Goal: Information Seeking & Learning: Learn about a topic

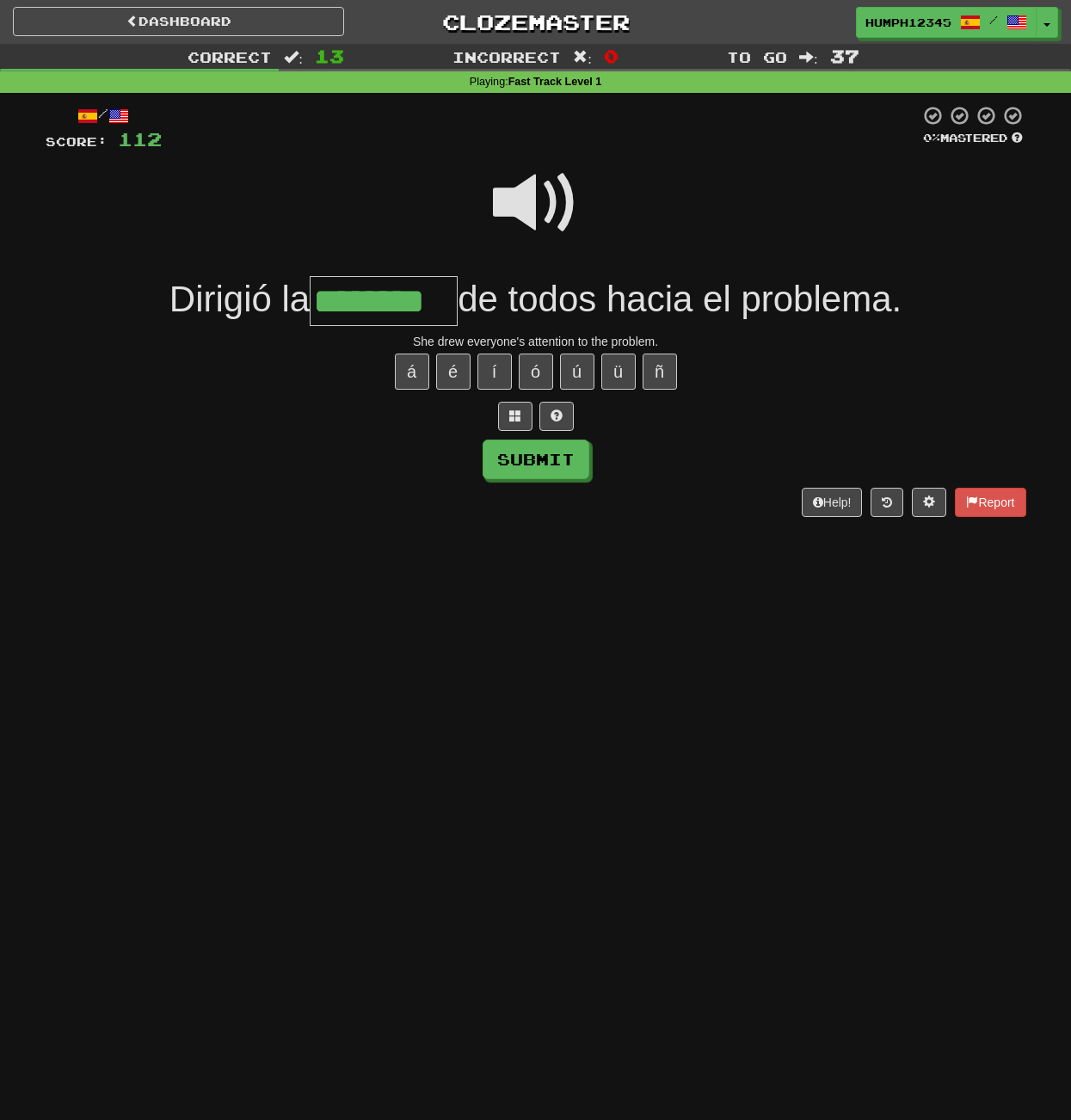
scroll to position [14, 0]
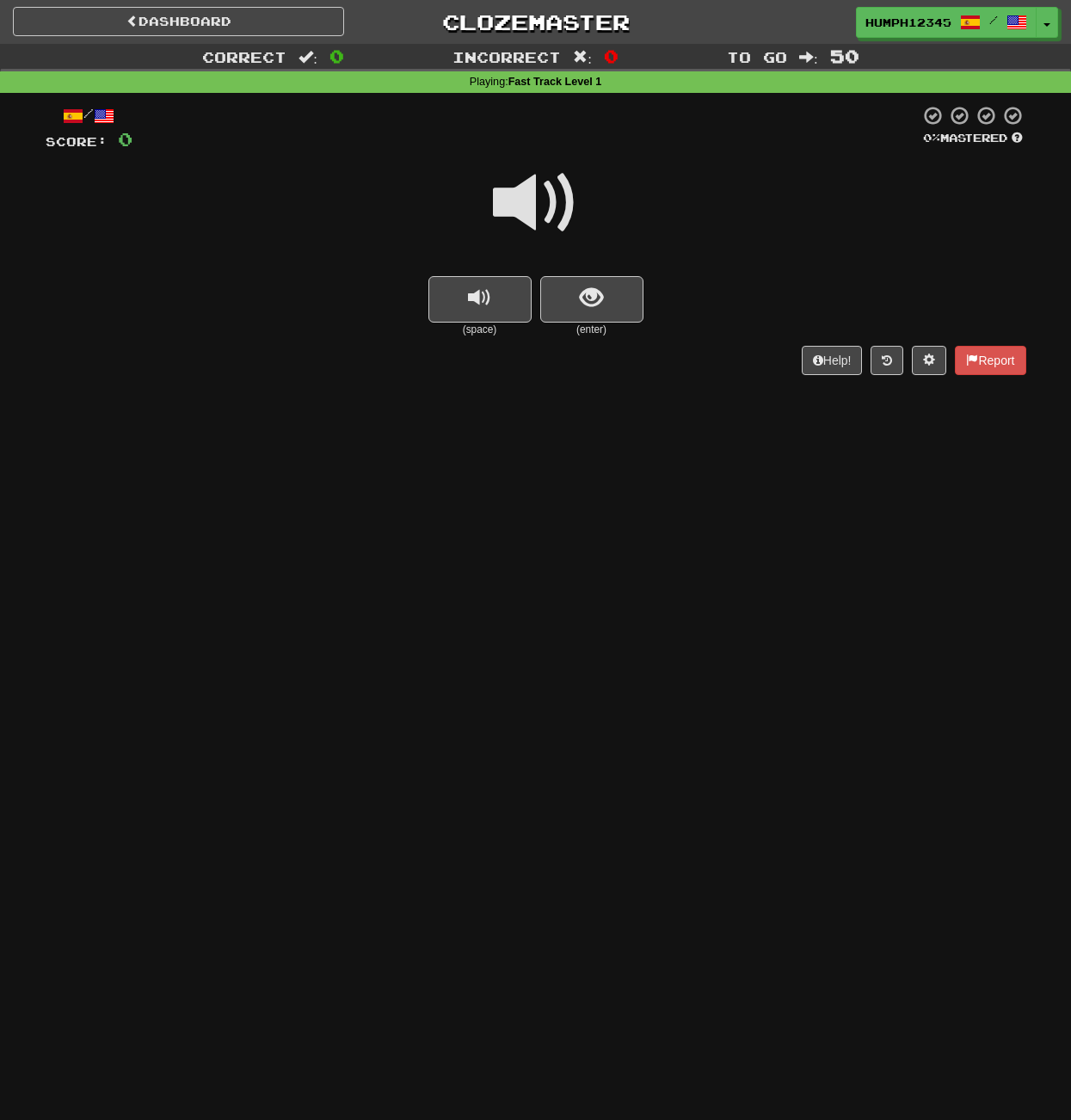
click at [525, 202] on span at bounding box center [536, 202] width 86 height 86
click at [588, 293] on span "show sentence" at bounding box center [591, 298] width 23 height 23
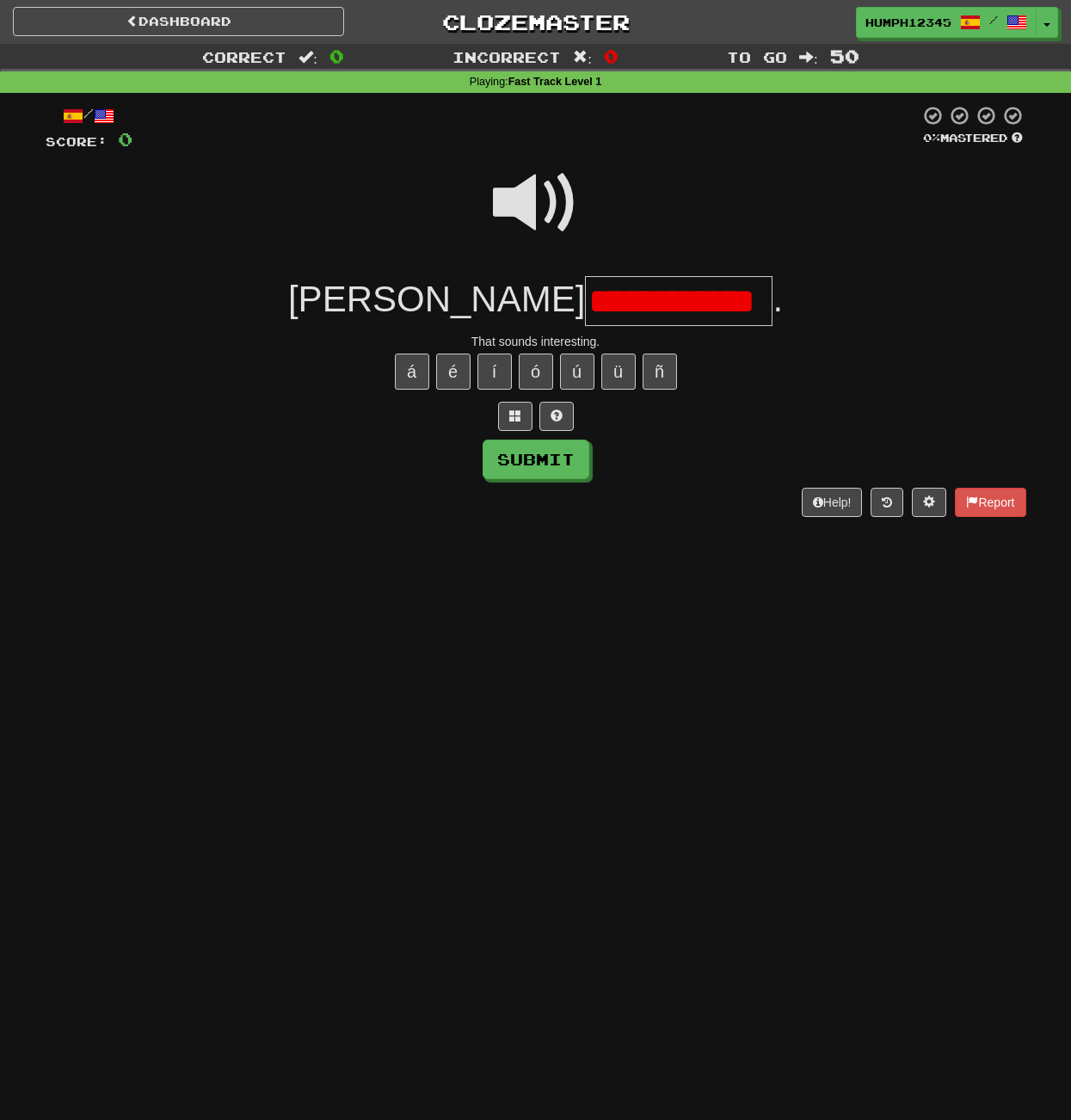
click at [591, 307] on input "**********" at bounding box center [678, 301] width 188 height 51
type input "**********"
click at [528, 450] on button "Submit" at bounding box center [536, 458] width 107 height 39
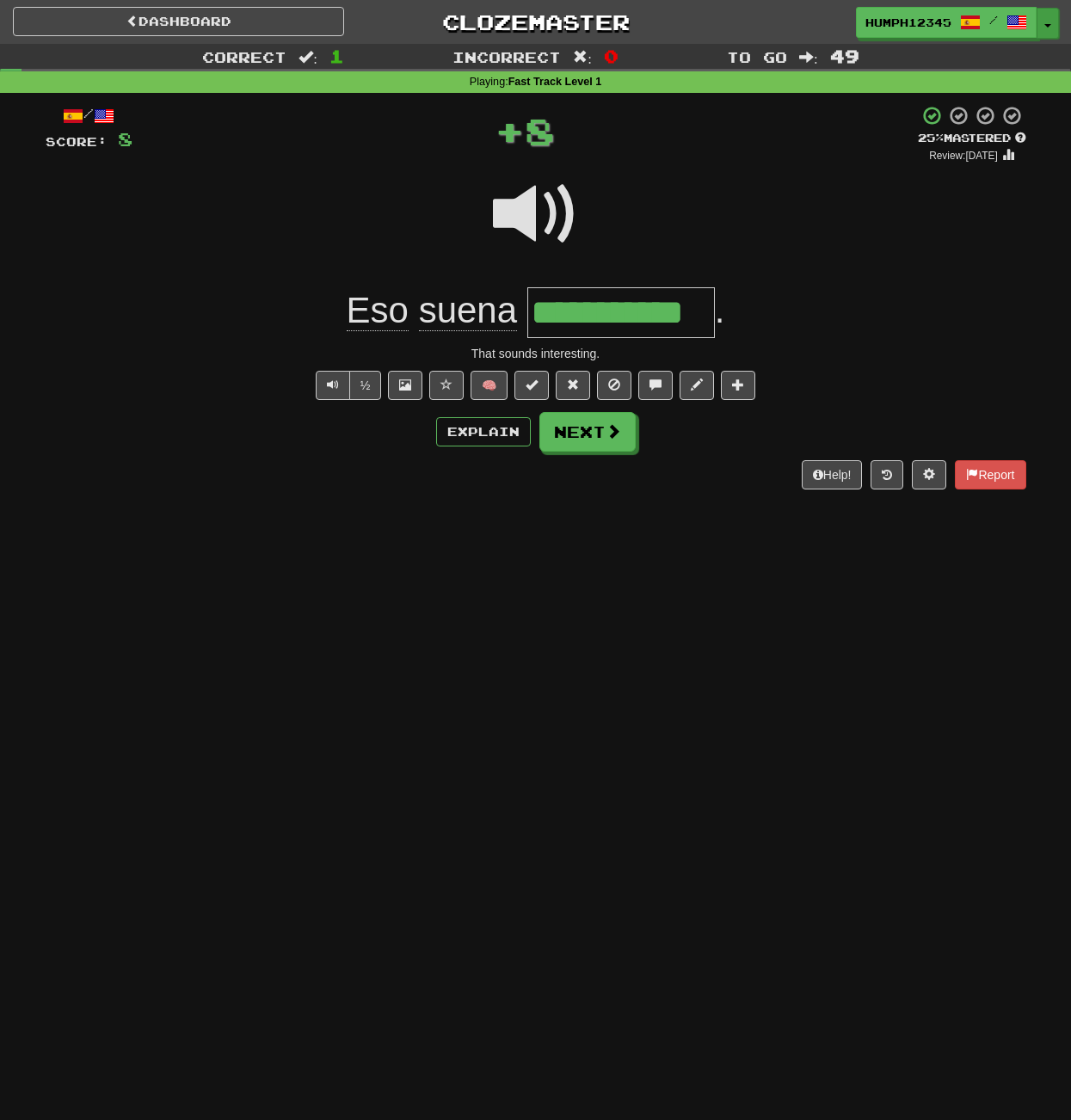
click at [1043, 24] on button "Toggle Dropdown" at bounding box center [1047, 23] width 22 height 31
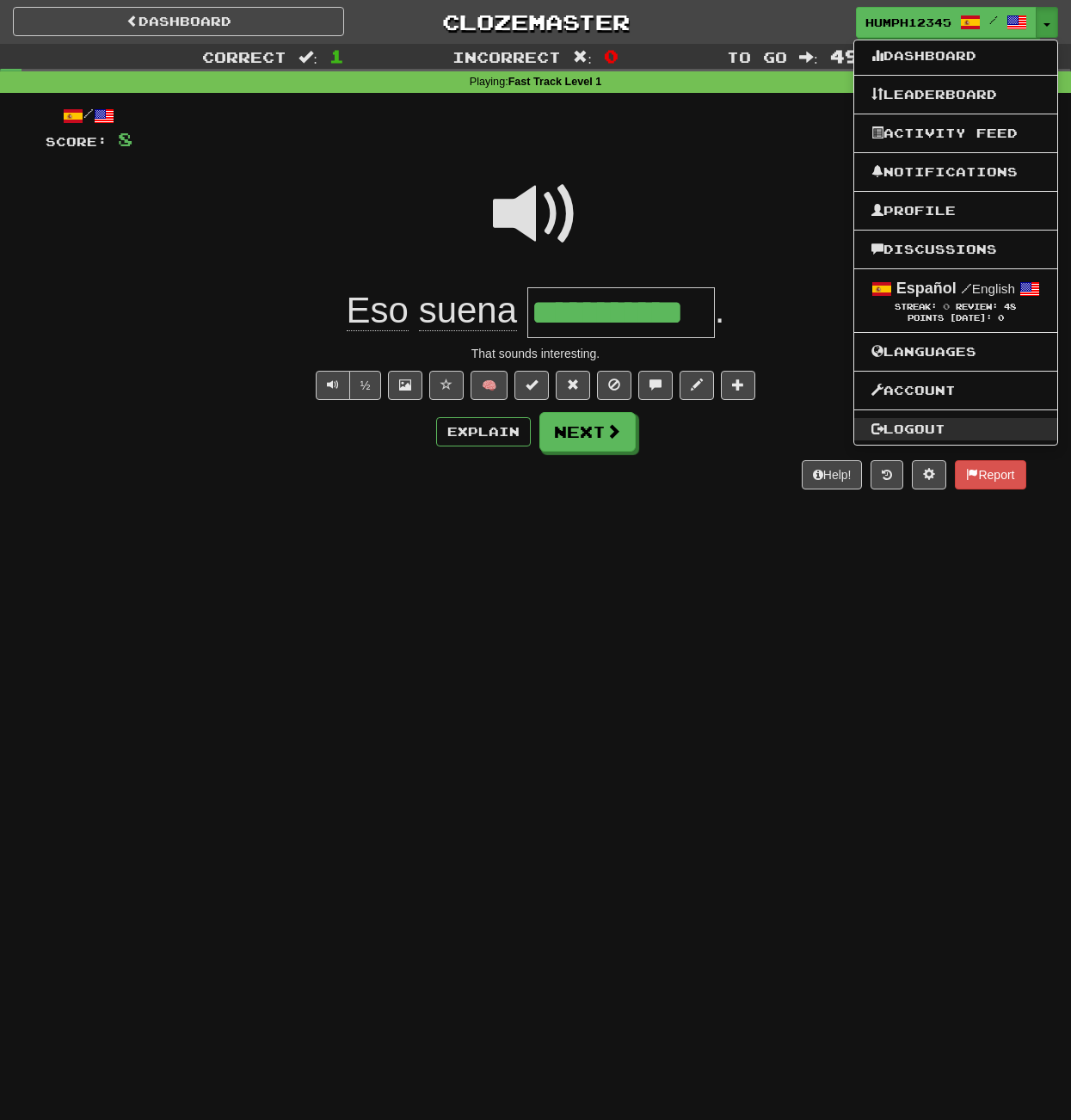
click at [937, 437] on link "Logout" at bounding box center [955, 429] width 203 height 22
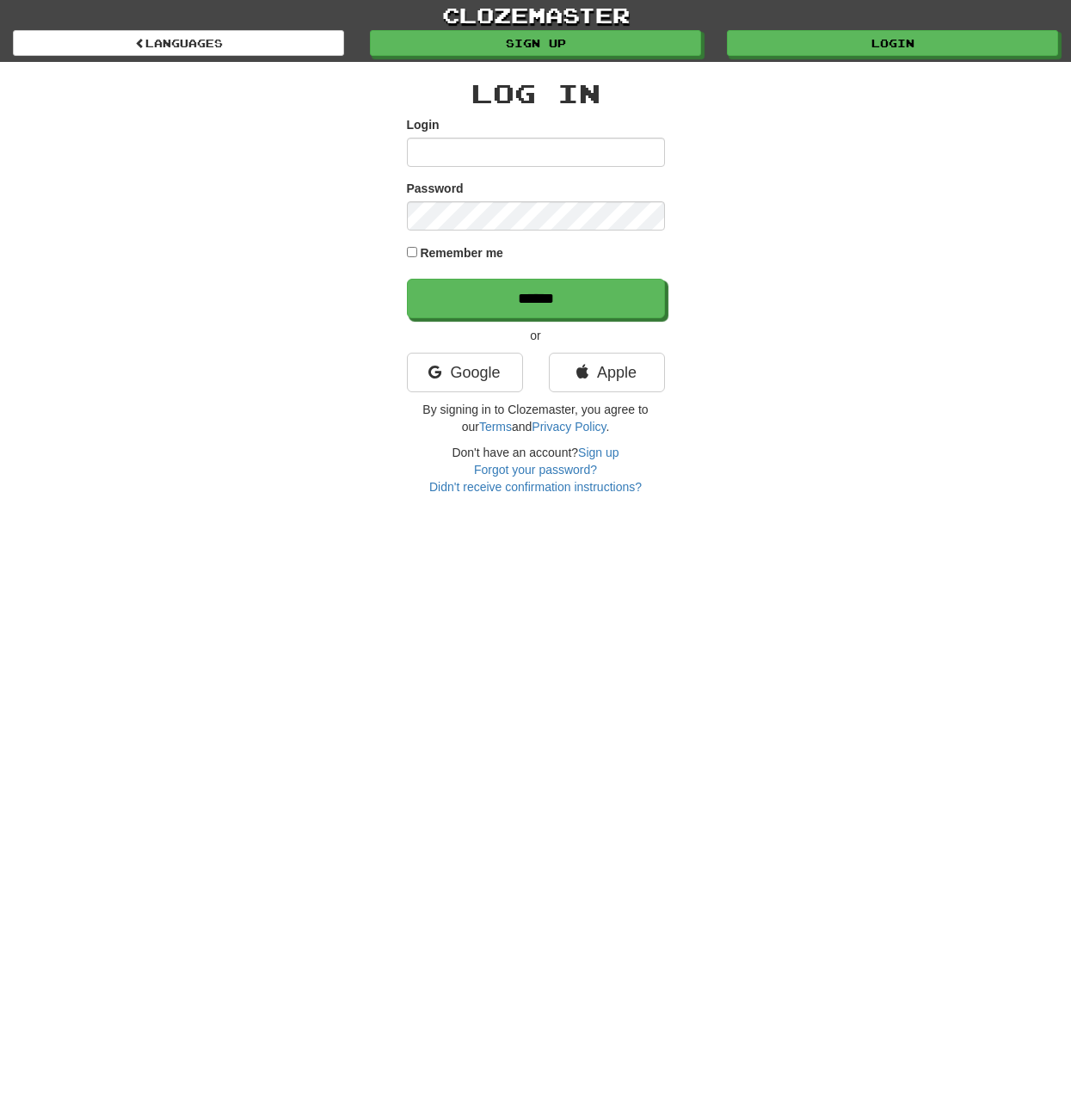
click at [406, 167] on nordpass-icon at bounding box center [406, 167] width 0 height 0
type input "**********"
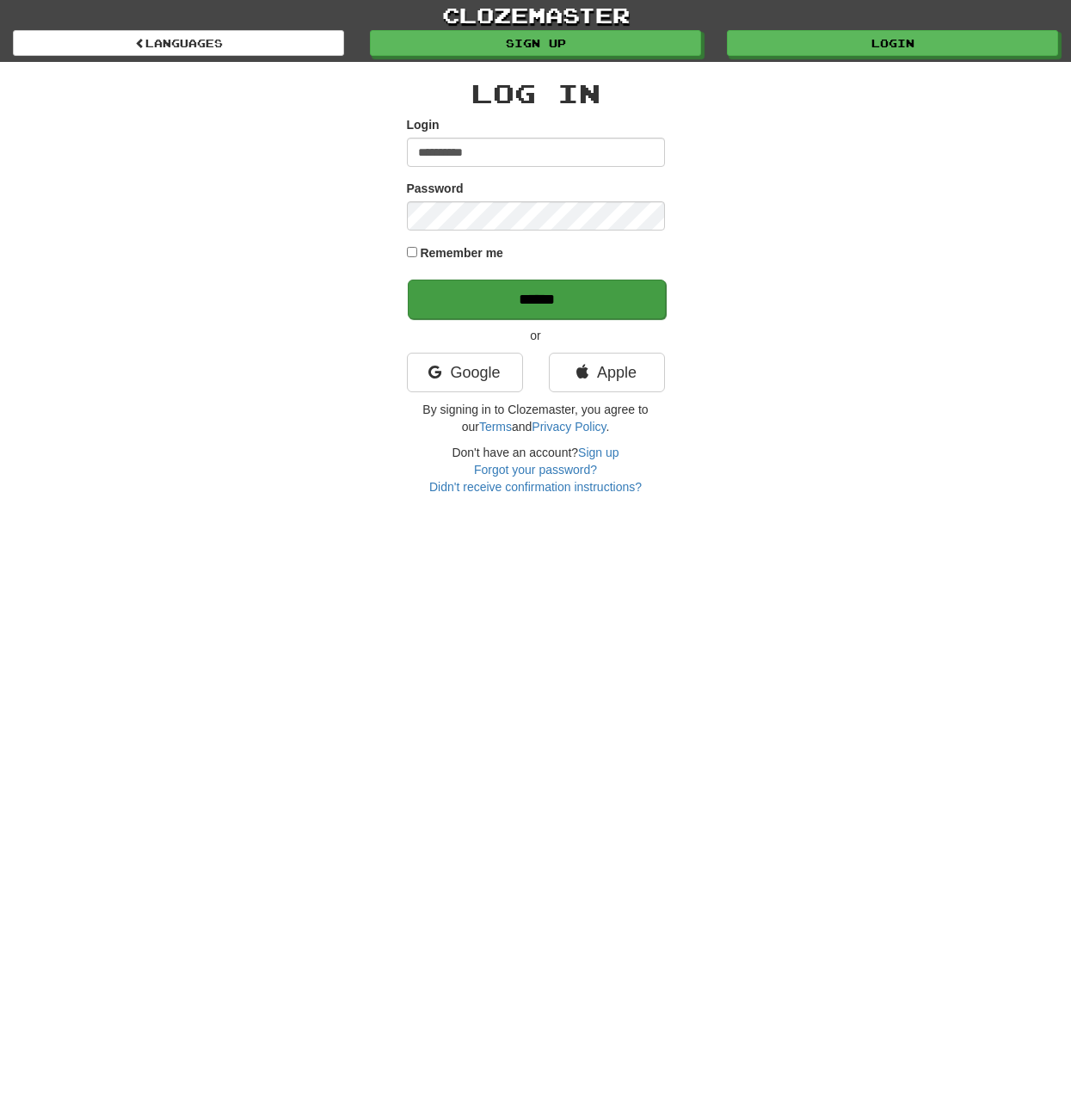
click at [577, 294] on input "******" at bounding box center [536, 299] width 258 height 39
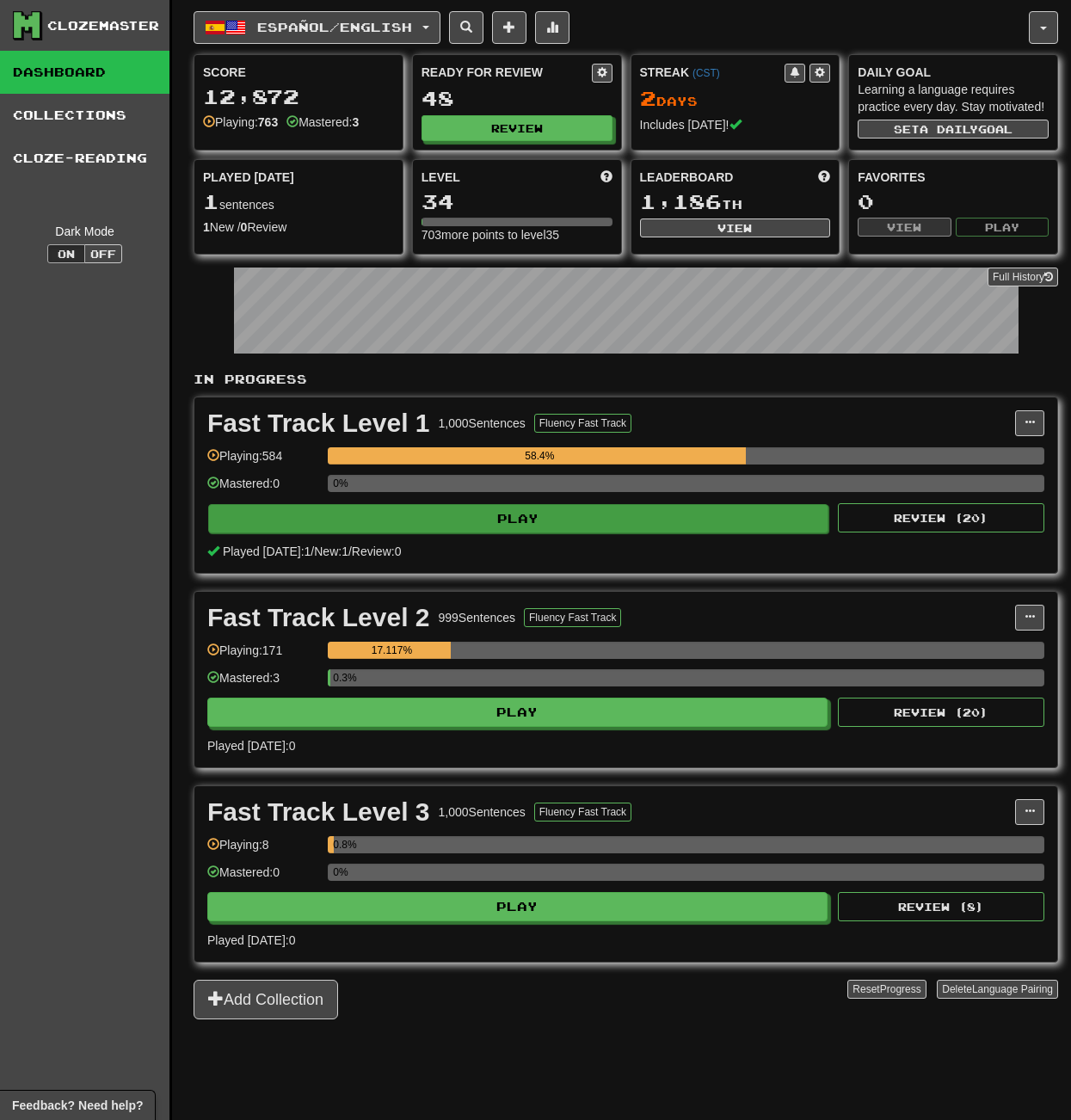
click at [523, 534] on button "Play" at bounding box center [518, 518] width 620 height 29
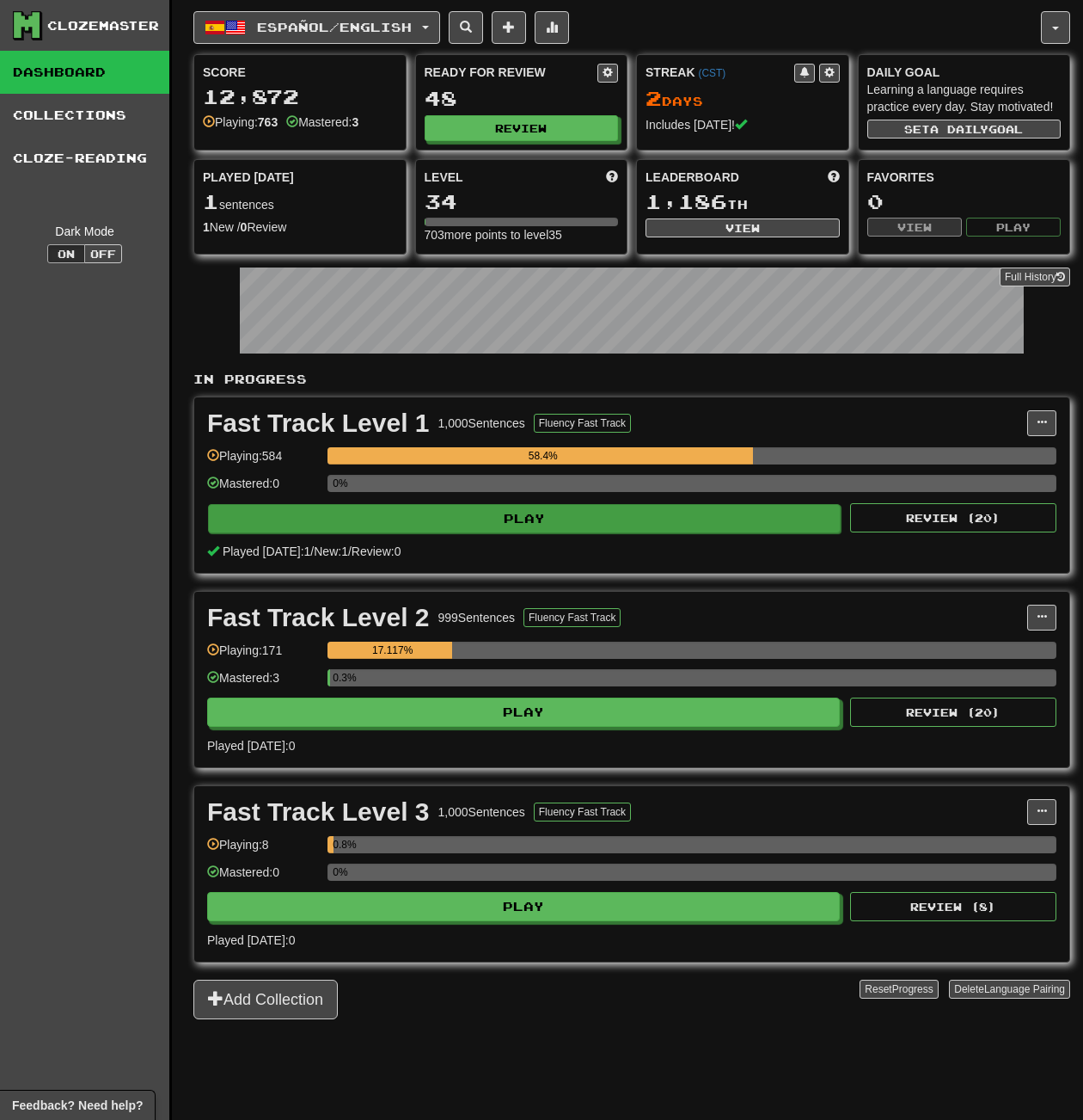
select select "**"
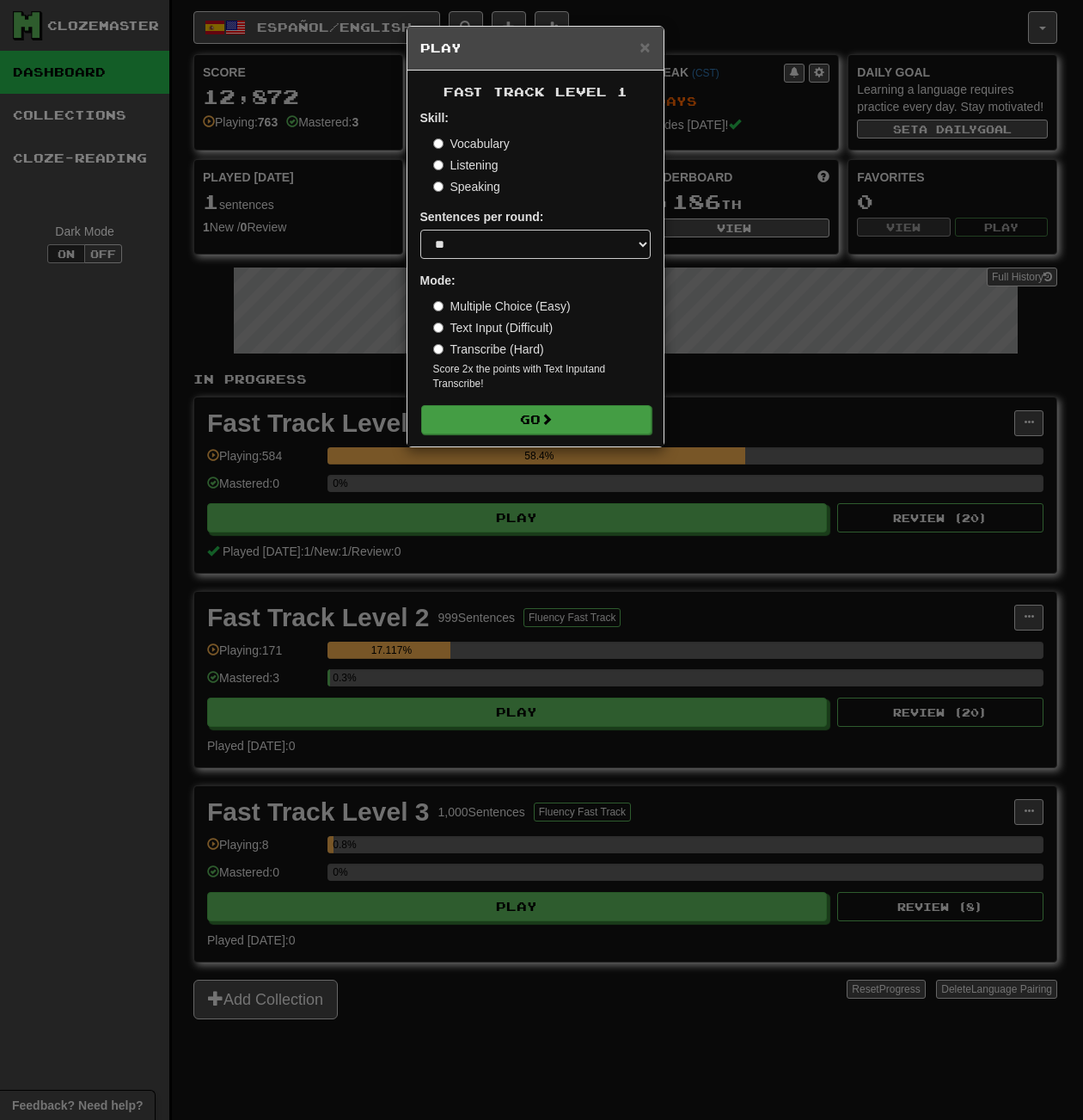
click at [540, 422] on button "Go" at bounding box center [536, 420] width 230 height 29
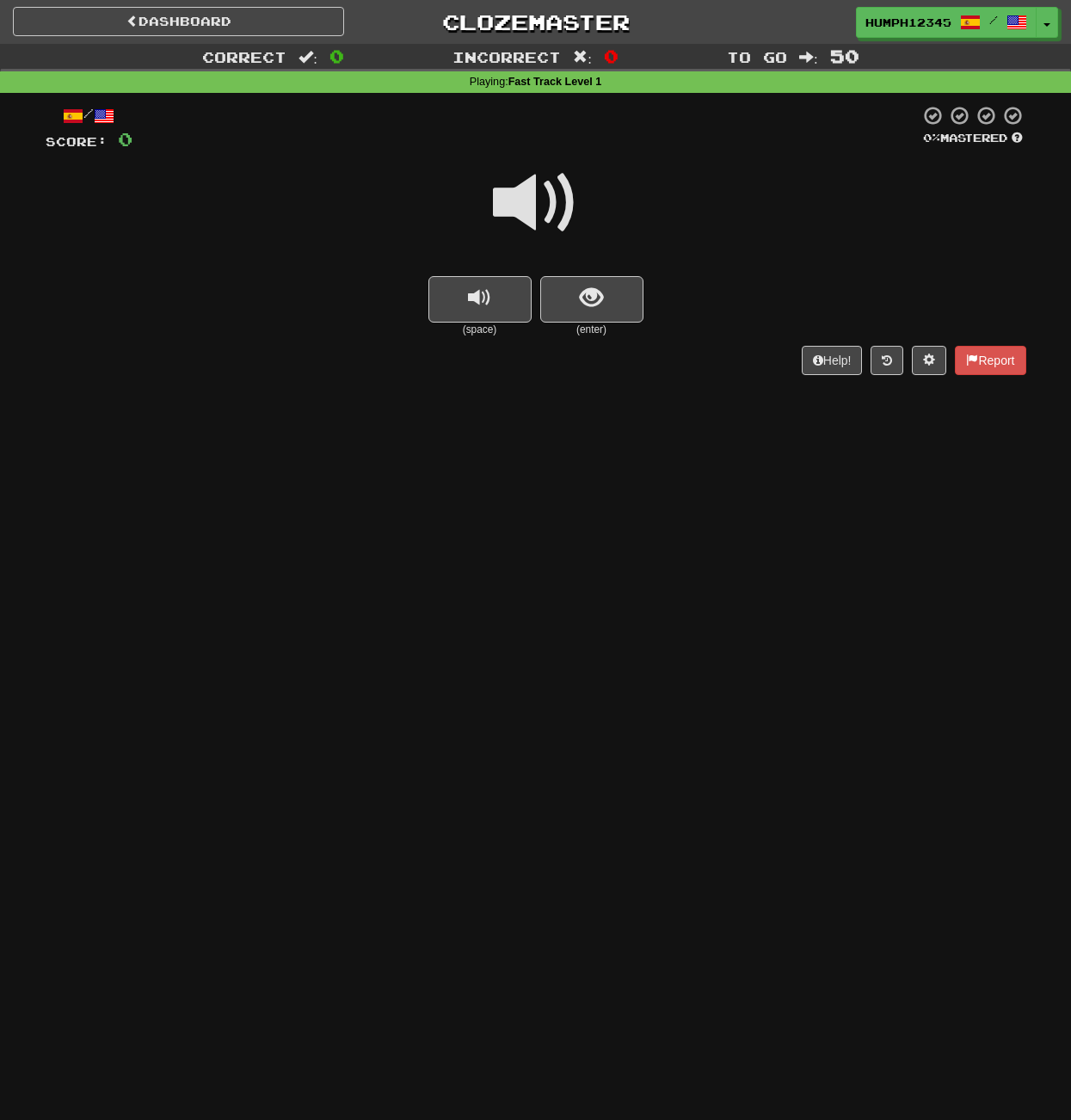
click at [532, 205] on span at bounding box center [536, 202] width 86 height 86
click at [582, 289] on span "show sentence" at bounding box center [591, 298] width 23 height 23
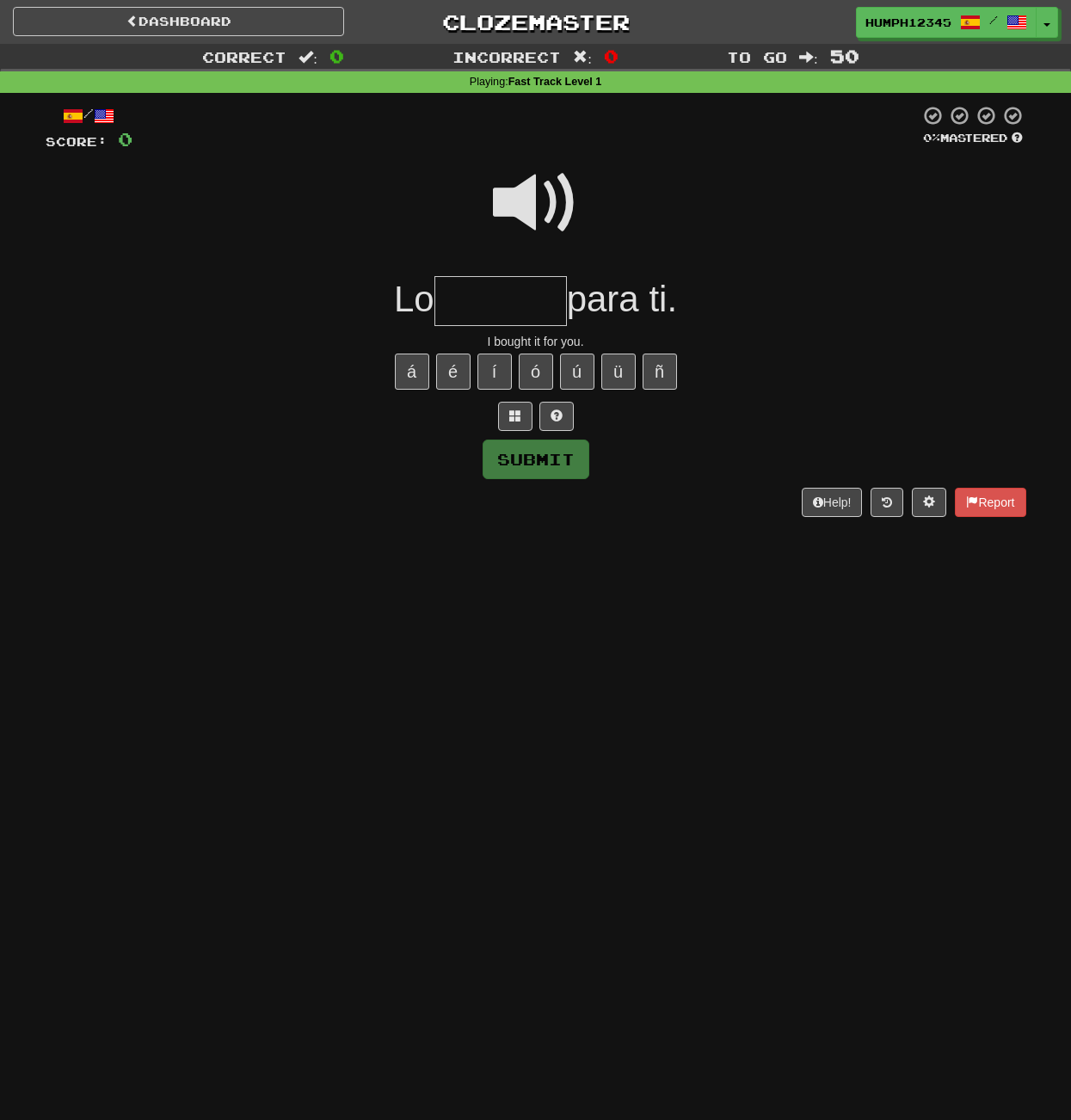
click at [484, 298] on input "text" at bounding box center [501, 301] width 133 height 51
click at [453, 365] on button "é" at bounding box center [454, 372] width 35 height 37
type input "******"
click at [522, 446] on button "Submit" at bounding box center [536, 459] width 107 height 39
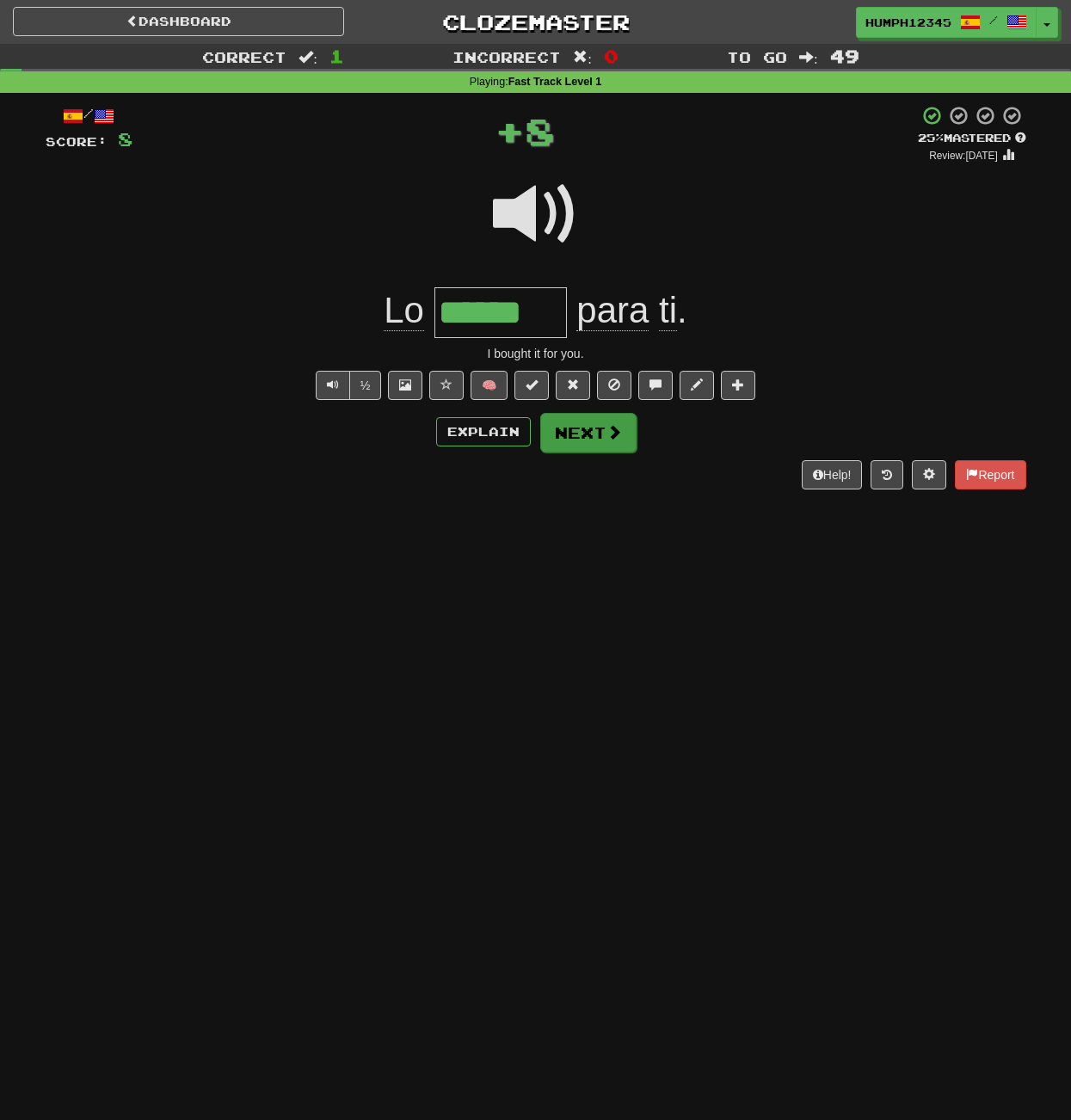
click at [583, 428] on button "Next" at bounding box center [588, 432] width 96 height 39
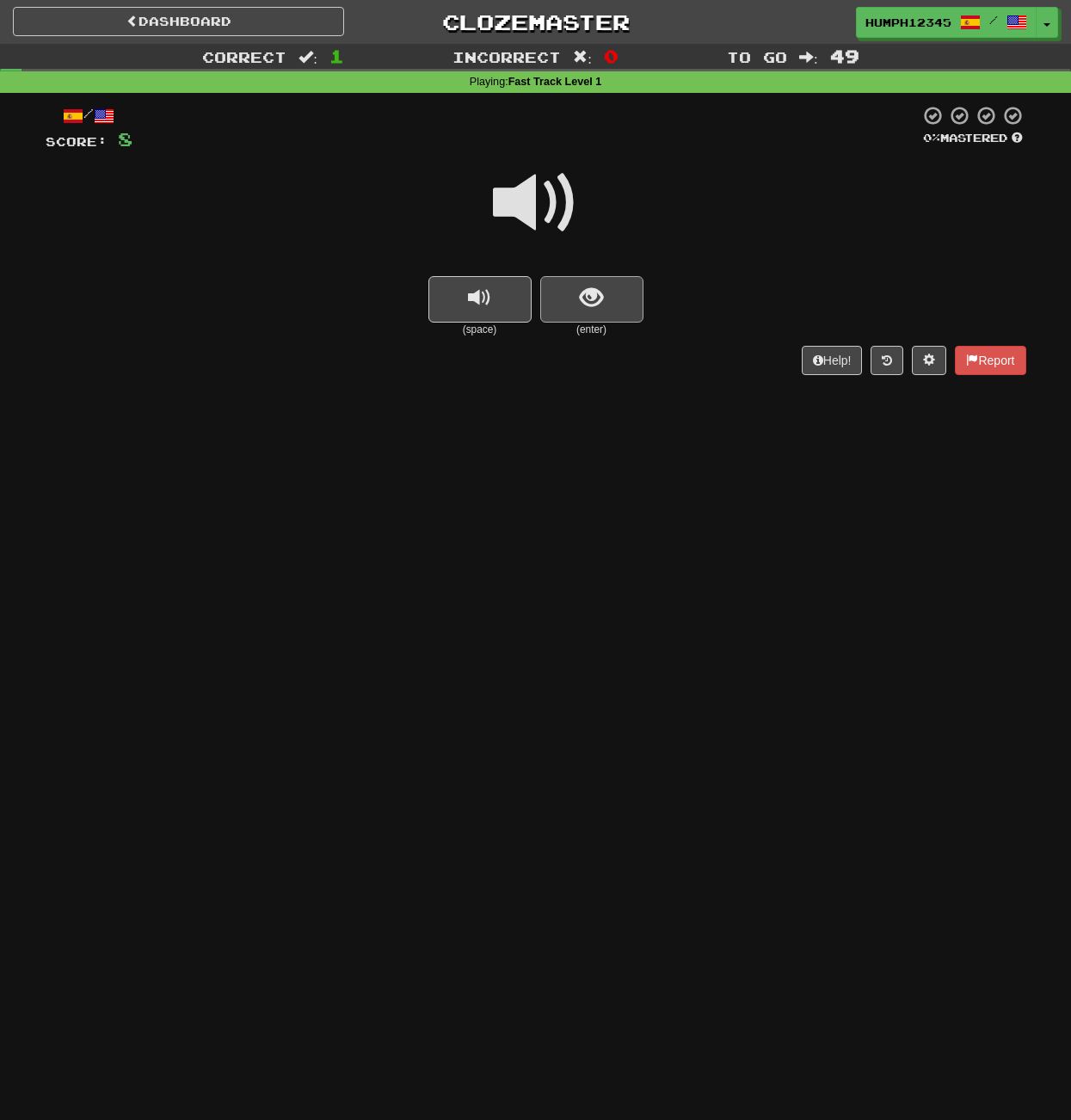
click at [580, 301] on span "show sentence" at bounding box center [591, 298] width 23 height 23
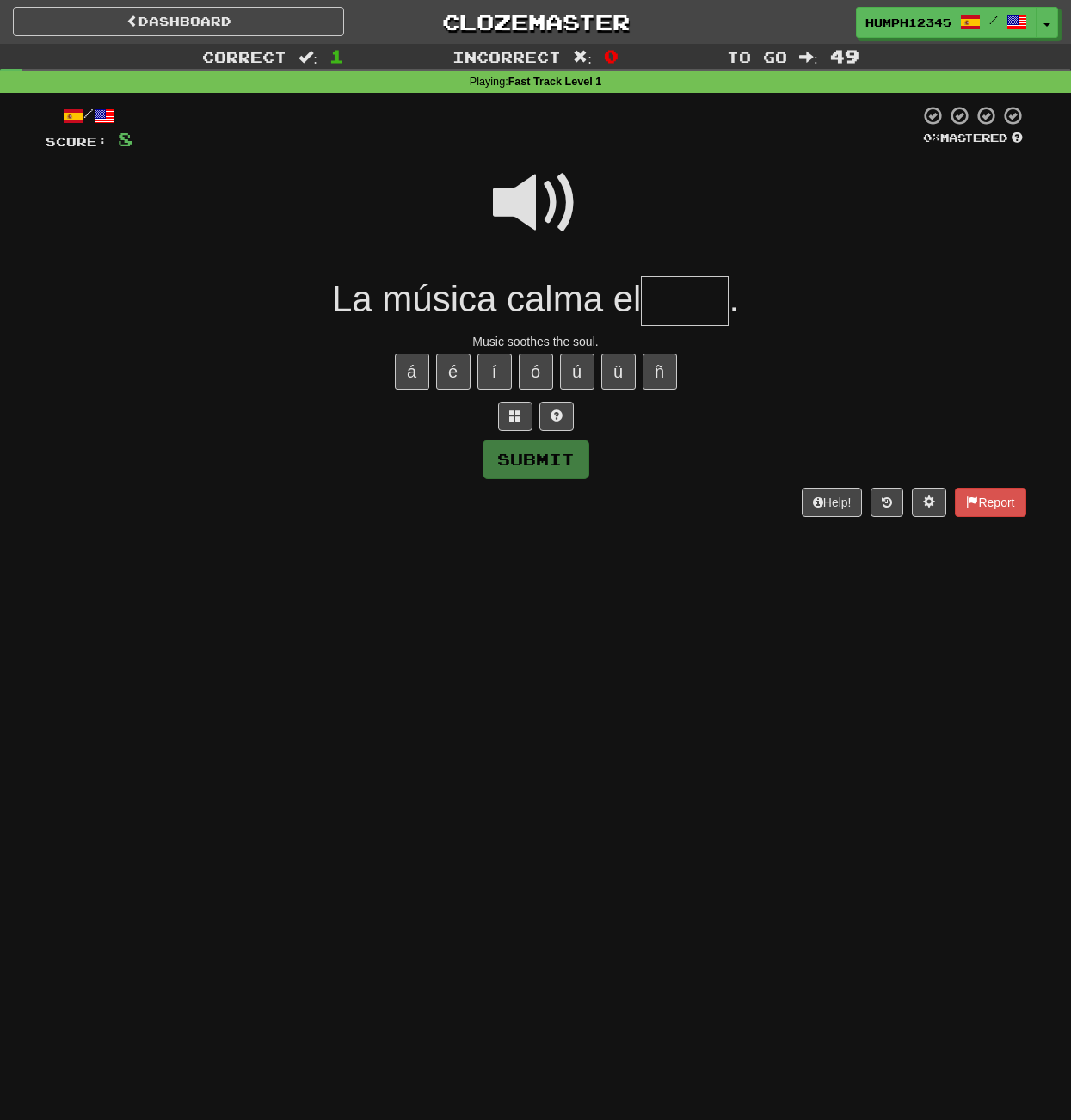
click at [666, 303] on input "text" at bounding box center [684, 301] width 88 height 51
type input "****"
click at [537, 456] on button "Submit" at bounding box center [536, 459] width 107 height 39
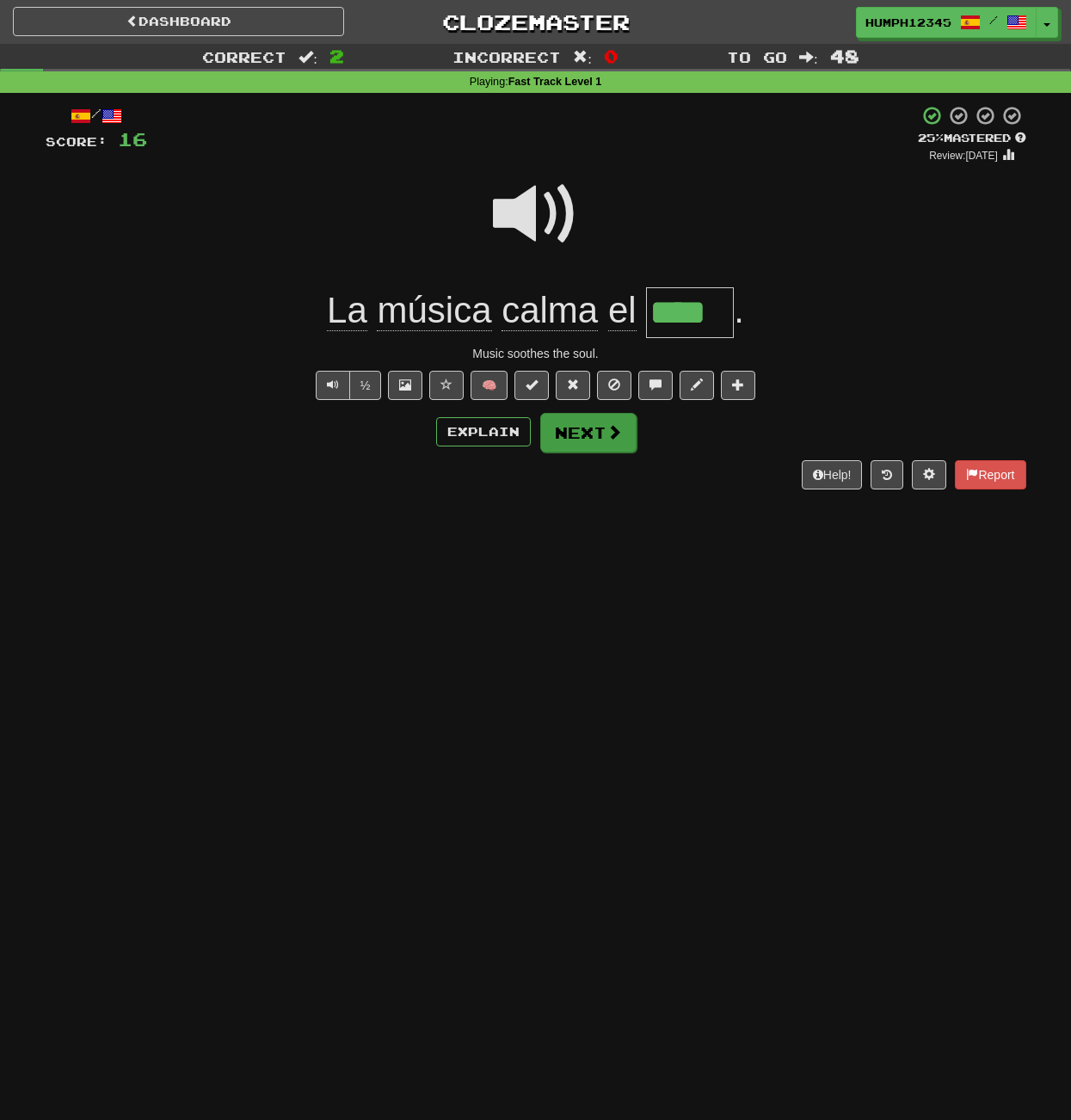
click at [566, 427] on button "Next" at bounding box center [588, 432] width 96 height 39
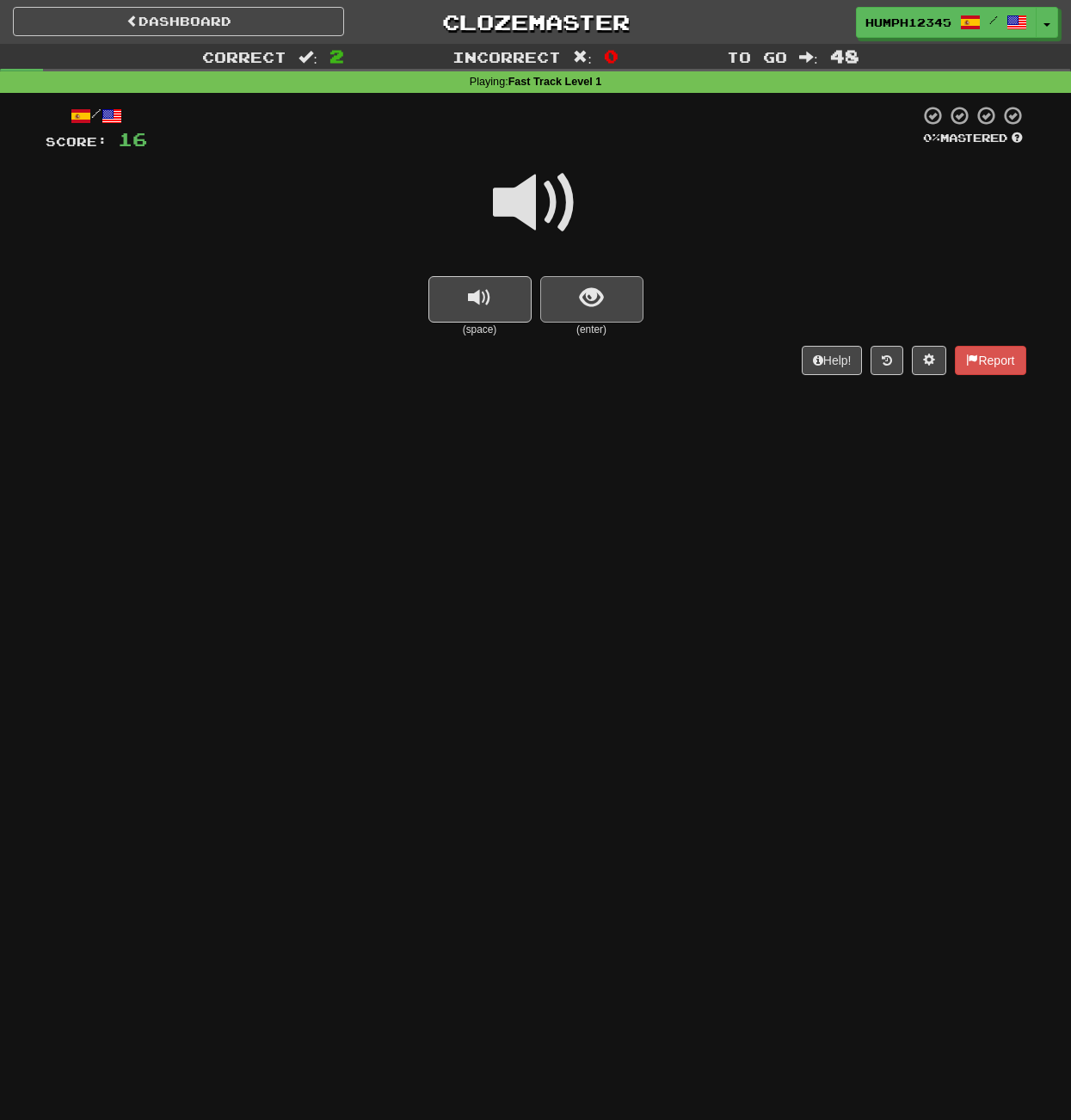
click at [587, 302] on span "show sentence" at bounding box center [591, 298] width 23 height 23
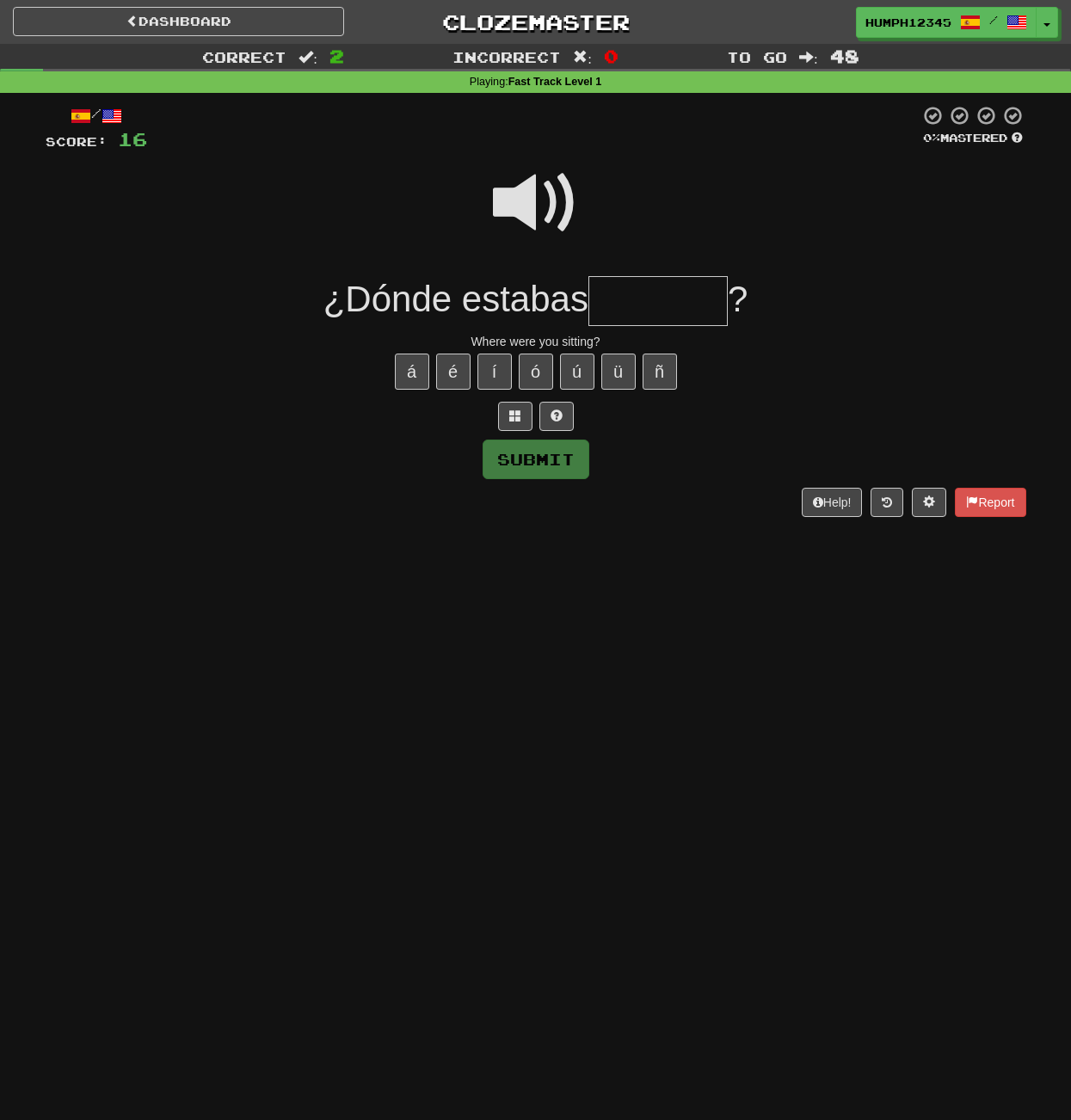
click at [615, 300] on input "text" at bounding box center [658, 301] width 140 height 51
click at [540, 457] on button "Submit" at bounding box center [536, 459] width 107 height 39
click at [541, 456] on button "Submit" at bounding box center [536, 459] width 107 height 39
type input "*******"
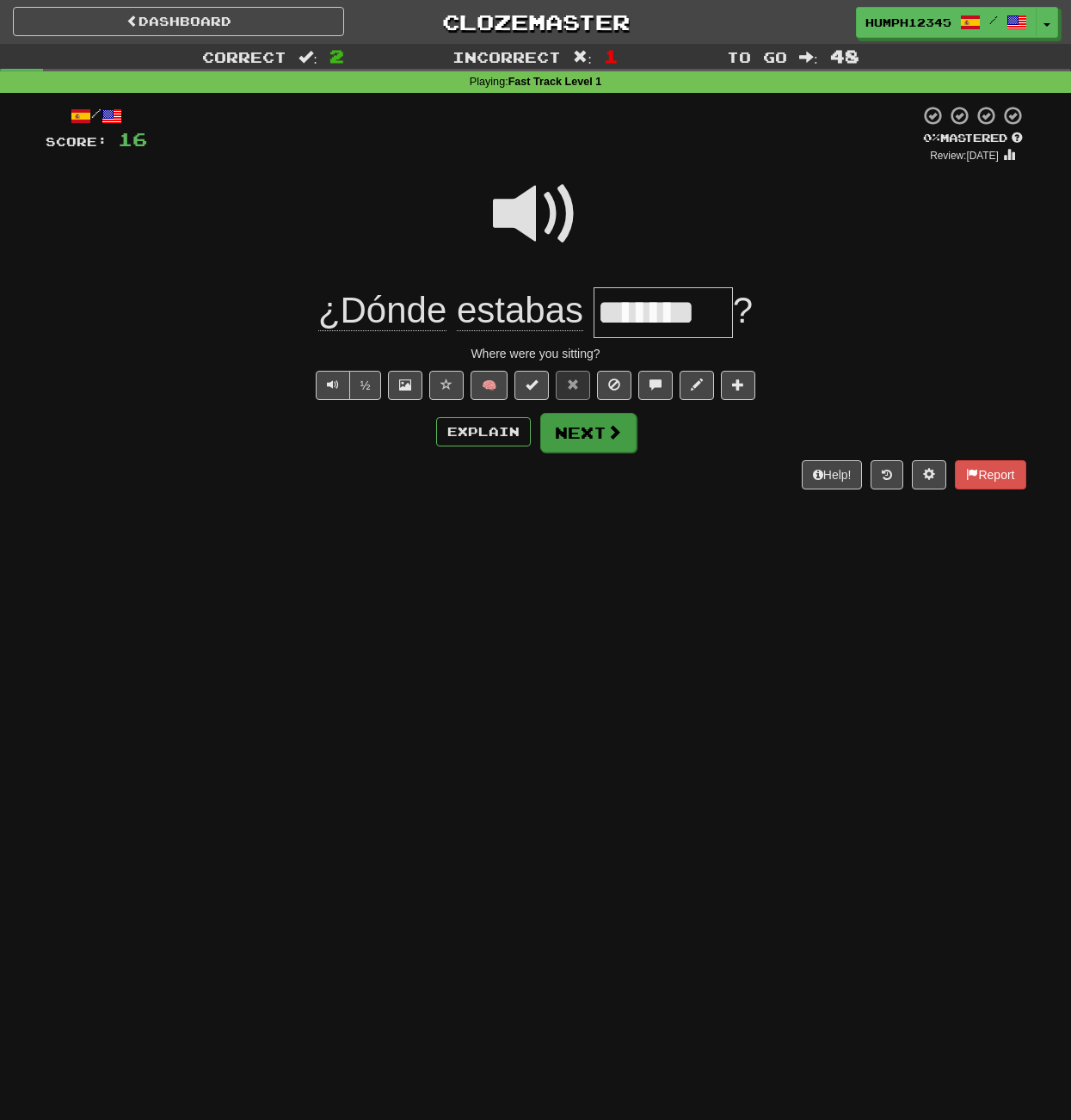
scroll to position [4, 0]
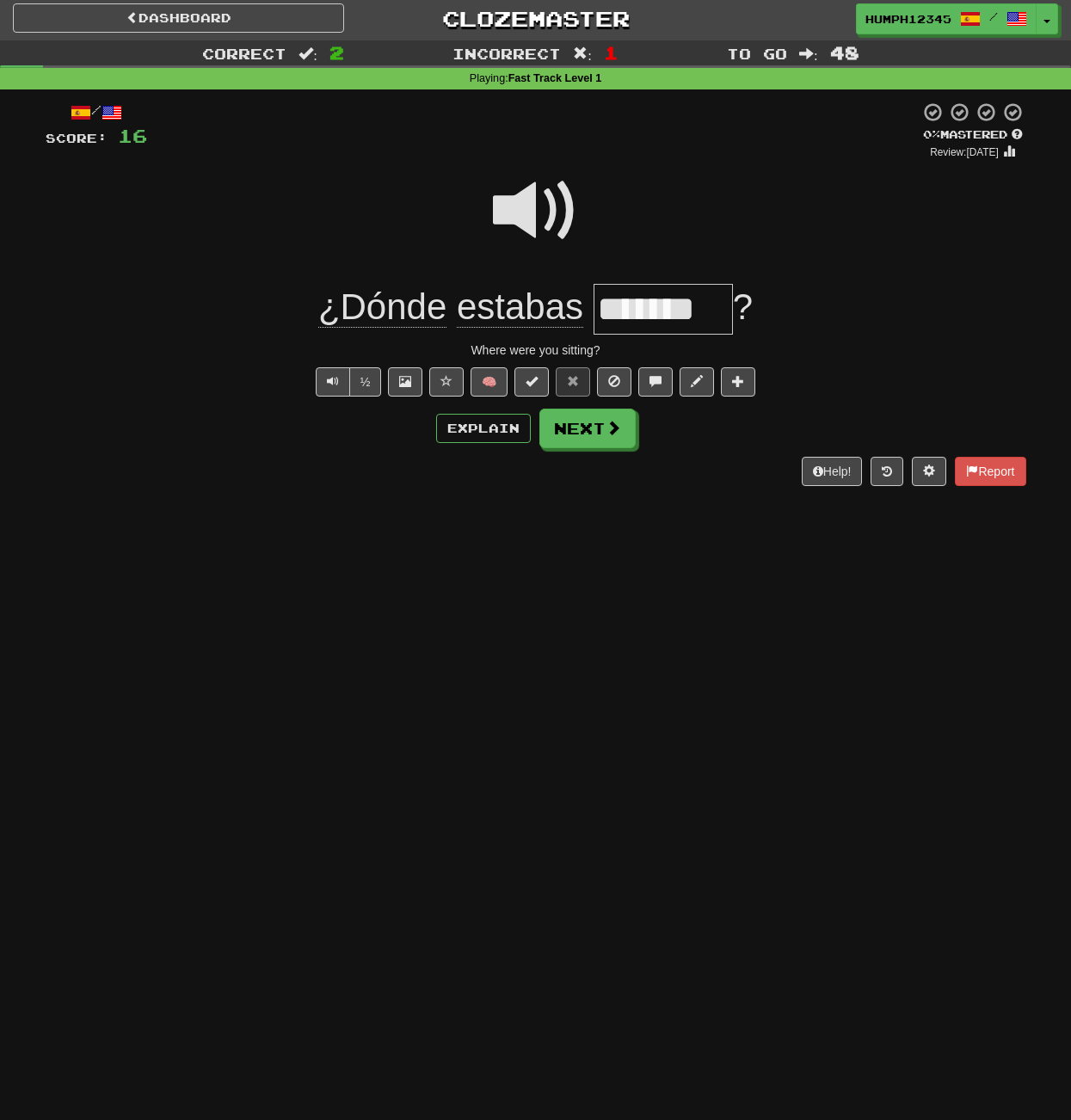
click at [521, 214] on span at bounding box center [536, 210] width 86 height 86
click at [522, 213] on span at bounding box center [536, 210] width 86 height 86
click at [590, 420] on button "Next" at bounding box center [588, 429] width 96 height 39
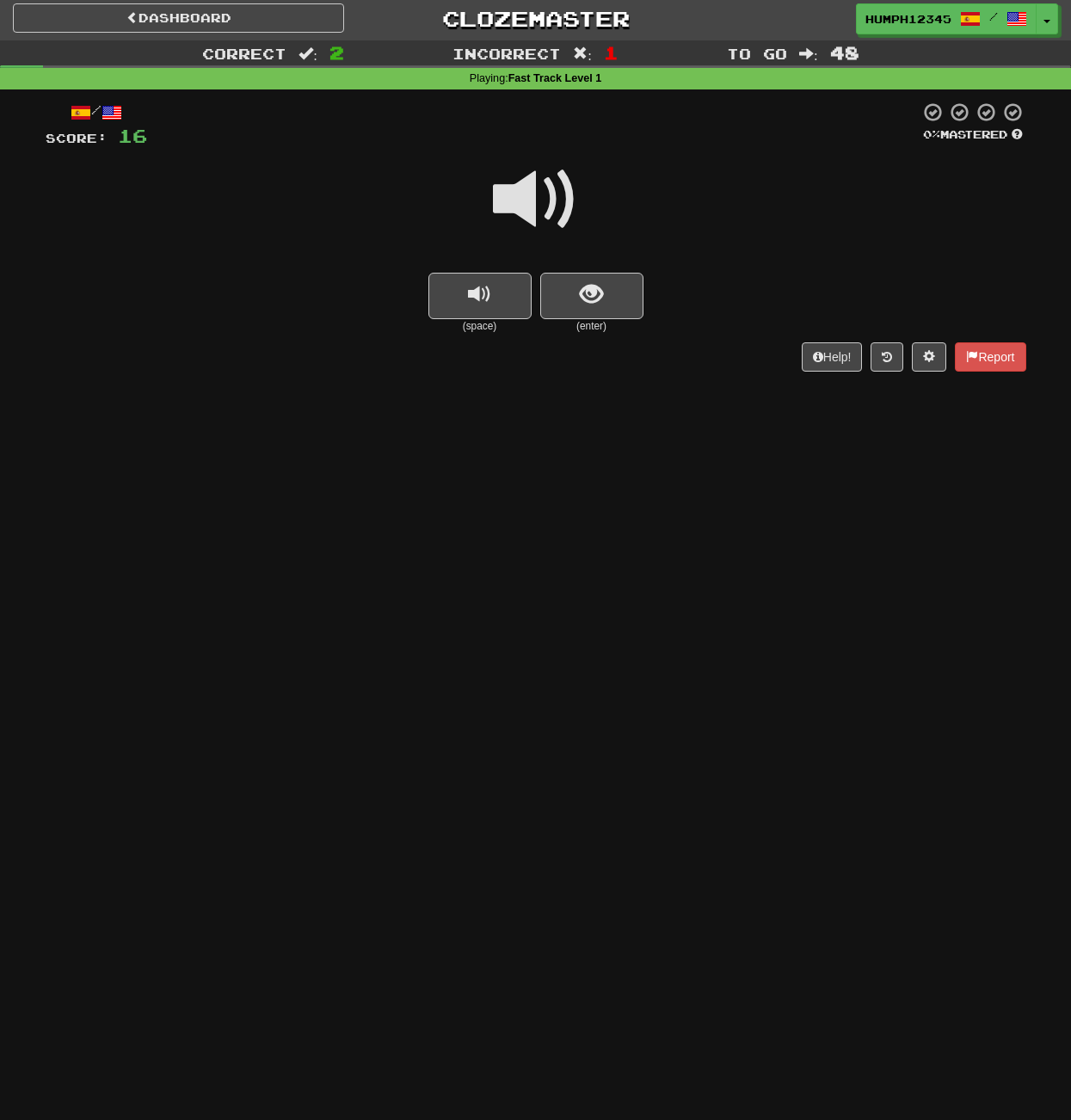
click at [520, 192] on span at bounding box center [536, 199] width 86 height 86
click at [582, 287] on span "show sentence" at bounding box center [591, 295] width 23 height 23
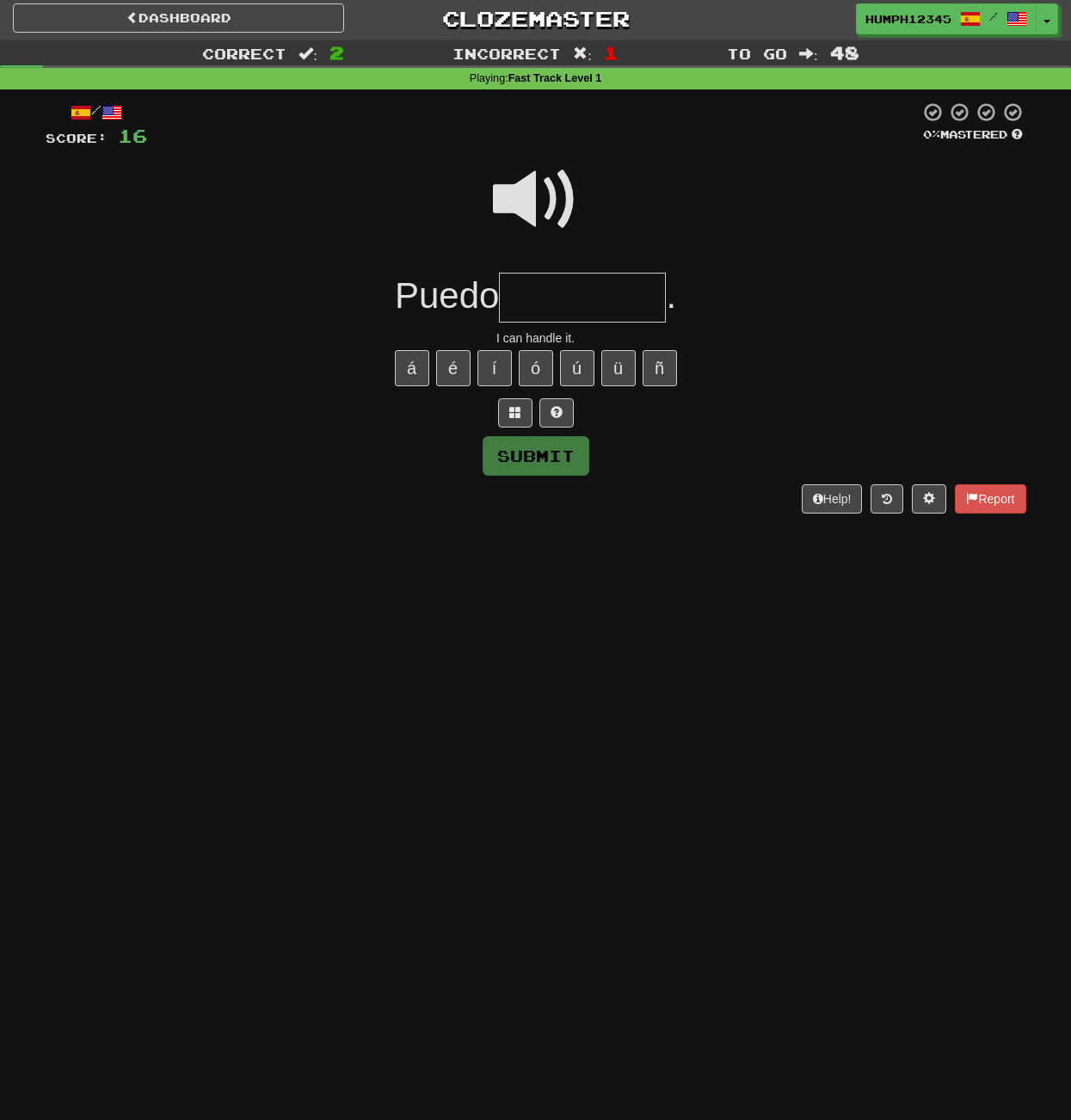
click at [564, 293] on input "text" at bounding box center [582, 298] width 167 height 51
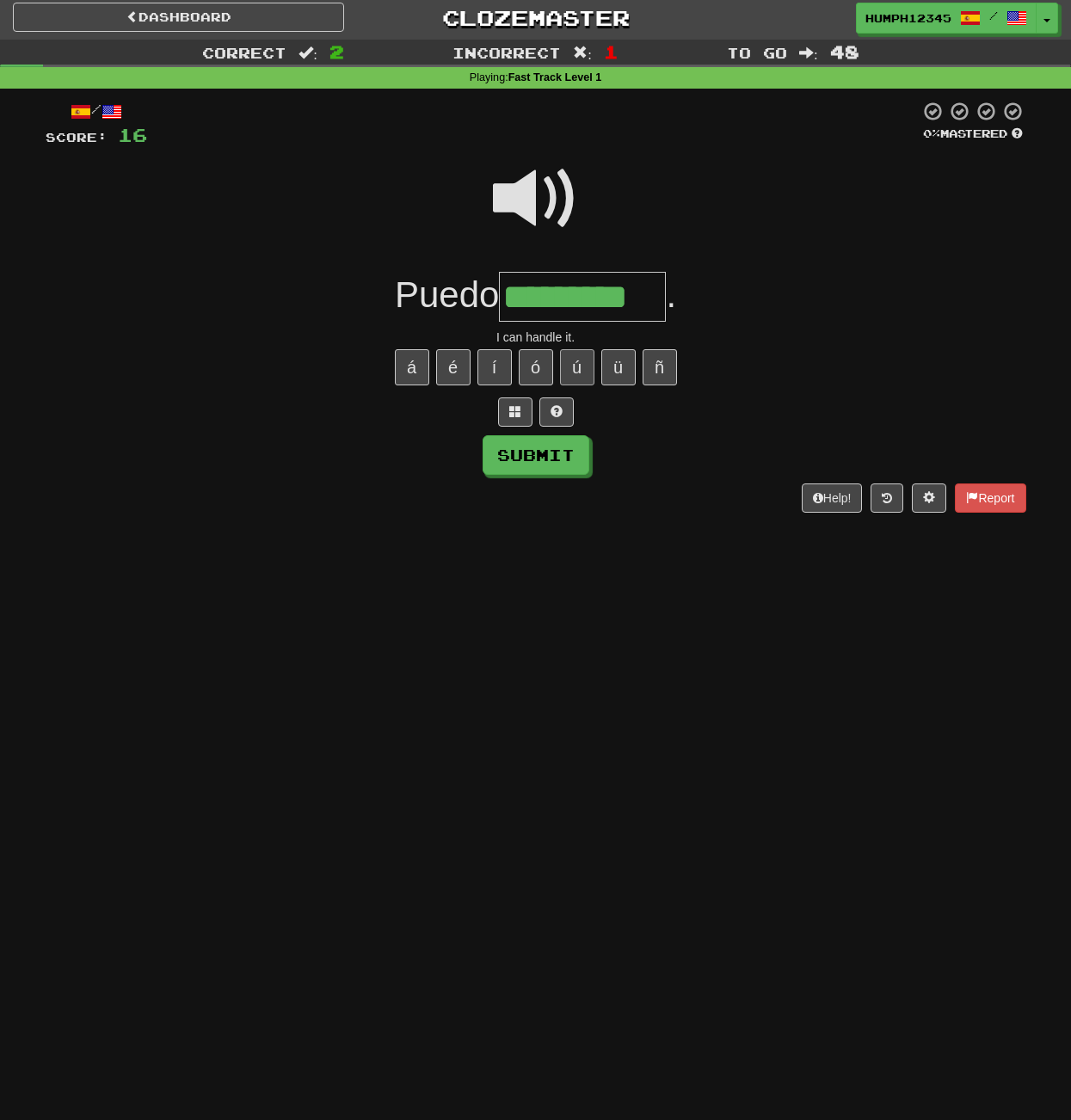
scroll to position [13, 0]
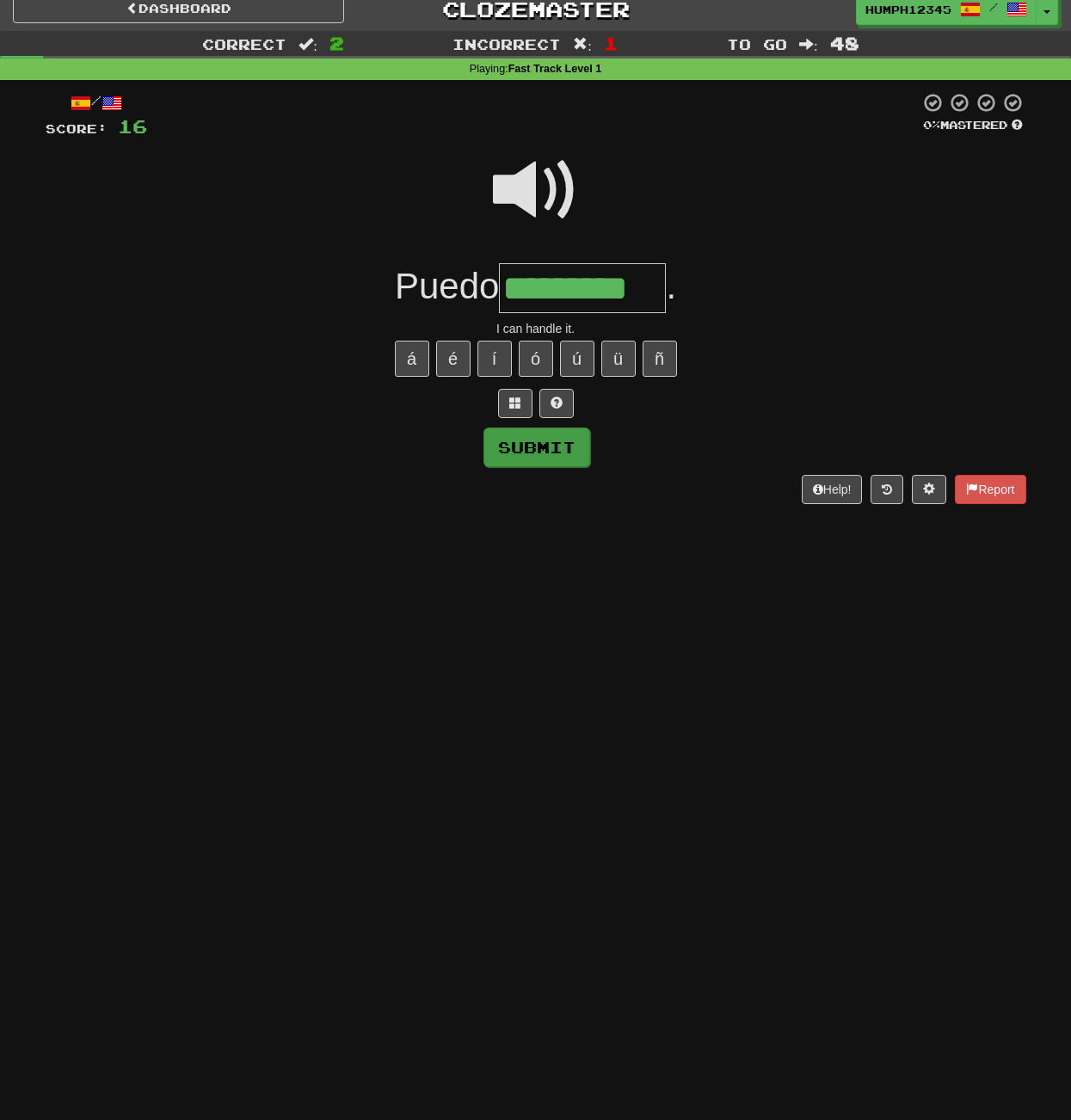
type input "*********"
click at [520, 438] on button "Submit" at bounding box center [536, 447] width 107 height 39
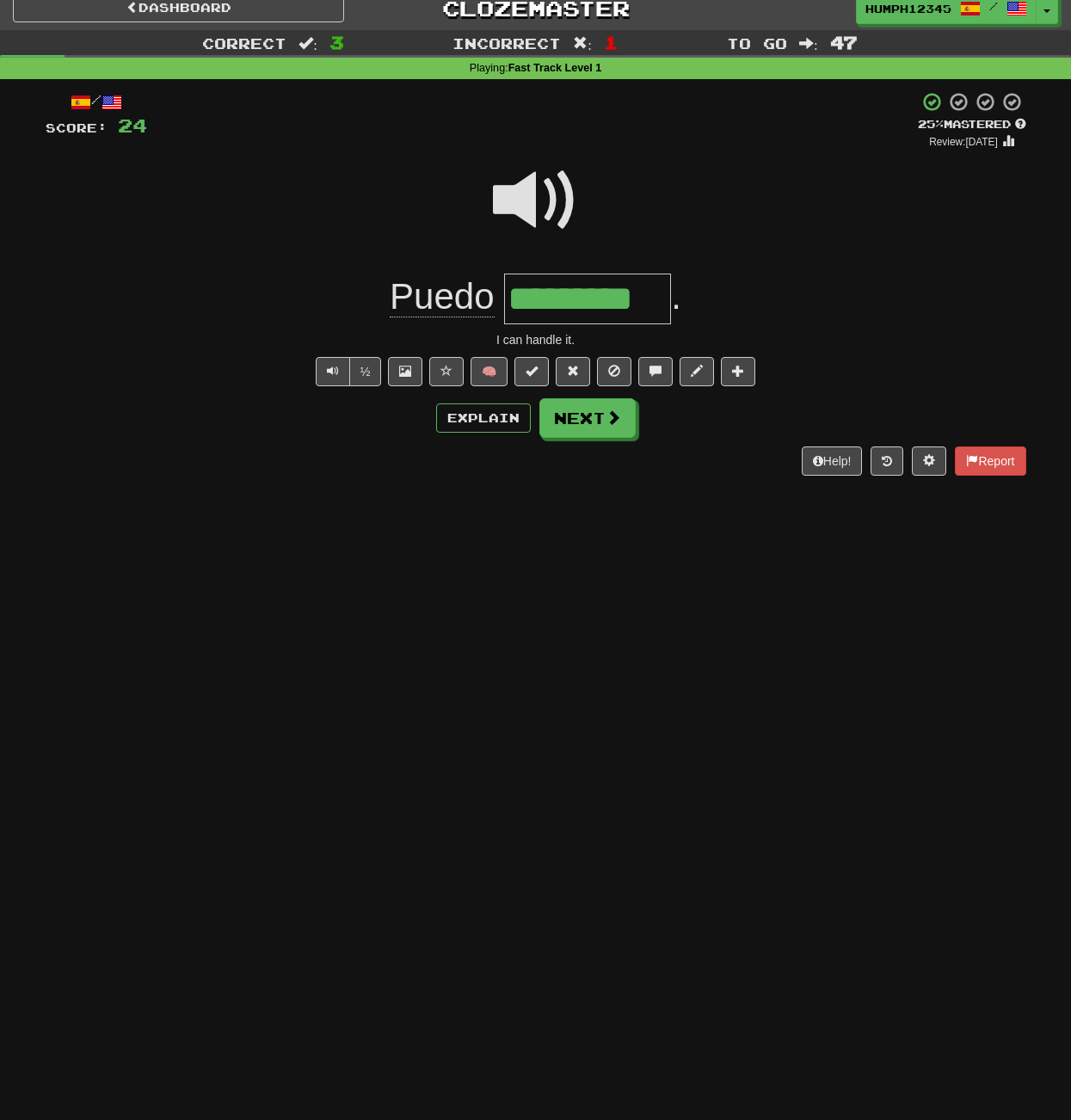
scroll to position [13, 0]
click at [585, 419] on button "Next" at bounding box center [588, 418] width 96 height 39
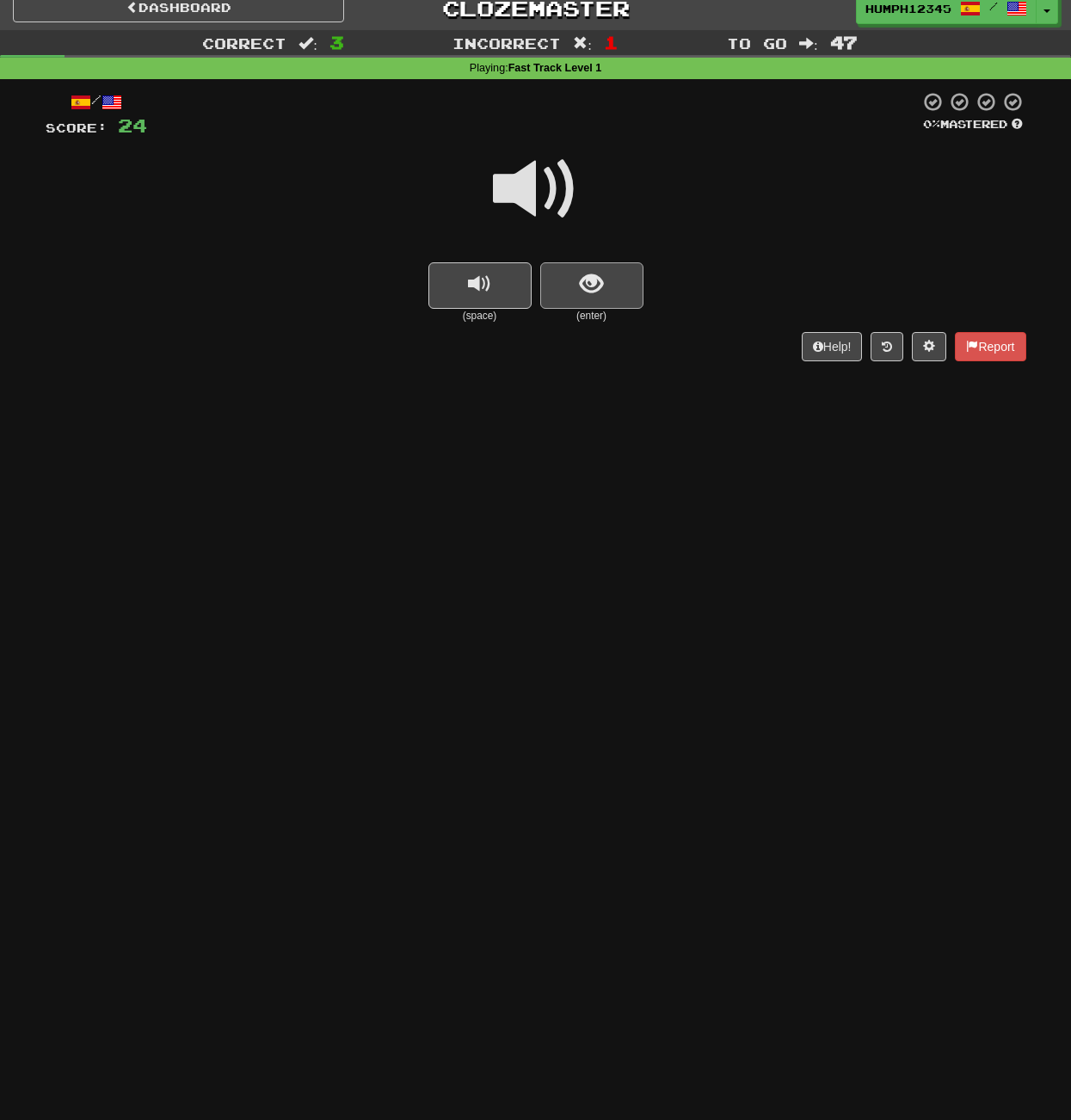
click at [596, 289] on span "show sentence" at bounding box center [591, 284] width 23 height 23
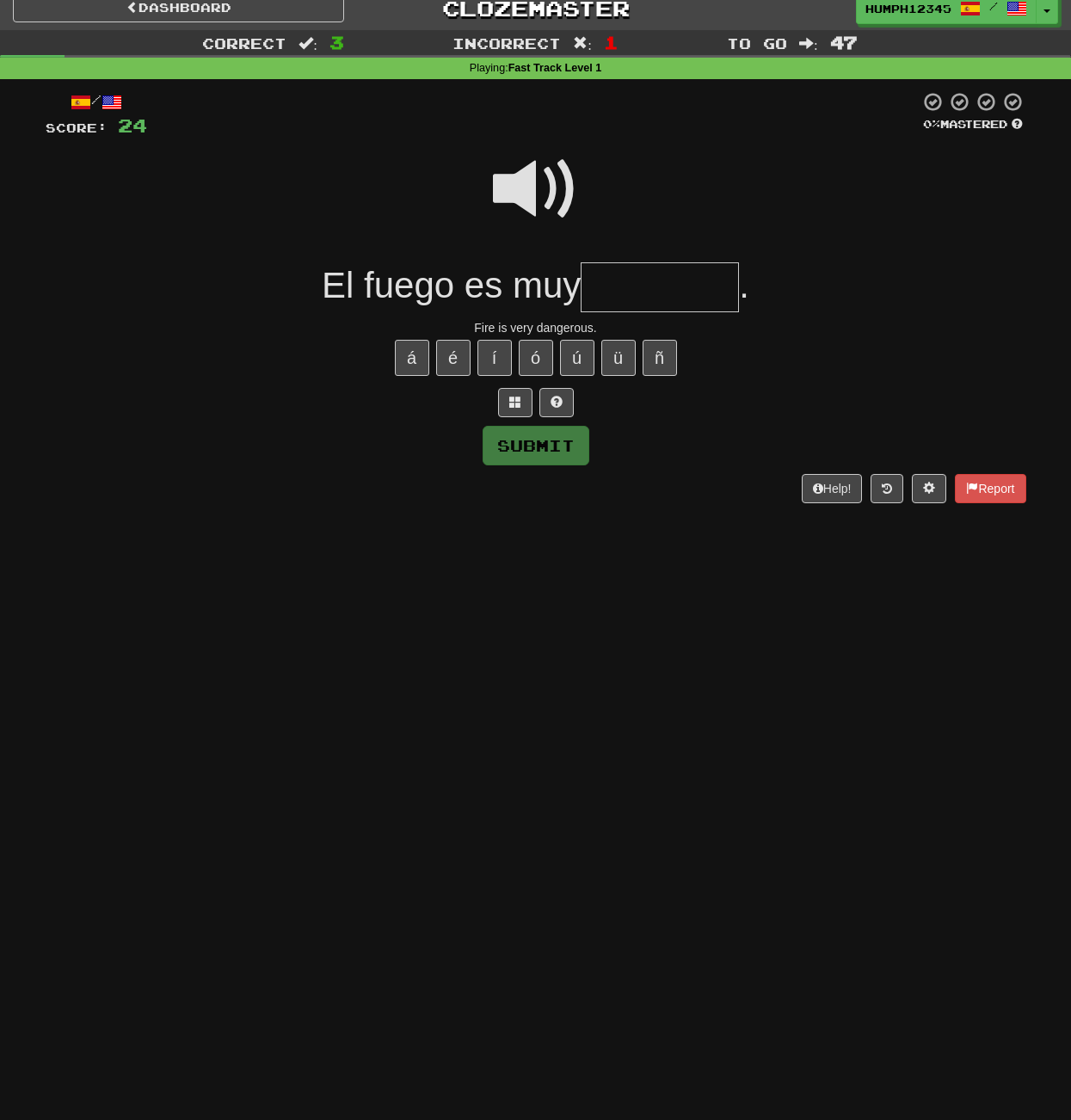
click at [618, 286] on input "text" at bounding box center [660, 287] width 158 height 51
type input "*********"
click at [530, 440] on button "Submit" at bounding box center [536, 446] width 107 height 39
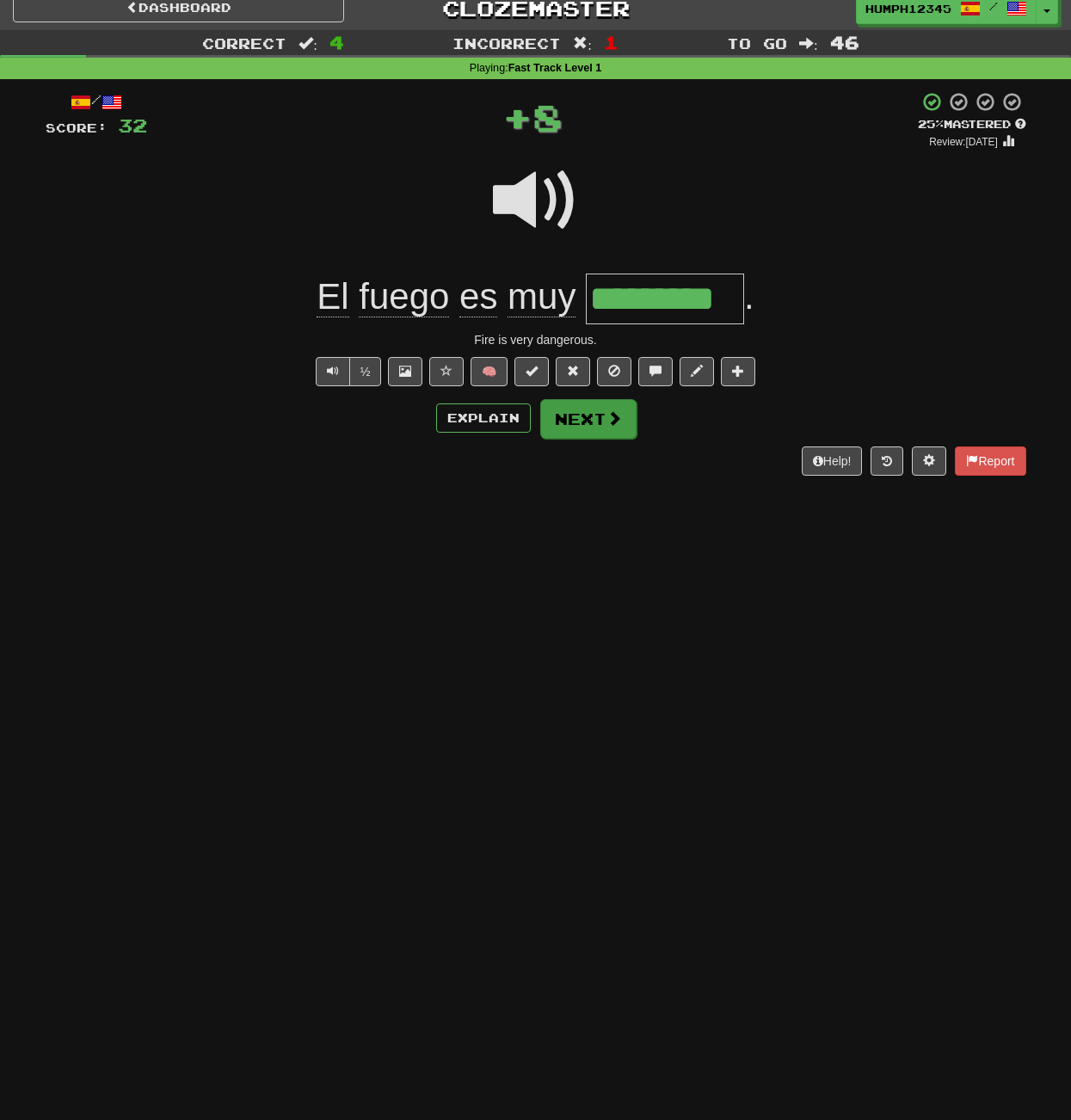
click at [575, 414] on button "Next" at bounding box center [588, 418] width 96 height 39
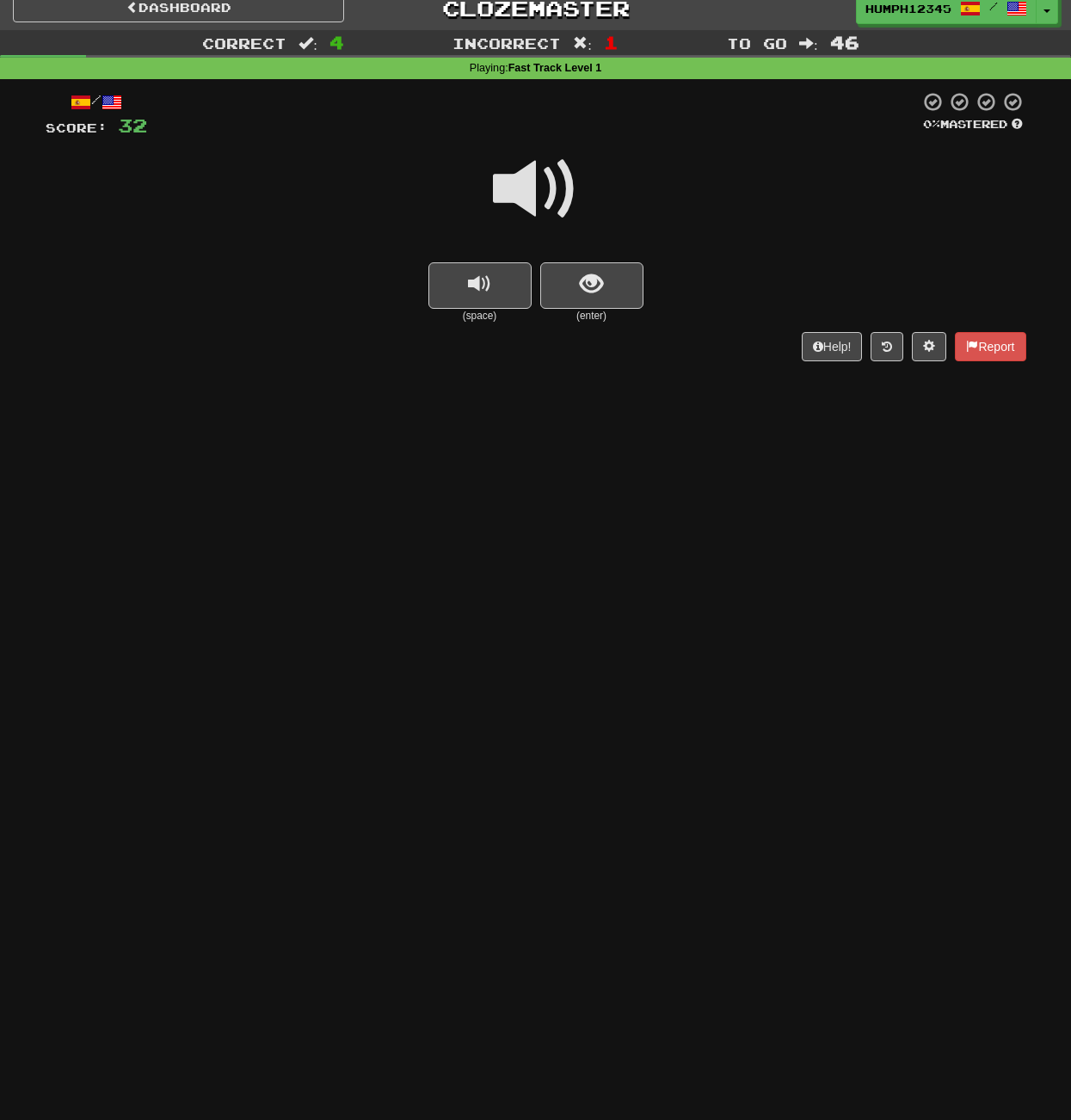
click at [528, 189] on span at bounding box center [536, 189] width 86 height 86
click at [526, 189] on span at bounding box center [536, 189] width 86 height 86
click at [596, 278] on span "show sentence" at bounding box center [591, 284] width 23 height 23
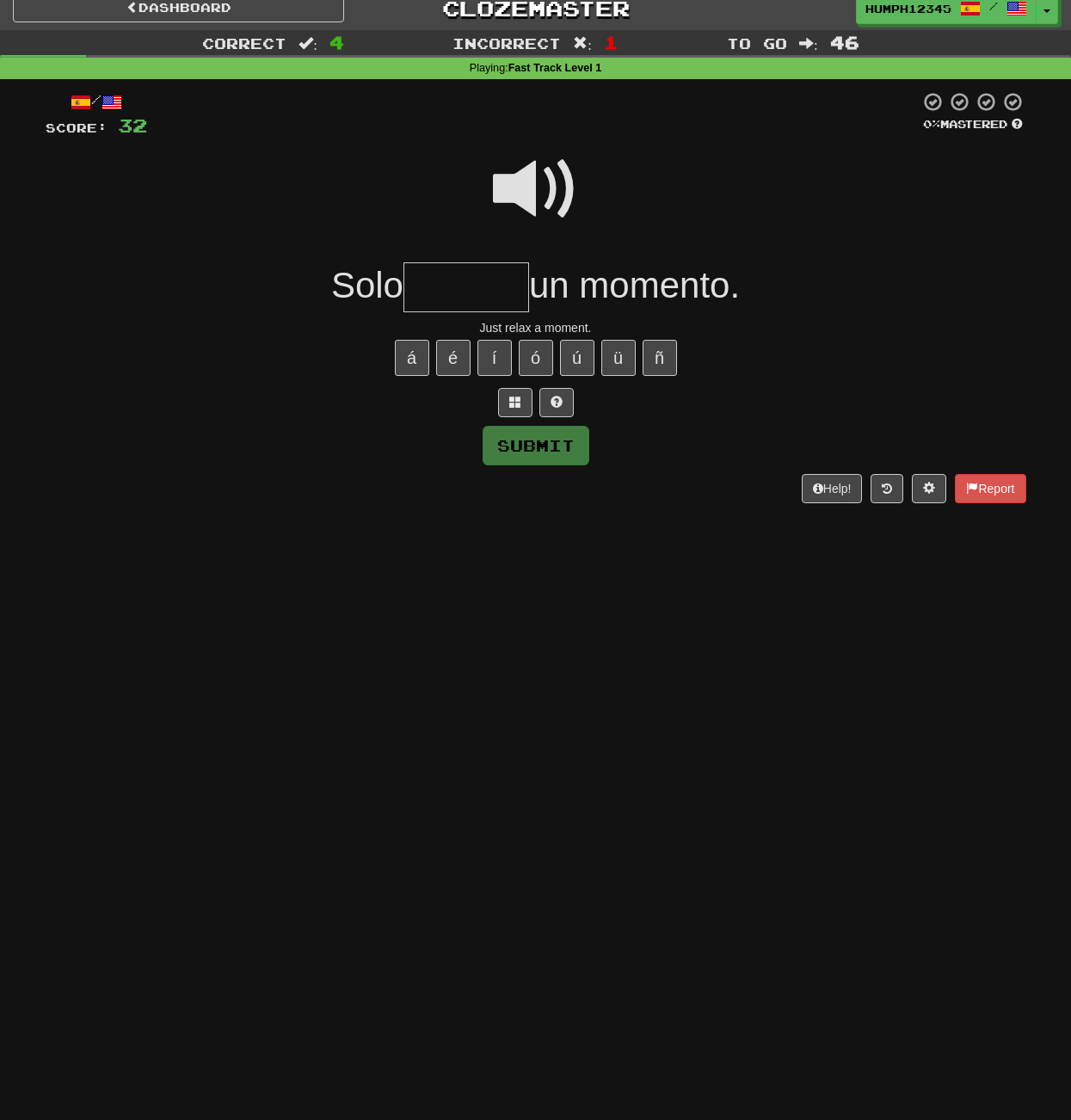
click at [450, 287] on input "text" at bounding box center [466, 287] width 125 height 51
click at [462, 287] on input "********" at bounding box center [466, 287] width 125 height 51
click at [410, 357] on button "á" at bounding box center [412, 358] width 35 height 37
type input "********"
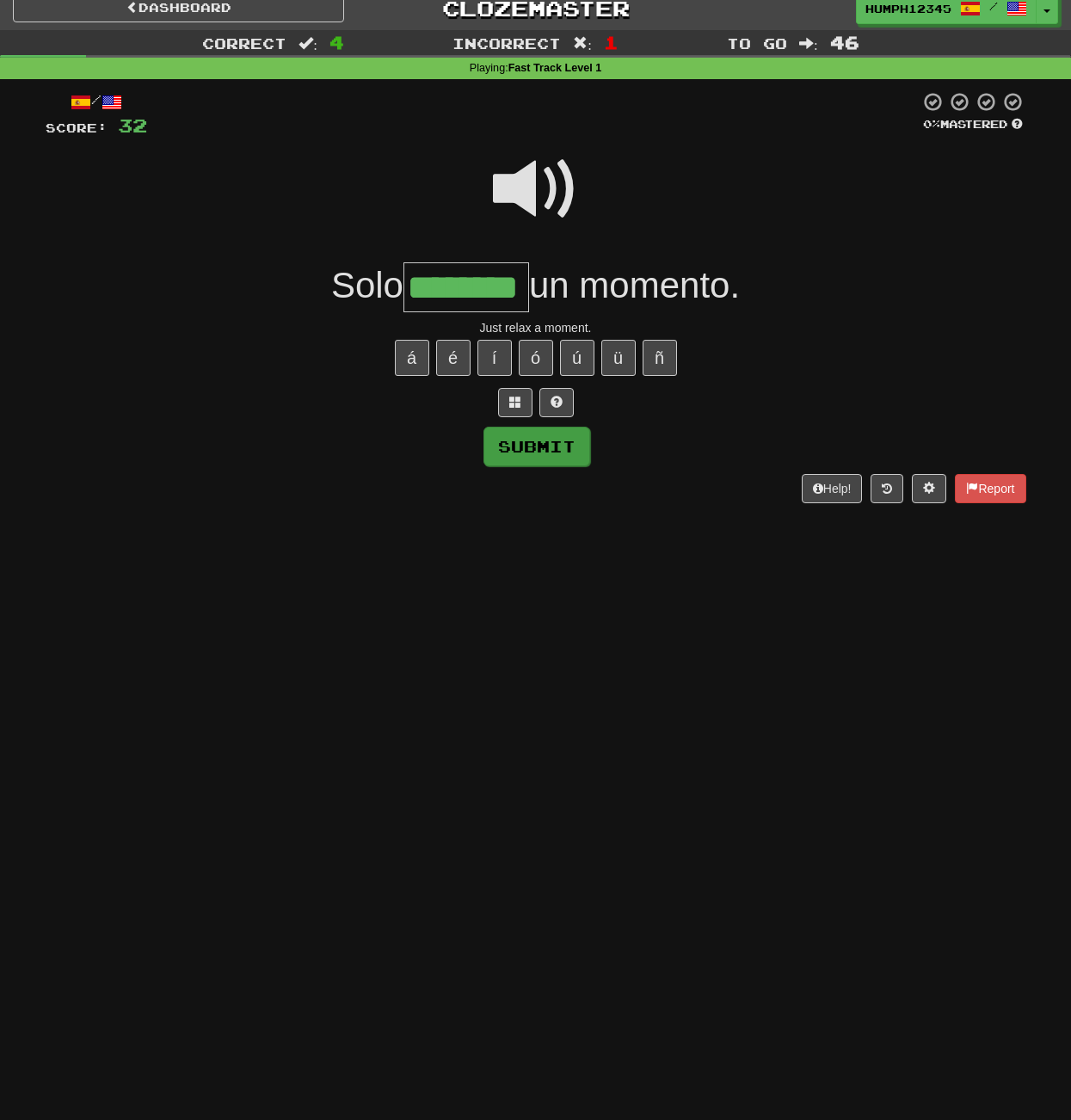
click at [507, 440] on button "Submit" at bounding box center [536, 446] width 107 height 39
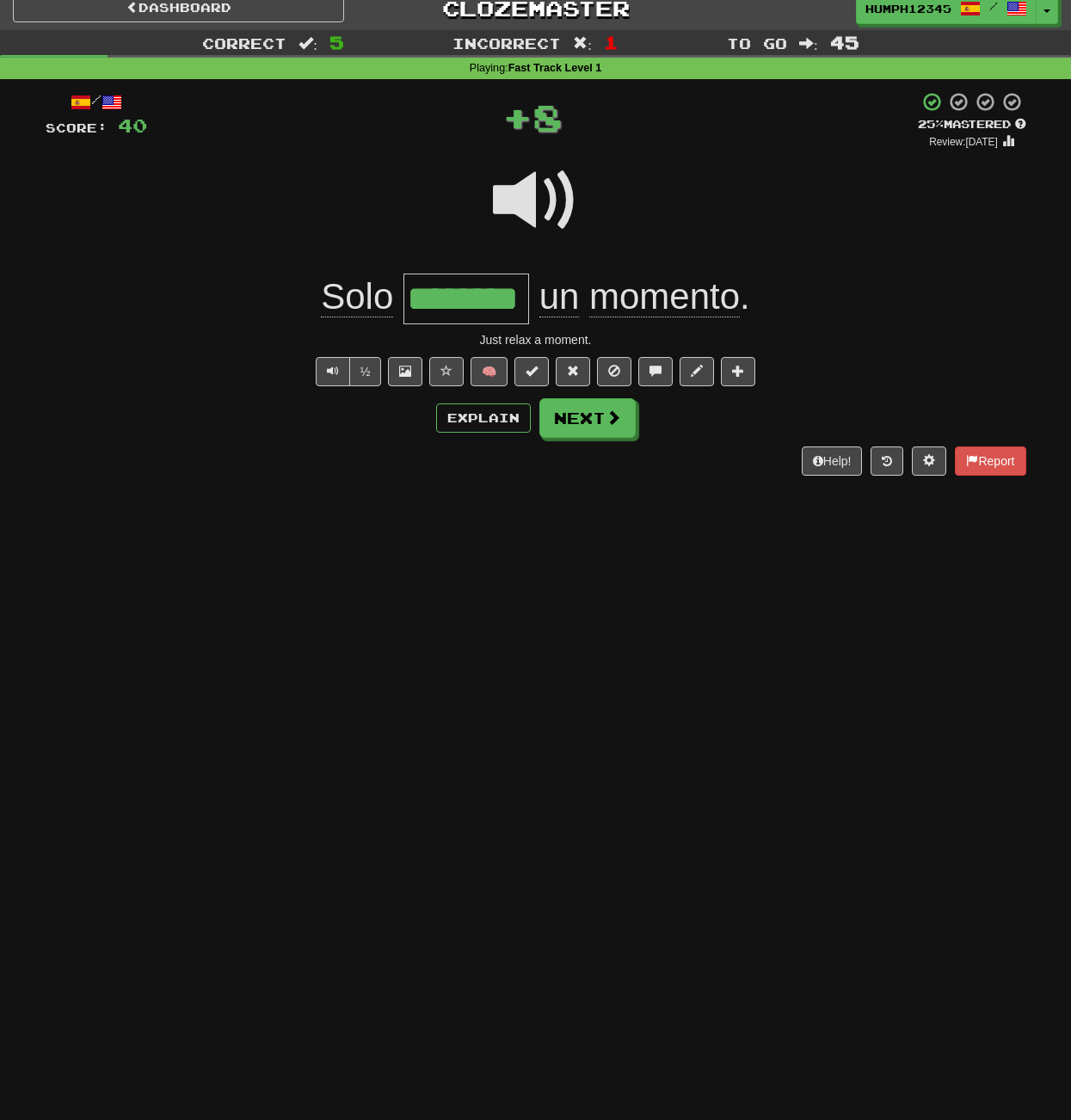
scroll to position [13, 0]
click at [575, 416] on button "Next" at bounding box center [588, 418] width 96 height 39
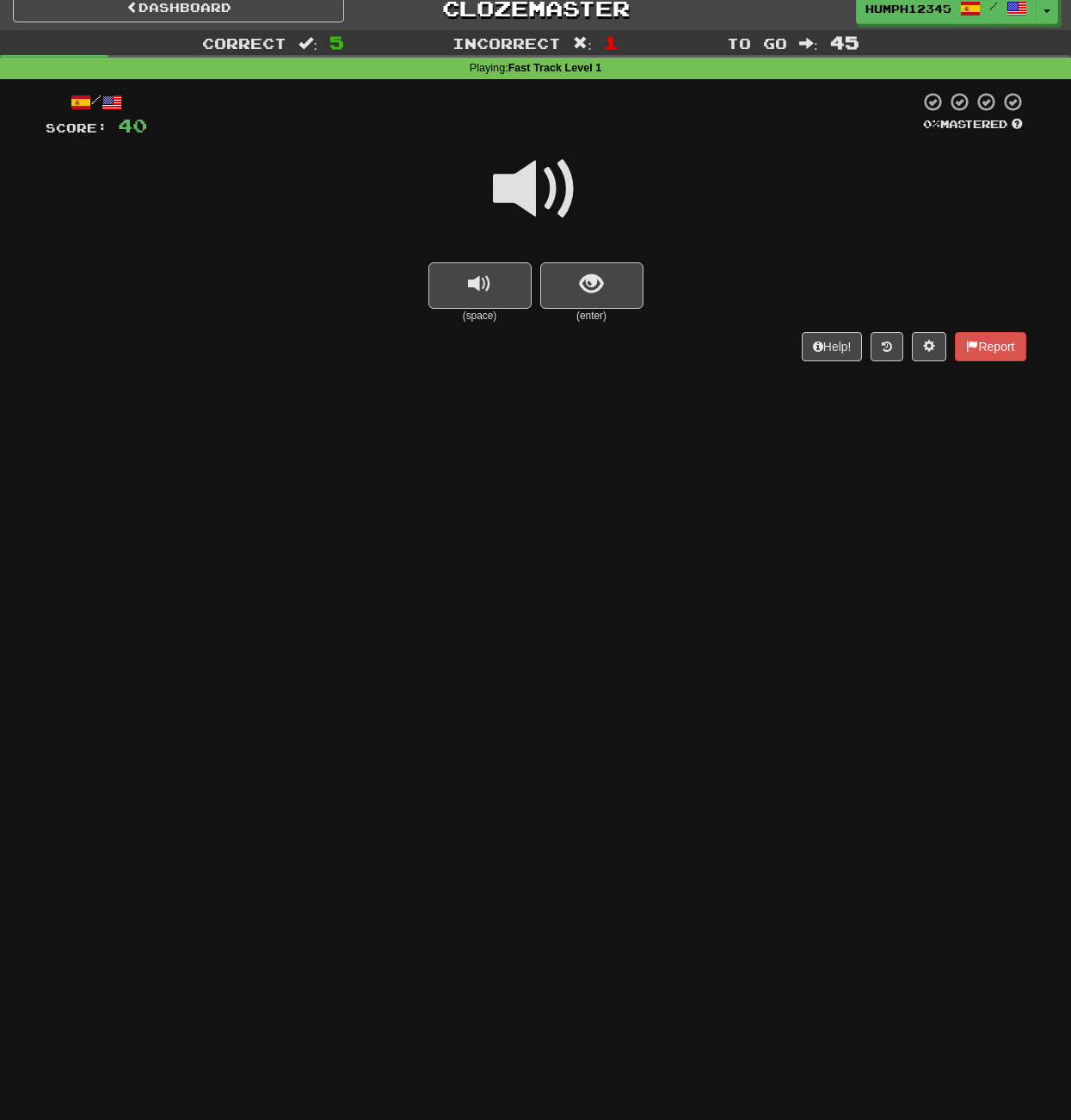
click at [526, 190] on span at bounding box center [536, 189] width 86 height 86
click at [580, 277] on span "show sentence" at bounding box center [591, 284] width 23 height 23
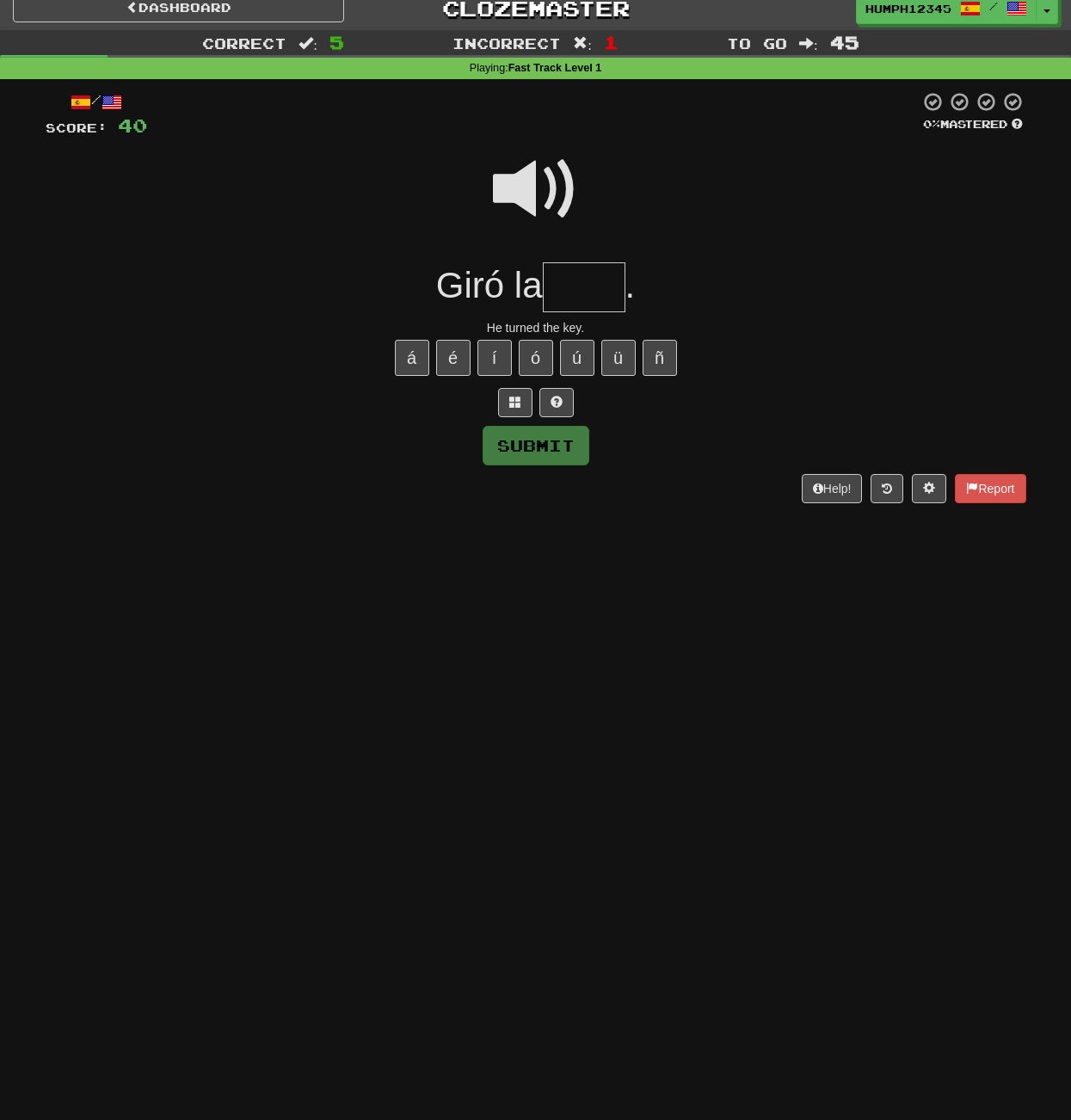
click at [580, 277] on input "text" at bounding box center [584, 287] width 83 height 51
type input "*****"
click at [518, 435] on button "Submit" at bounding box center [536, 446] width 107 height 39
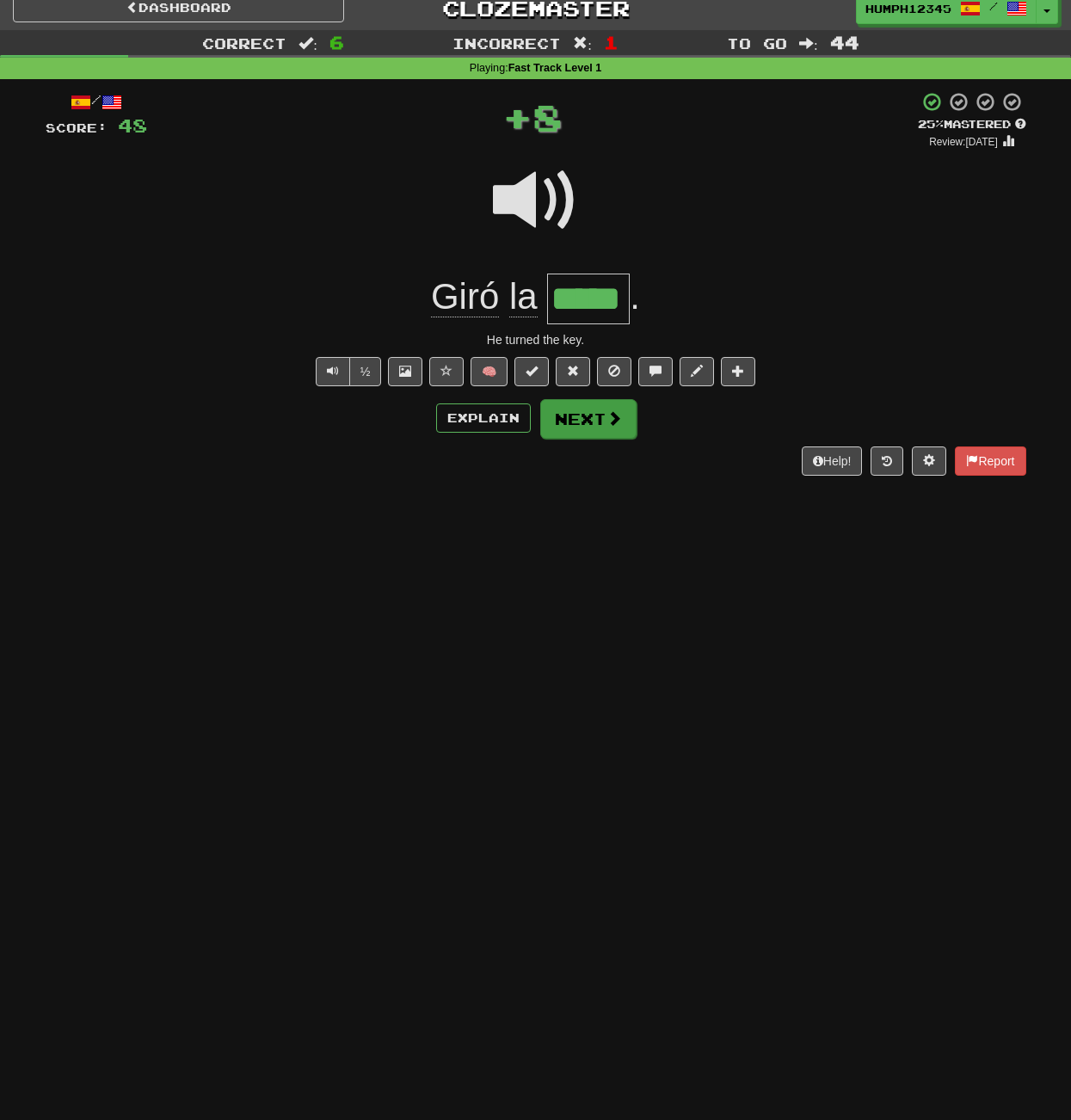
click at [573, 414] on button "Next" at bounding box center [588, 418] width 96 height 39
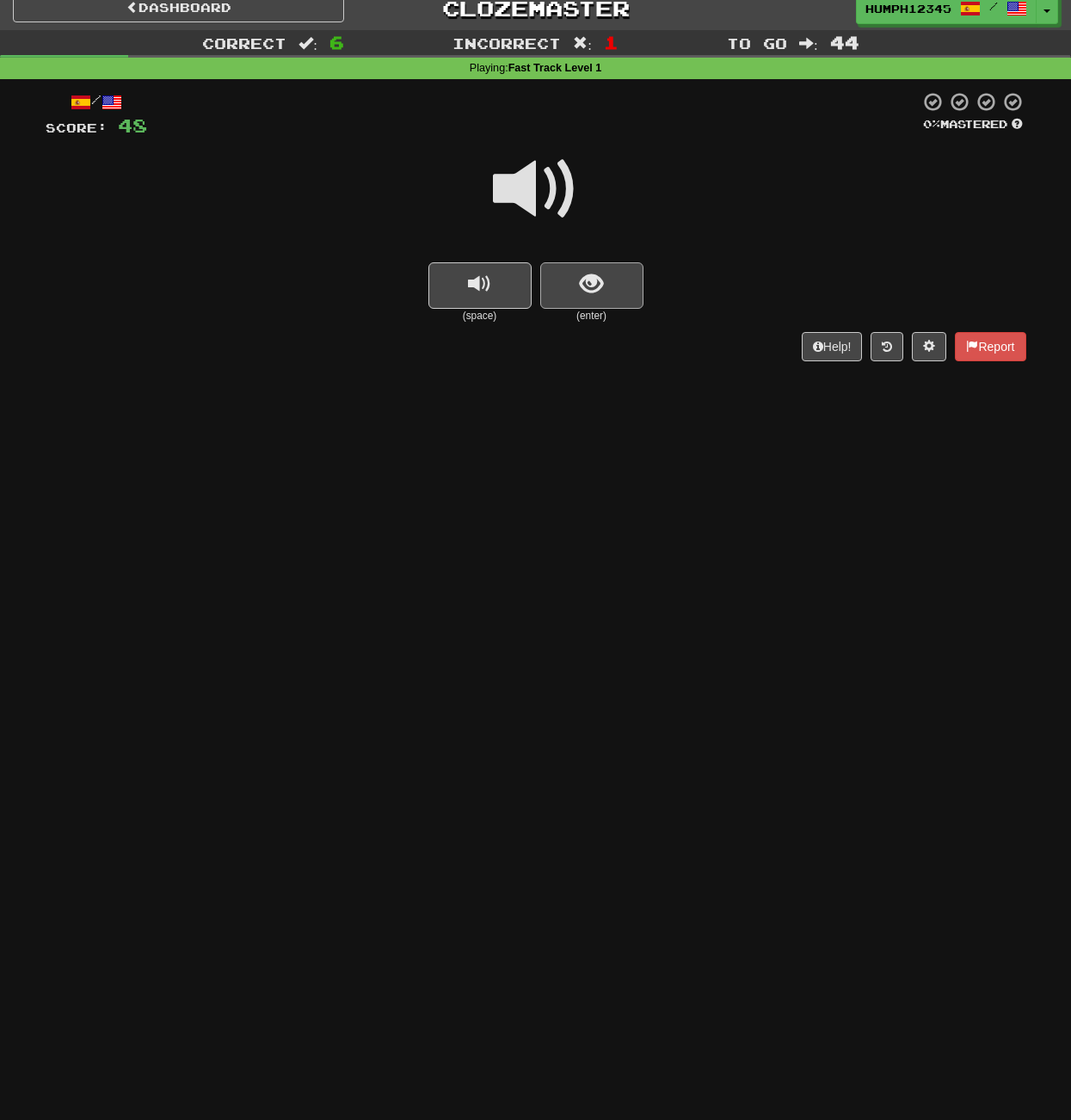
click at [582, 288] on span "show sentence" at bounding box center [591, 284] width 23 height 23
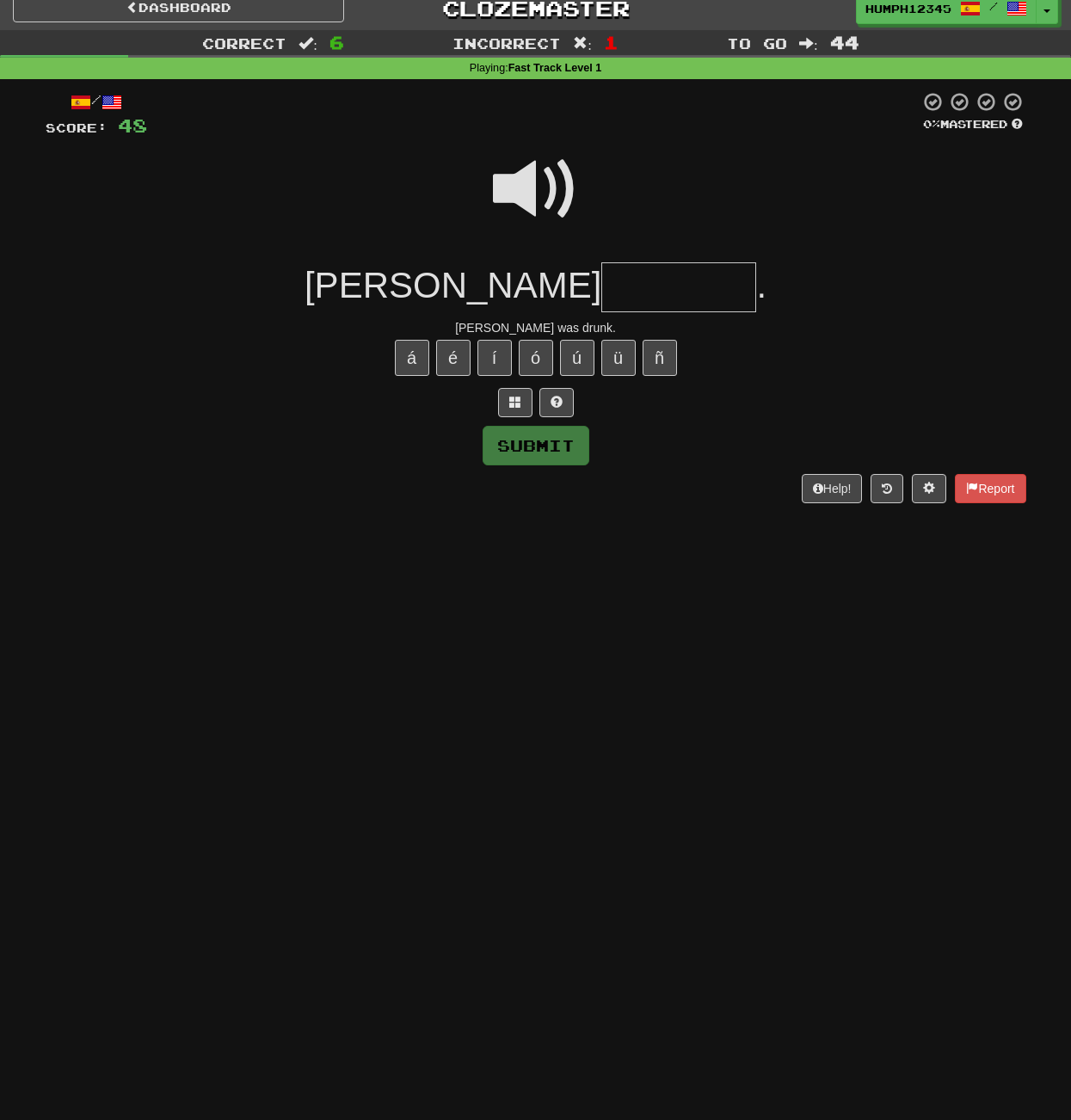
click at [601, 289] on input "text" at bounding box center [678, 287] width 155 height 51
type input "********"
click at [532, 438] on button "Submit" at bounding box center [536, 446] width 107 height 39
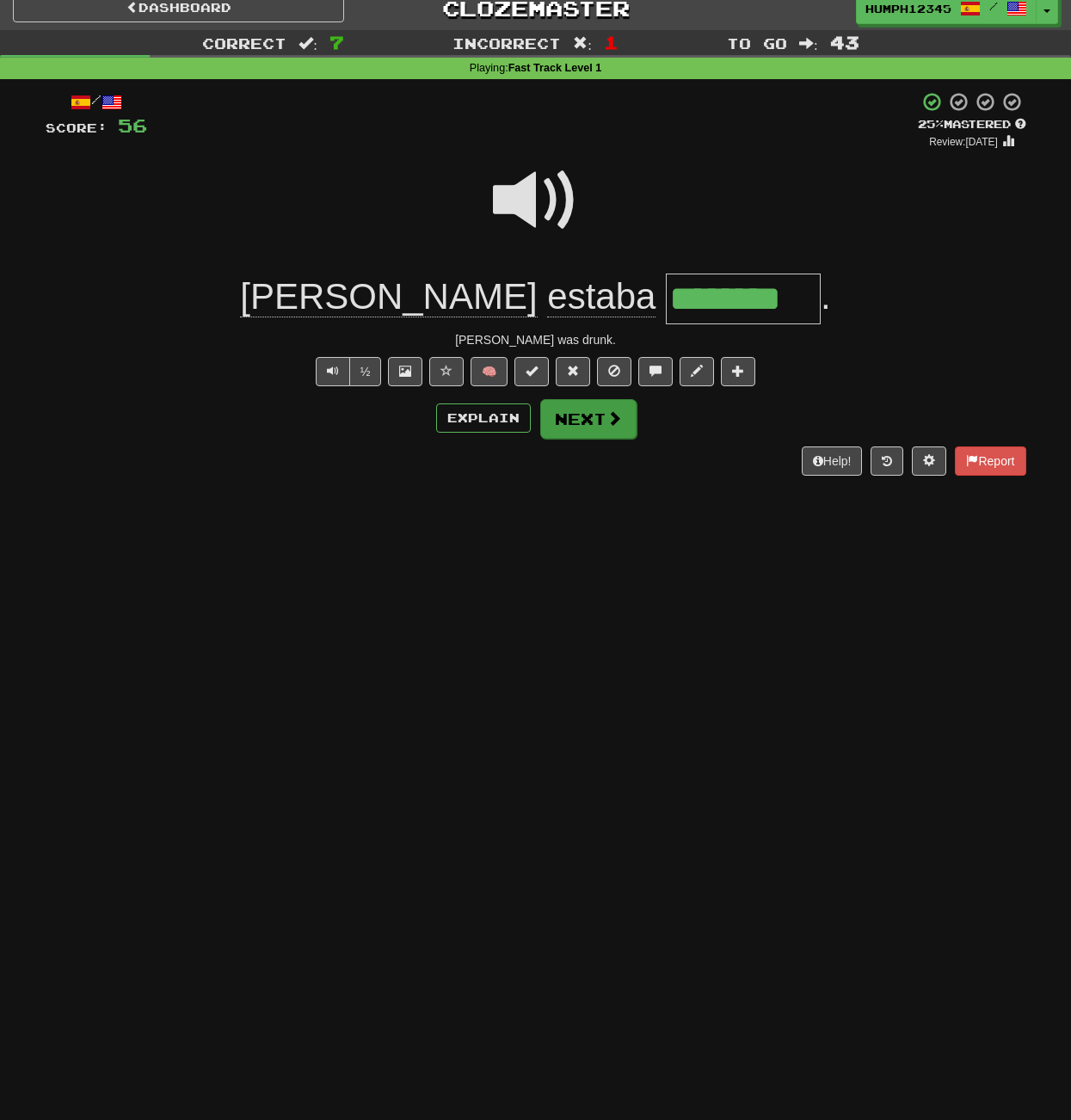
click at [576, 414] on button "Next" at bounding box center [588, 418] width 96 height 39
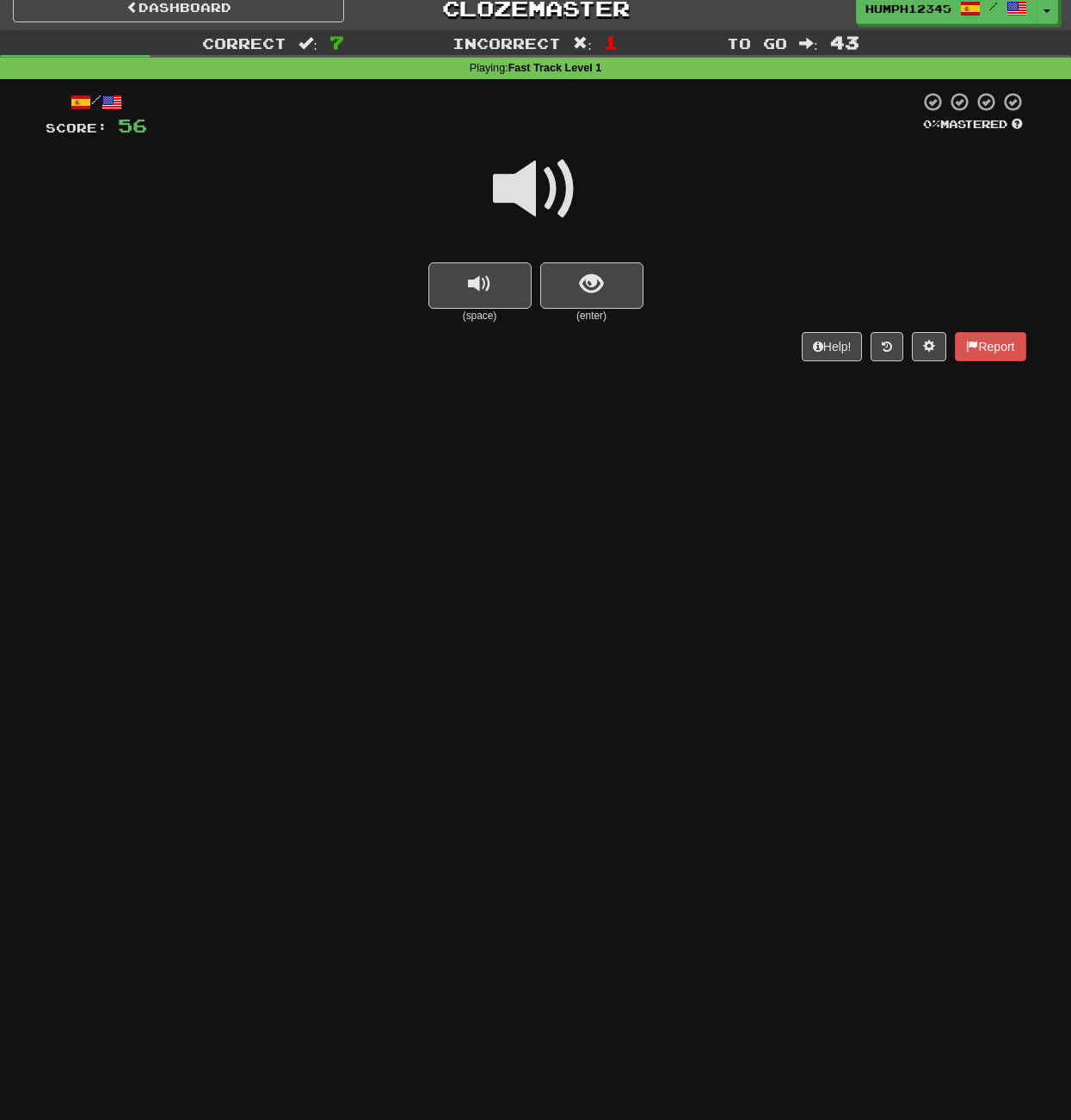
click at [523, 183] on span at bounding box center [536, 189] width 86 height 86
click at [588, 278] on span "show sentence" at bounding box center [591, 284] width 23 height 23
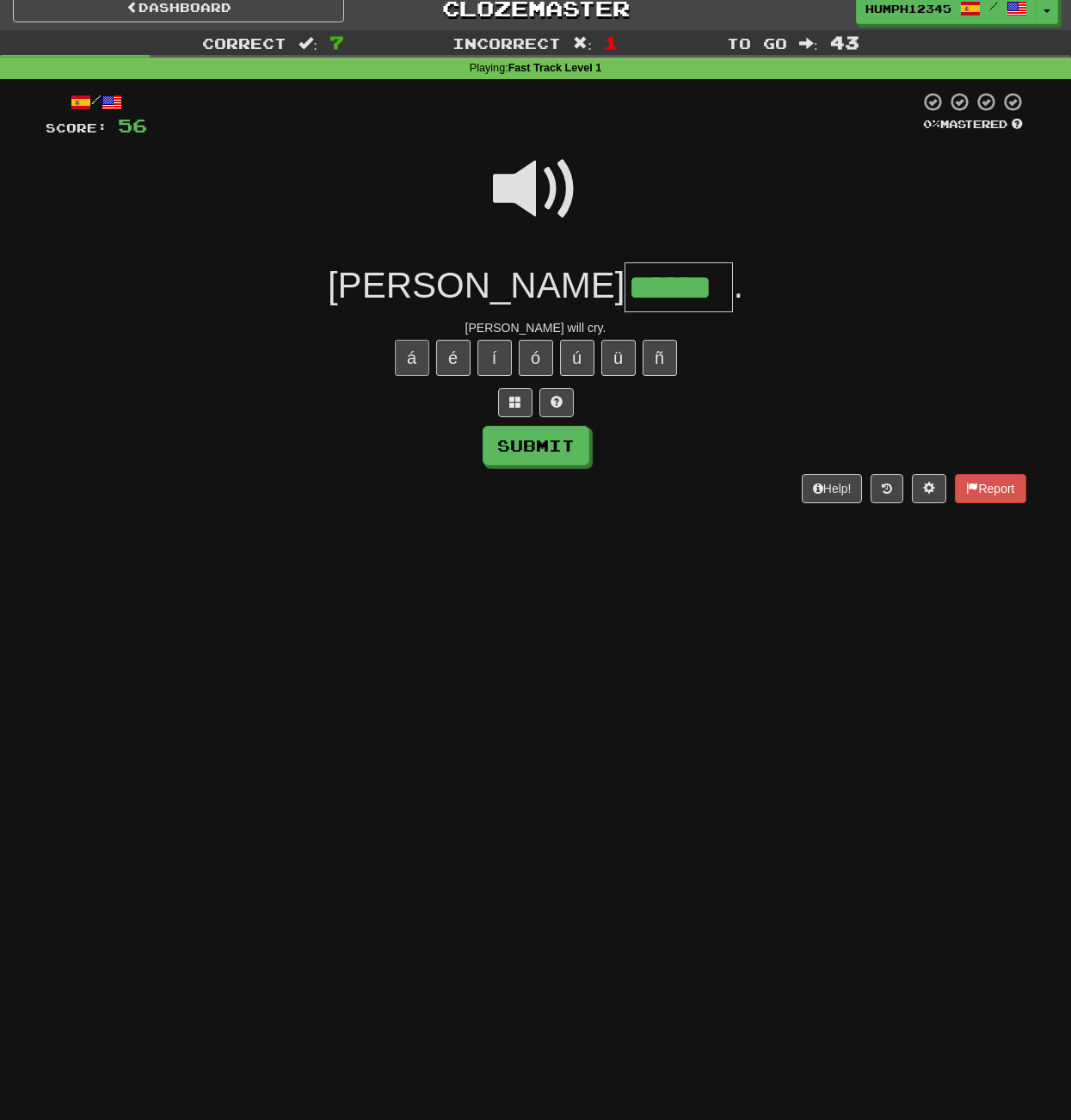
click at [412, 350] on button "á" at bounding box center [412, 358] width 35 height 37
type input "*******"
click at [527, 189] on span at bounding box center [536, 189] width 86 height 86
click at [523, 188] on span at bounding box center [536, 189] width 86 height 86
click at [533, 439] on button "Submit" at bounding box center [536, 446] width 107 height 39
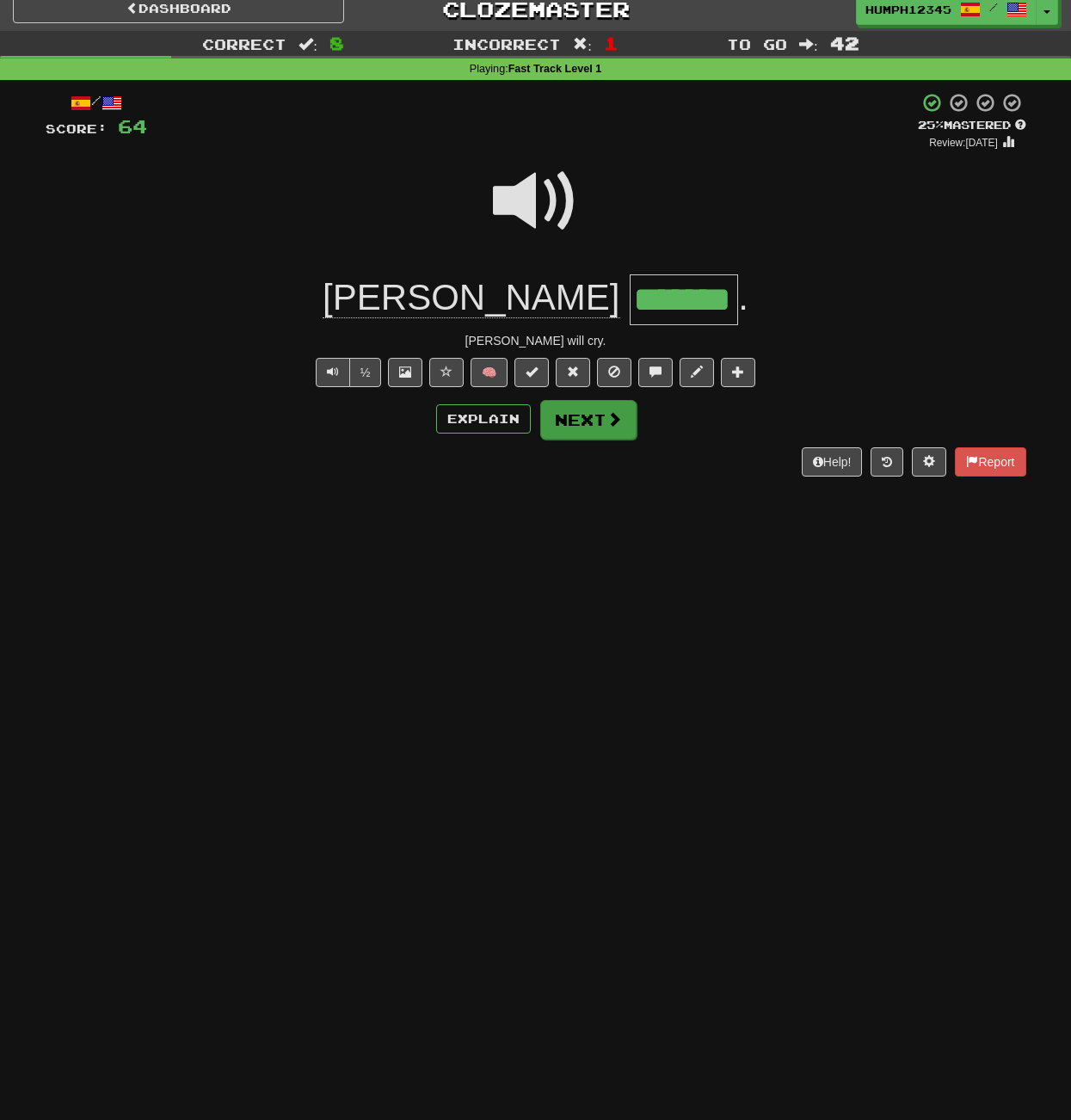
scroll to position [14, 1]
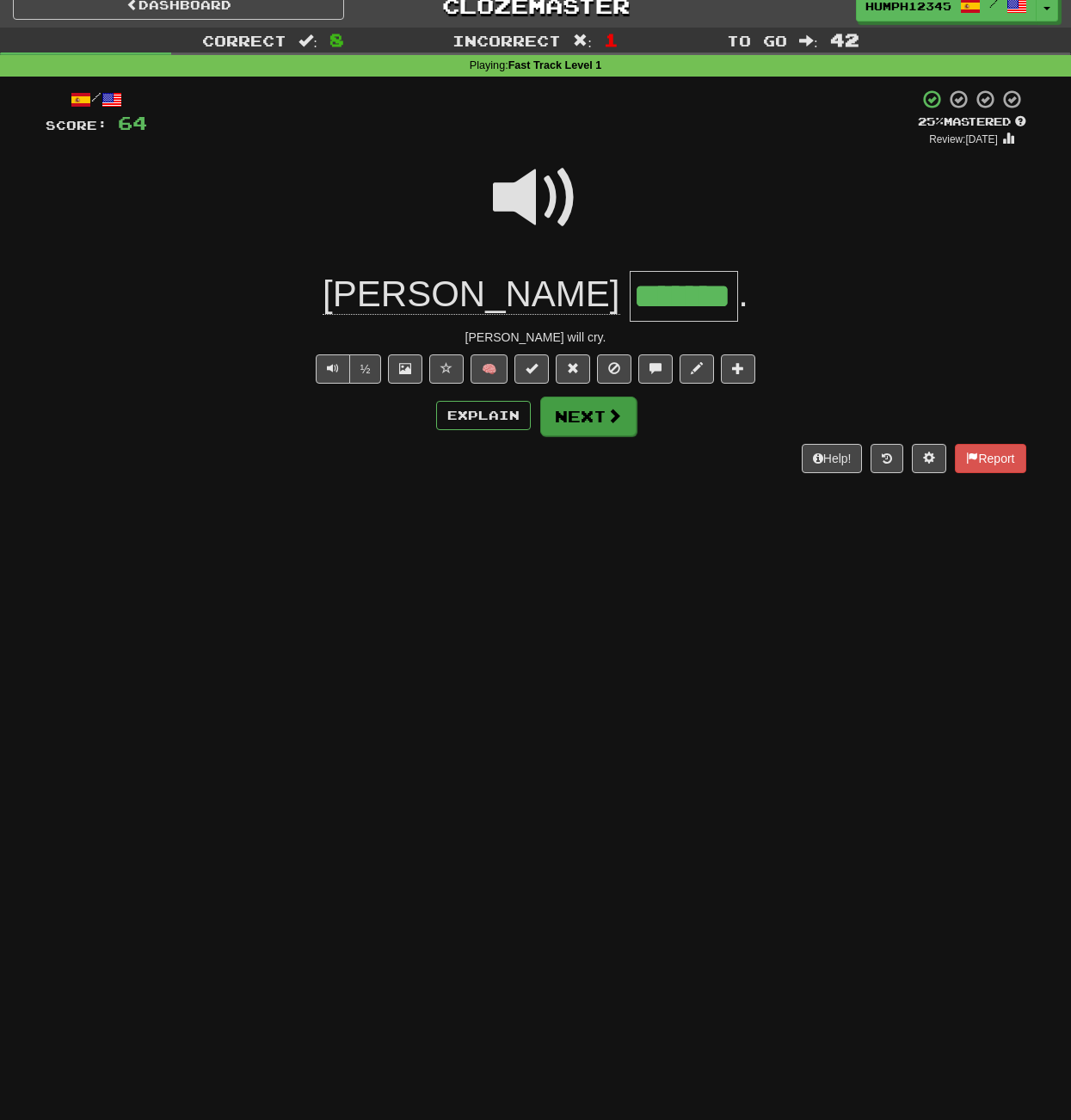
click at [577, 414] on button "Next" at bounding box center [588, 416] width 96 height 39
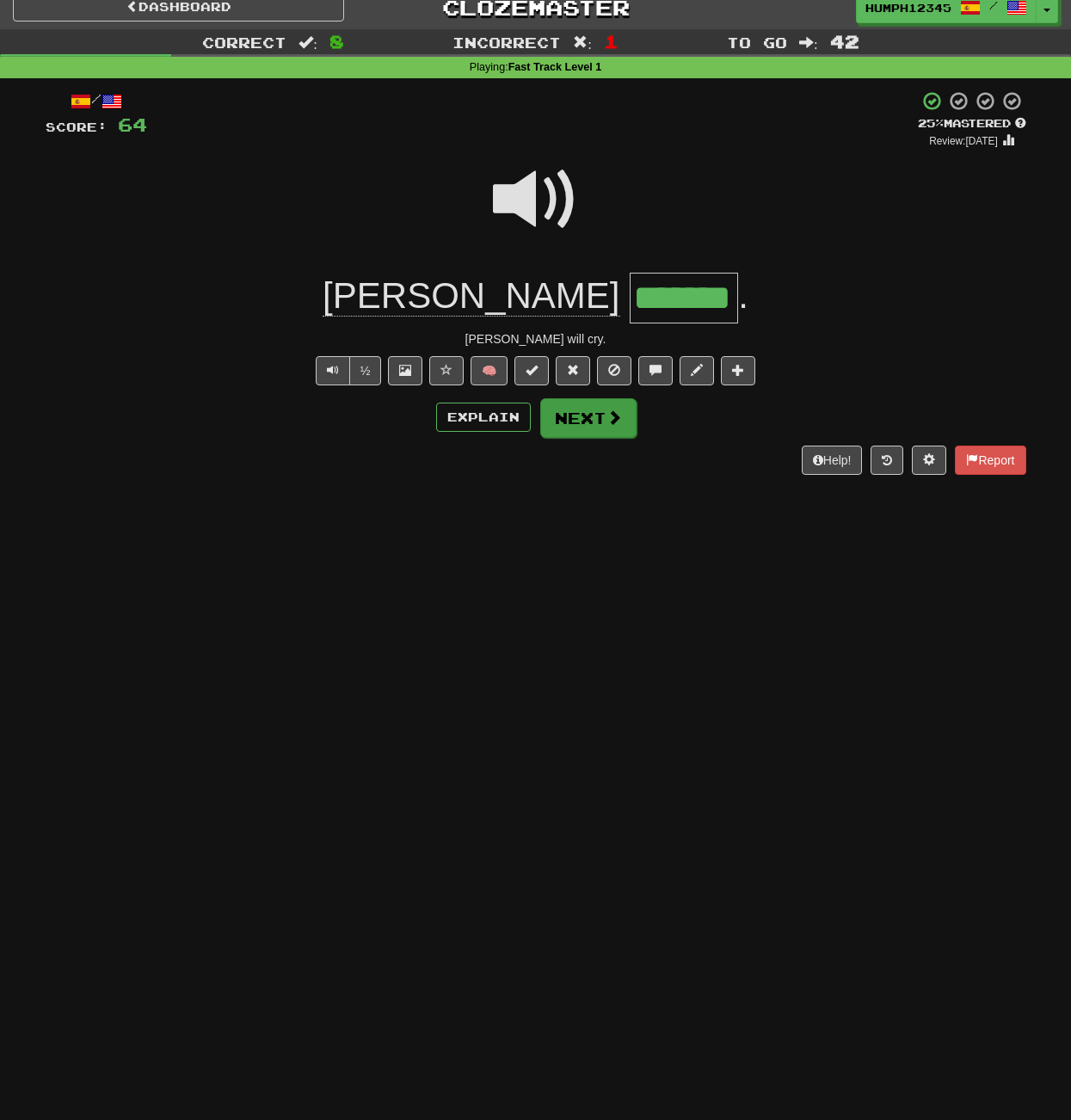
scroll to position [14, 0]
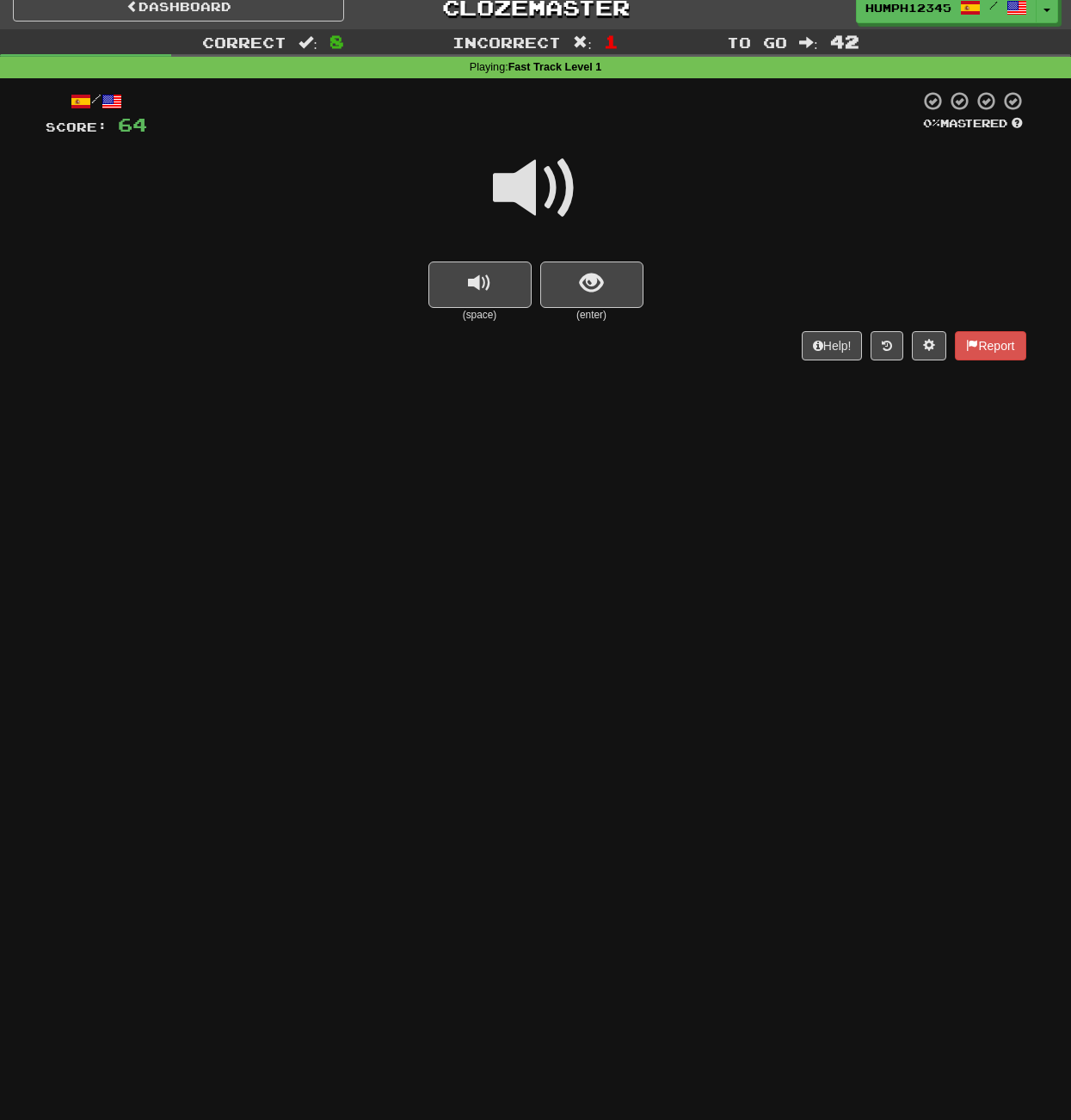
click at [521, 189] on span at bounding box center [536, 188] width 86 height 86
click at [524, 189] on span at bounding box center [536, 188] width 86 height 86
click at [523, 189] on span at bounding box center [536, 188] width 86 height 86
click at [588, 272] on span "show sentence" at bounding box center [591, 283] width 23 height 23
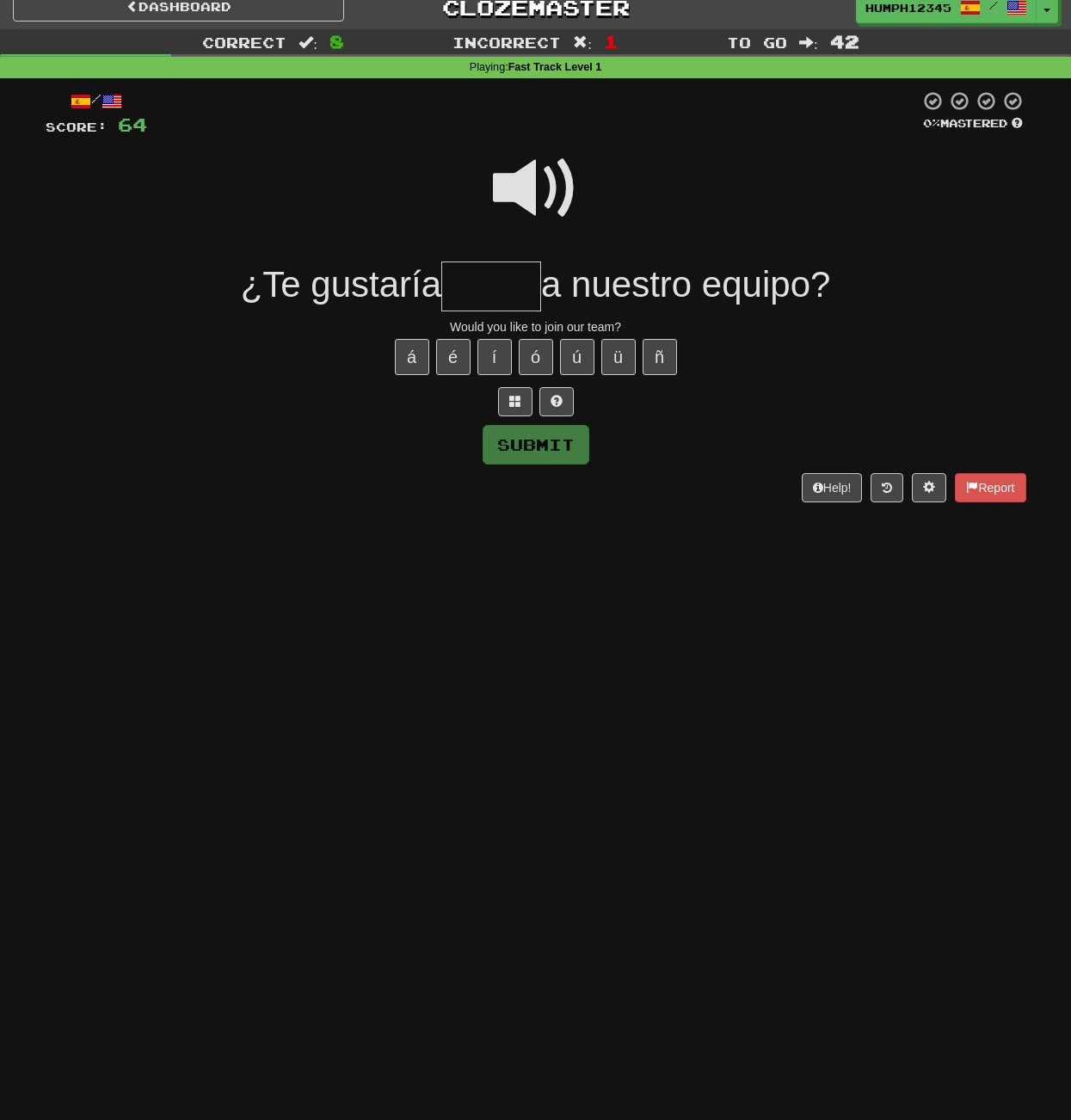
click at [468, 279] on input "text" at bounding box center [491, 286] width 100 height 51
click at [527, 441] on button "Submit" at bounding box center [536, 445] width 107 height 39
click at [527, 438] on button "Submit" at bounding box center [536, 445] width 107 height 39
type input "******"
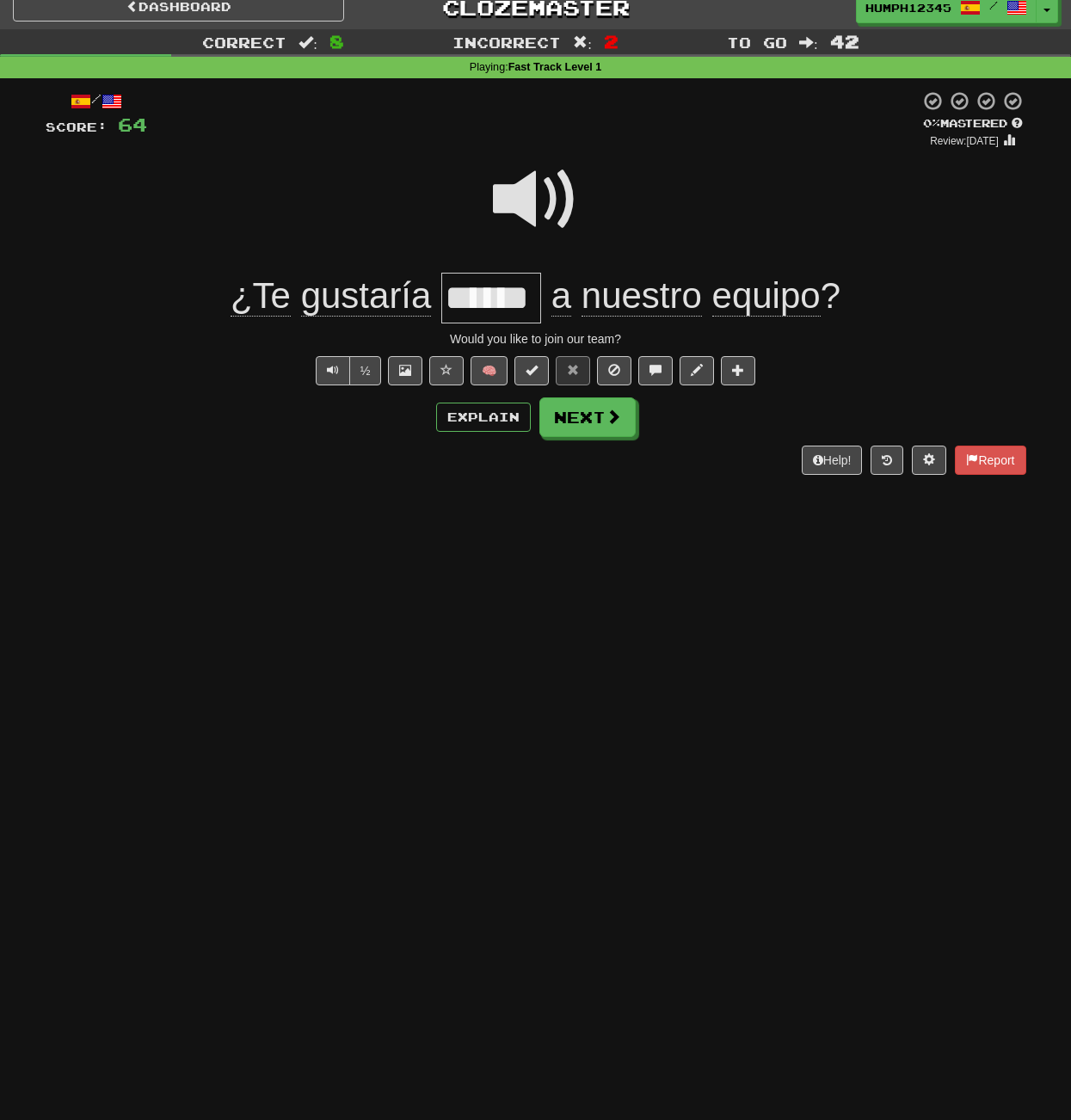
click at [527, 200] on span at bounding box center [536, 199] width 86 height 86
click at [526, 199] on span at bounding box center [536, 199] width 86 height 86
click at [583, 417] on button "Next" at bounding box center [588, 417] width 96 height 39
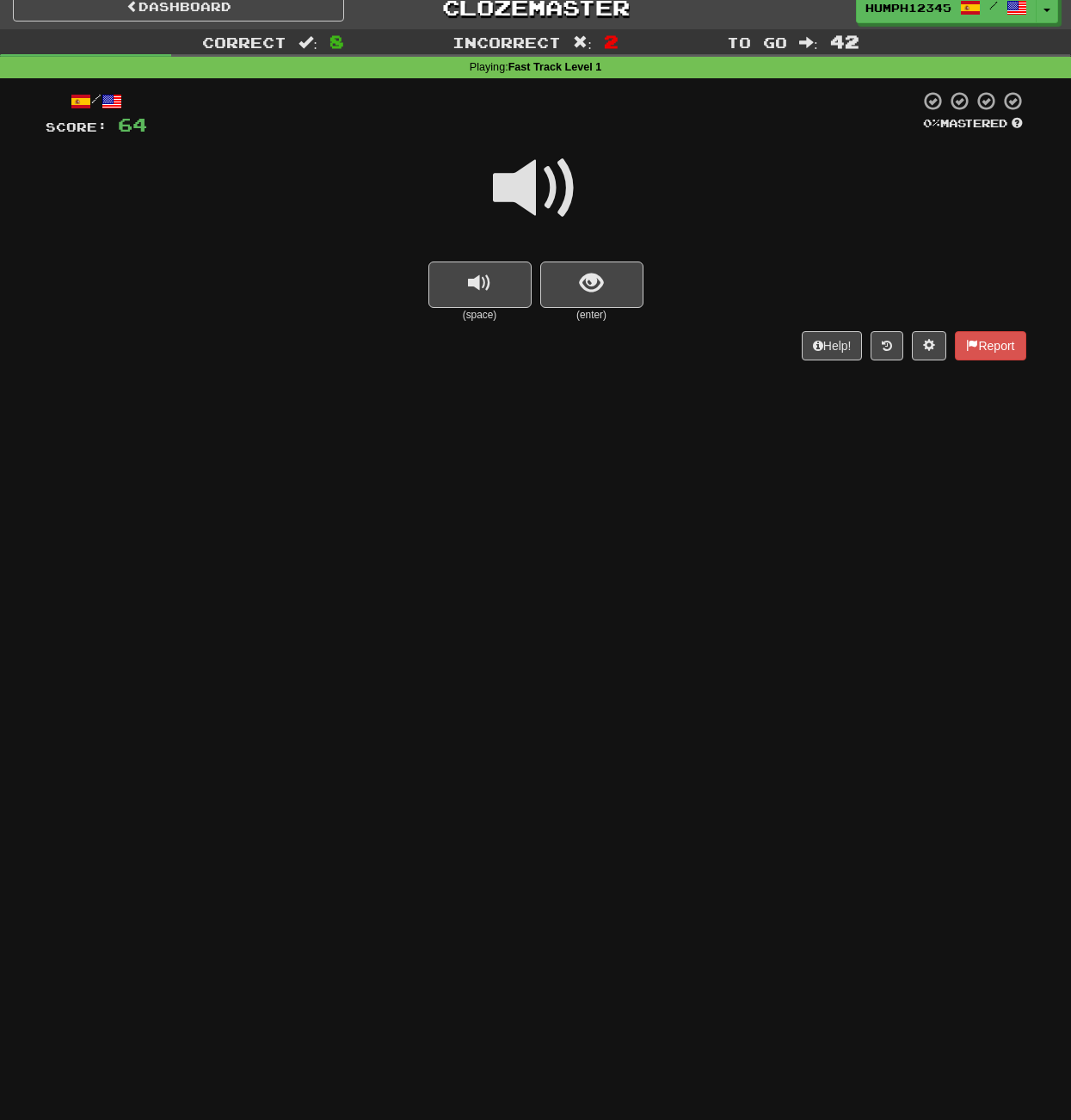
click at [525, 188] on span at bounding box center [536, 188] width 86 height 86
click at [527, 187] on span at bounding box center [536, 188] width 86 height 86
click at [526, 186] on span at bounding box center [536, 188] width 86 height 86
click at [601, 277] on span "show sentence" at bounding box center [591, 283] width 23 height 23
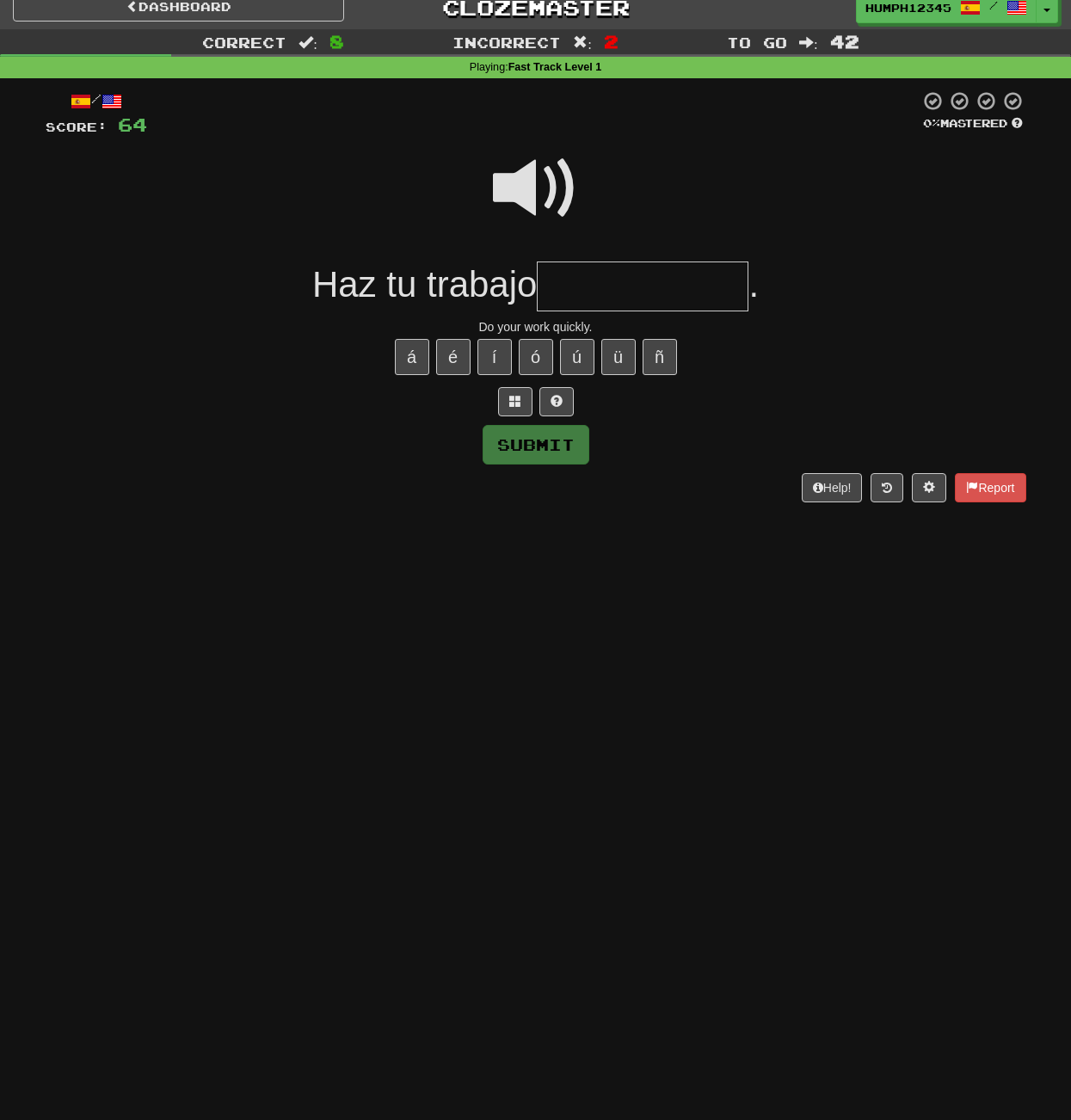
click at [602, 277] on input "text" at bounding box center [642, 286] width 212 height 51
click at [649, 284] on input "**********" at bounding box center [642, 286] width 212 height 51
click at [611, 287] on input "**********" at bounding box center [642, 286] width 212 height 51
click at [501, 352] on button "í" at bounding box center [495, 357] width 35 height 37
click at [627, 285] on input "**********" at bounding box center [642, 286] width 212 height 51
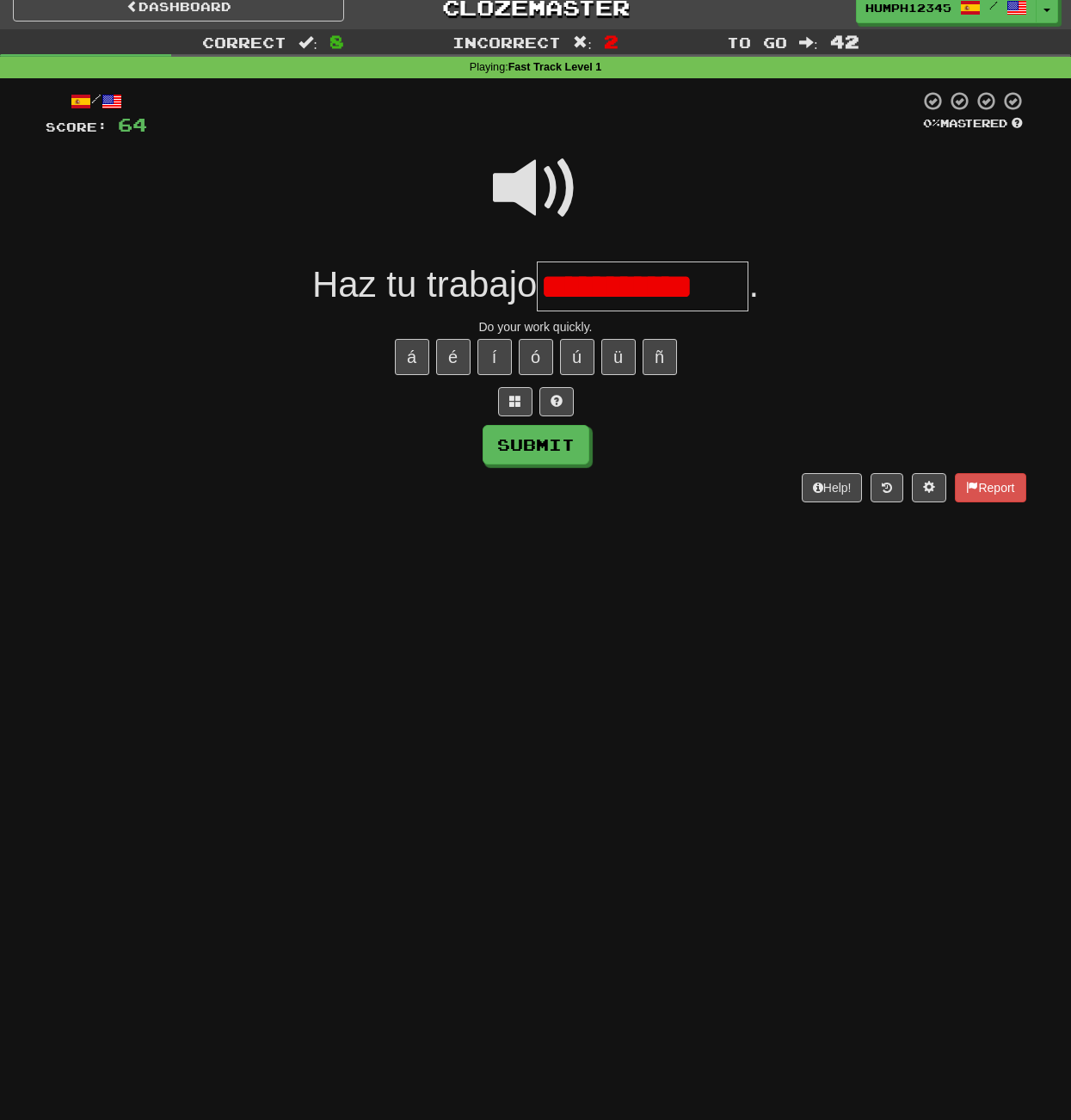
click at [578, 285] on input "**********" at bounding box center [642, 286] width 212 height 51
click at [416, 359] on button "á" at bounding box center [412, 357] width 35 height 37
click at [611, 289] on input "**********" at bounding box center [642, 286] width 212 height 51
type input "**********"
click at [524, 184] on span at bounding box center [536, 188] width 86 height 86
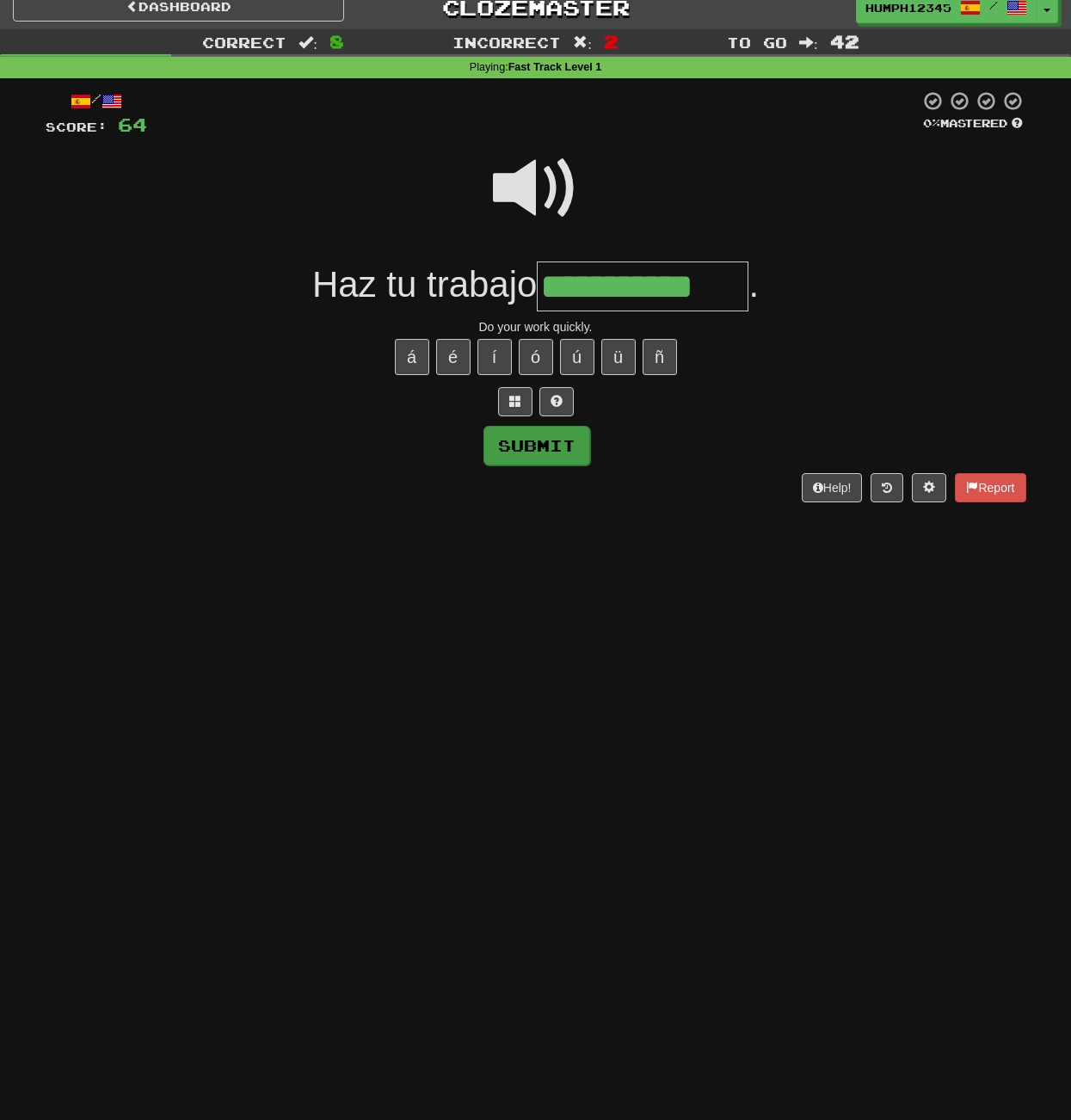
click at [553, 445] on button "Submit" at bounding box center [536, 445] width 107 height 39
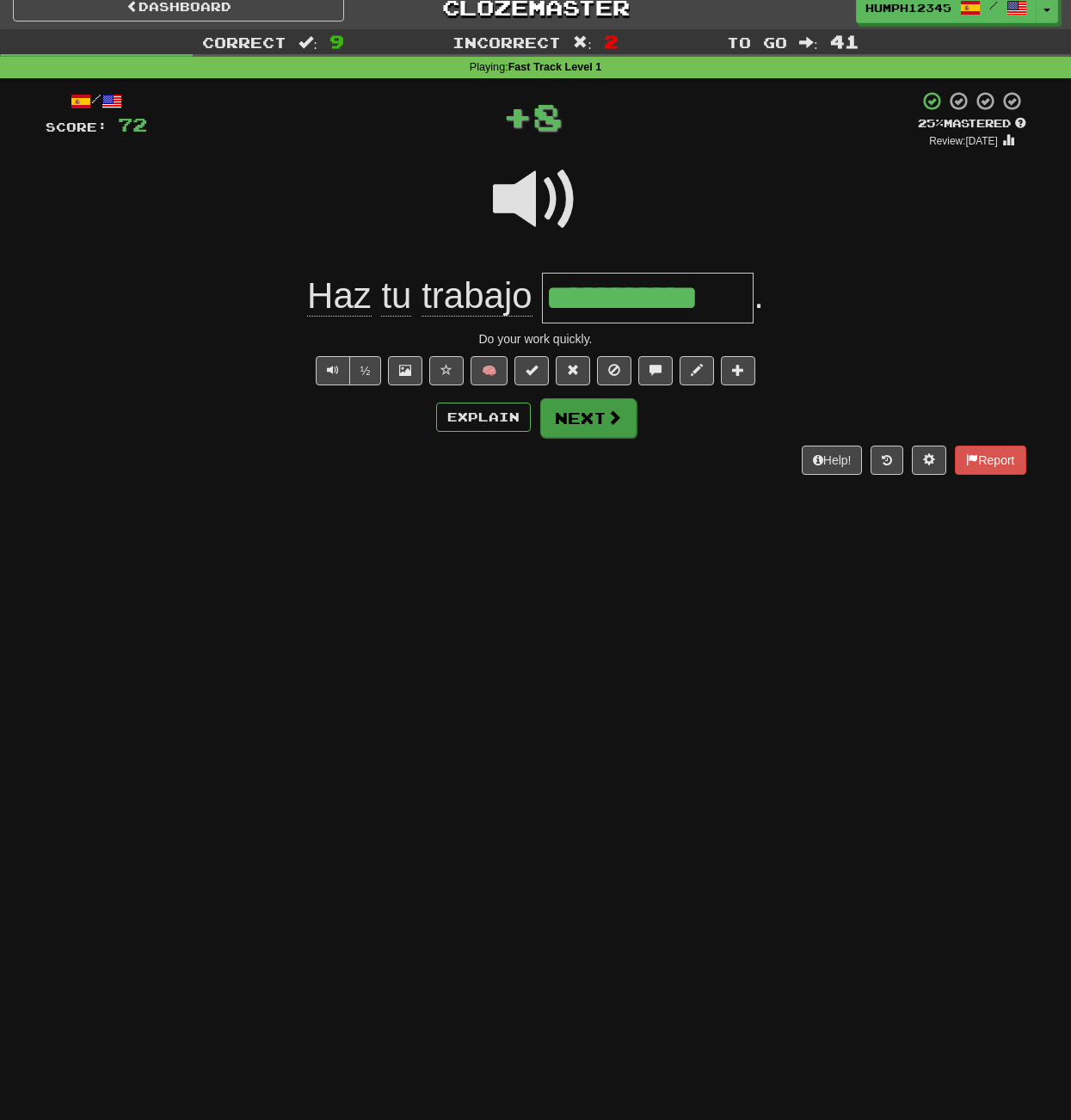
click at [584, 417] on button "Next" at bounding box center [588, 417] width 96 height 39
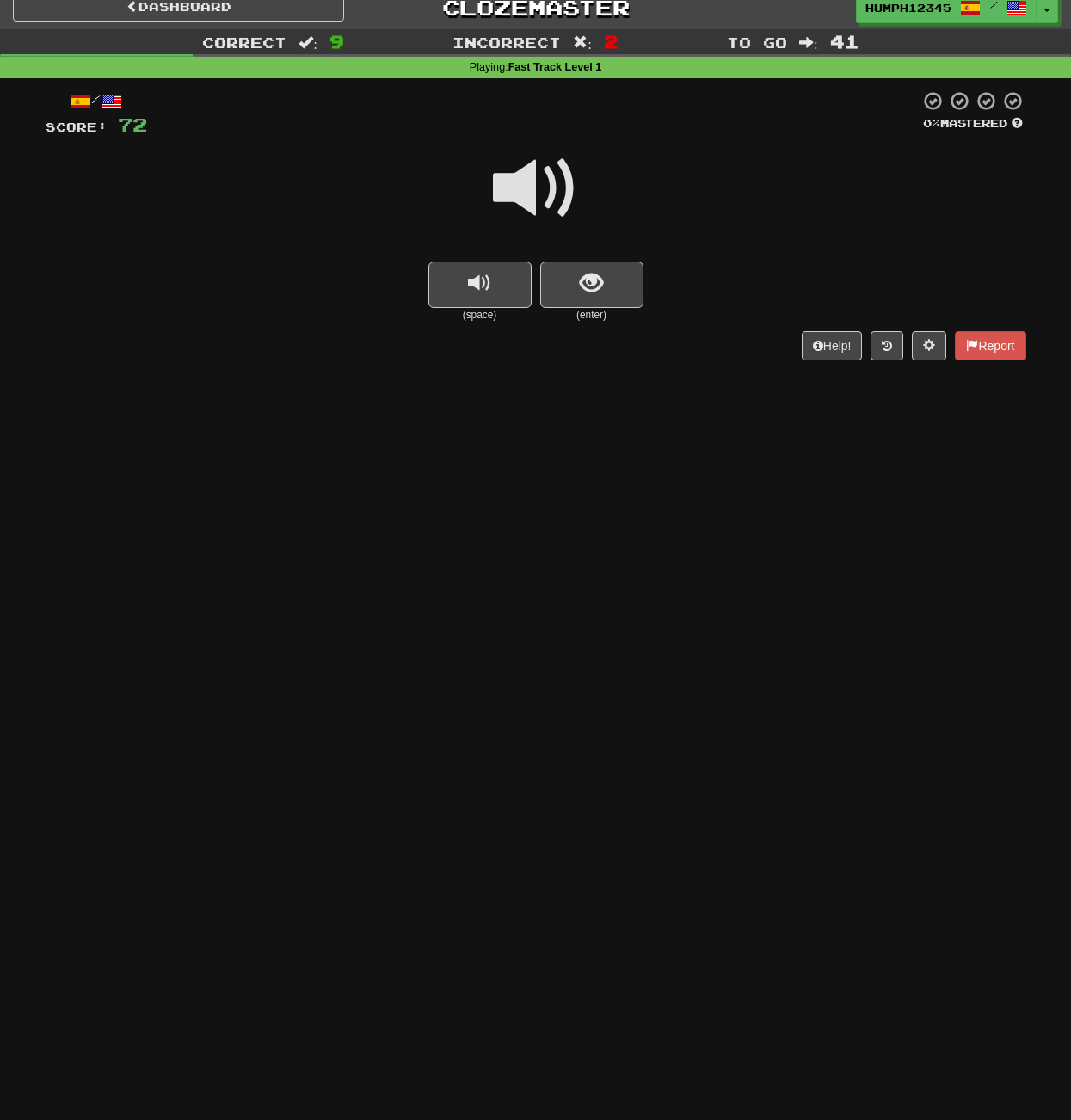
click at [527, 189] on span at bounding box center [536, 188] width 86 height 86
click at [587, 272] on span "show sentence" at bounding box center [591, 283] width 23 height 23
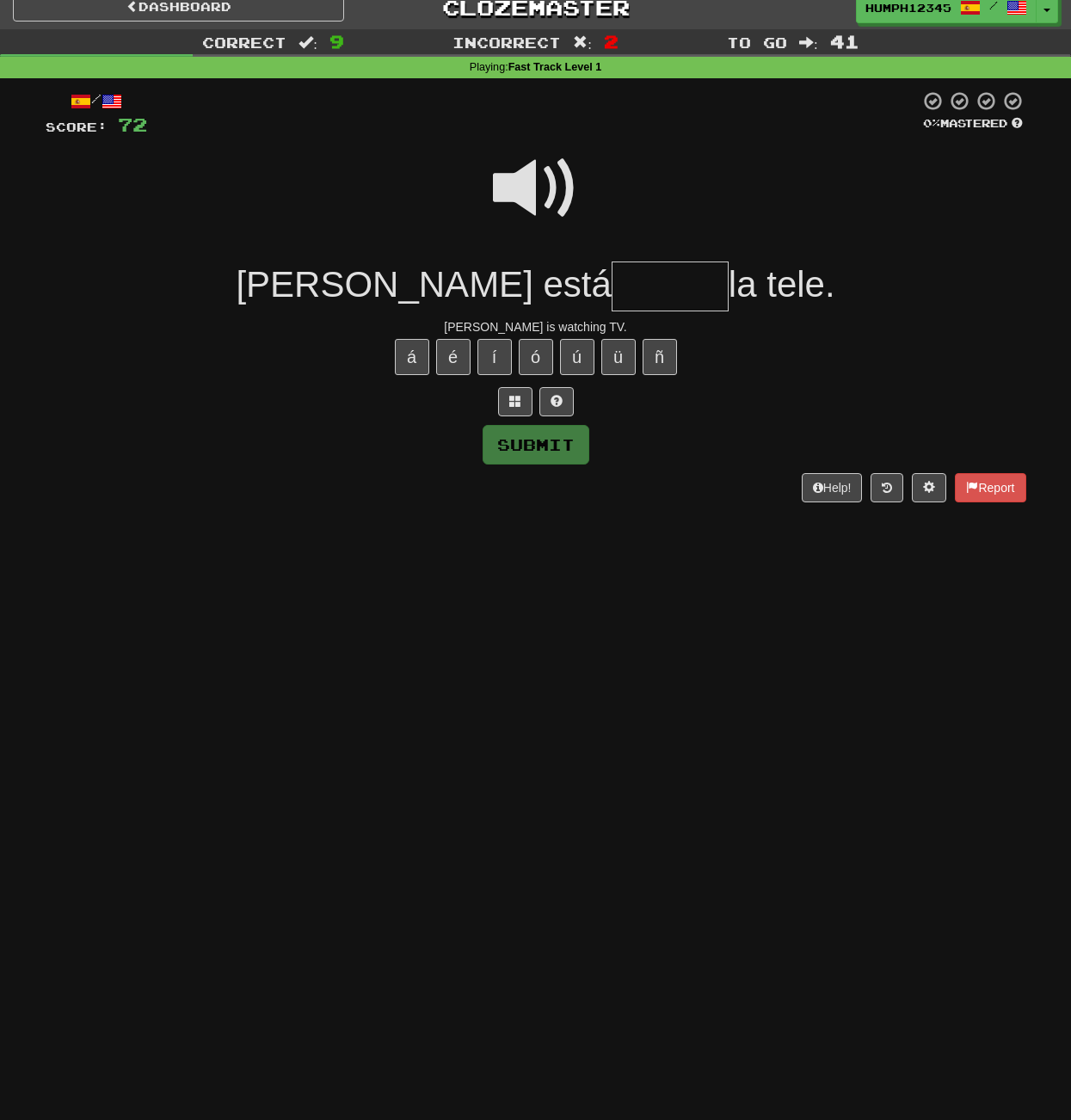
click at [612, 276] on input "text" at bounding box center [669, 286] width 117 height 51
type input "******"
click at [551, 438] on button "Submit" at bounding box center [536, 445] width 107 height 39
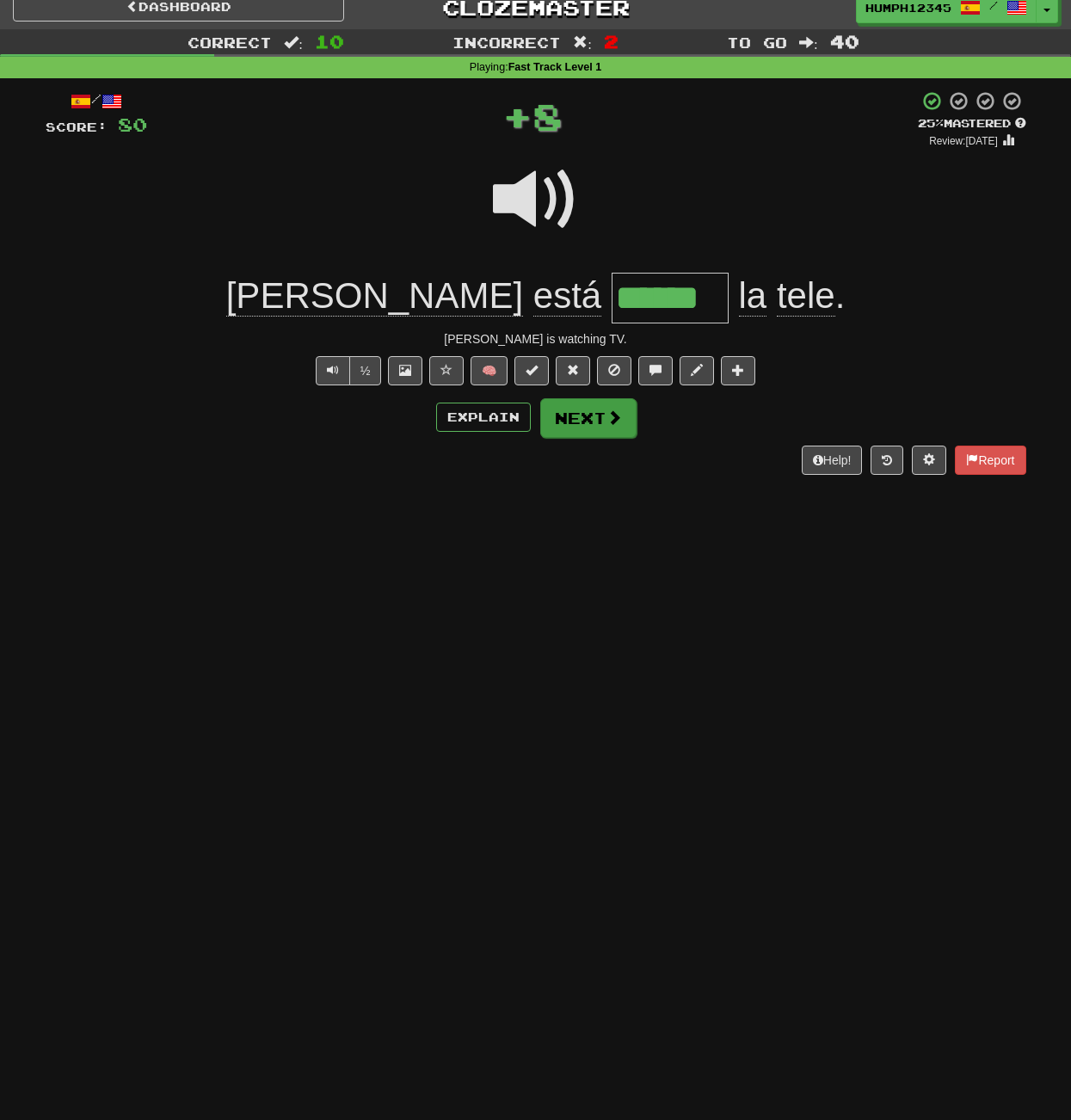
click at [576, 419] on button "Next" at bounding box center [588, 417] width 96 height 39
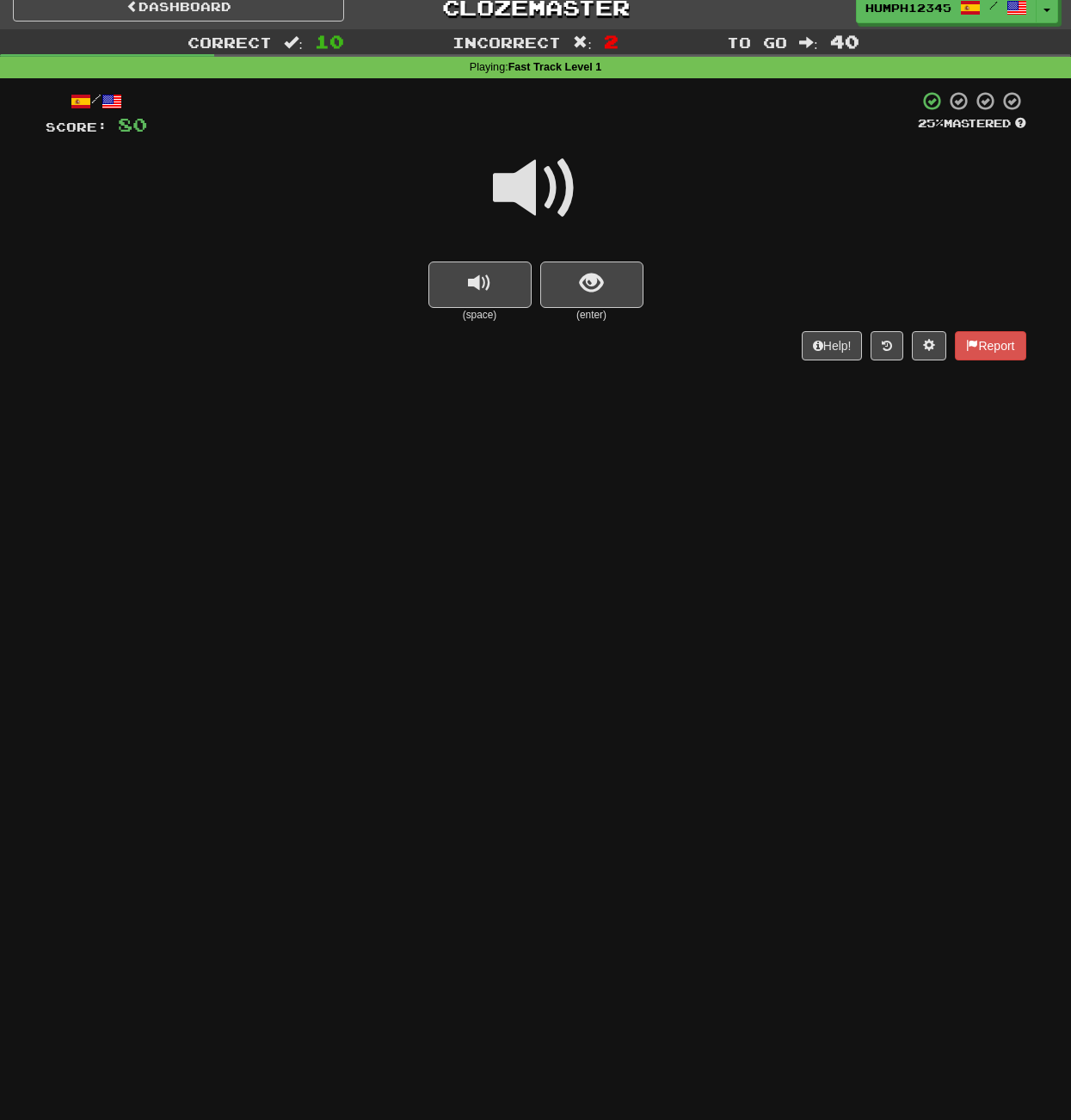
click at [528, 182] on span at bounding box center [536, 188] width 86 height 86
click at [577, 277] on button "show sentence" at bounding box center [591, 284] width 103 height 46
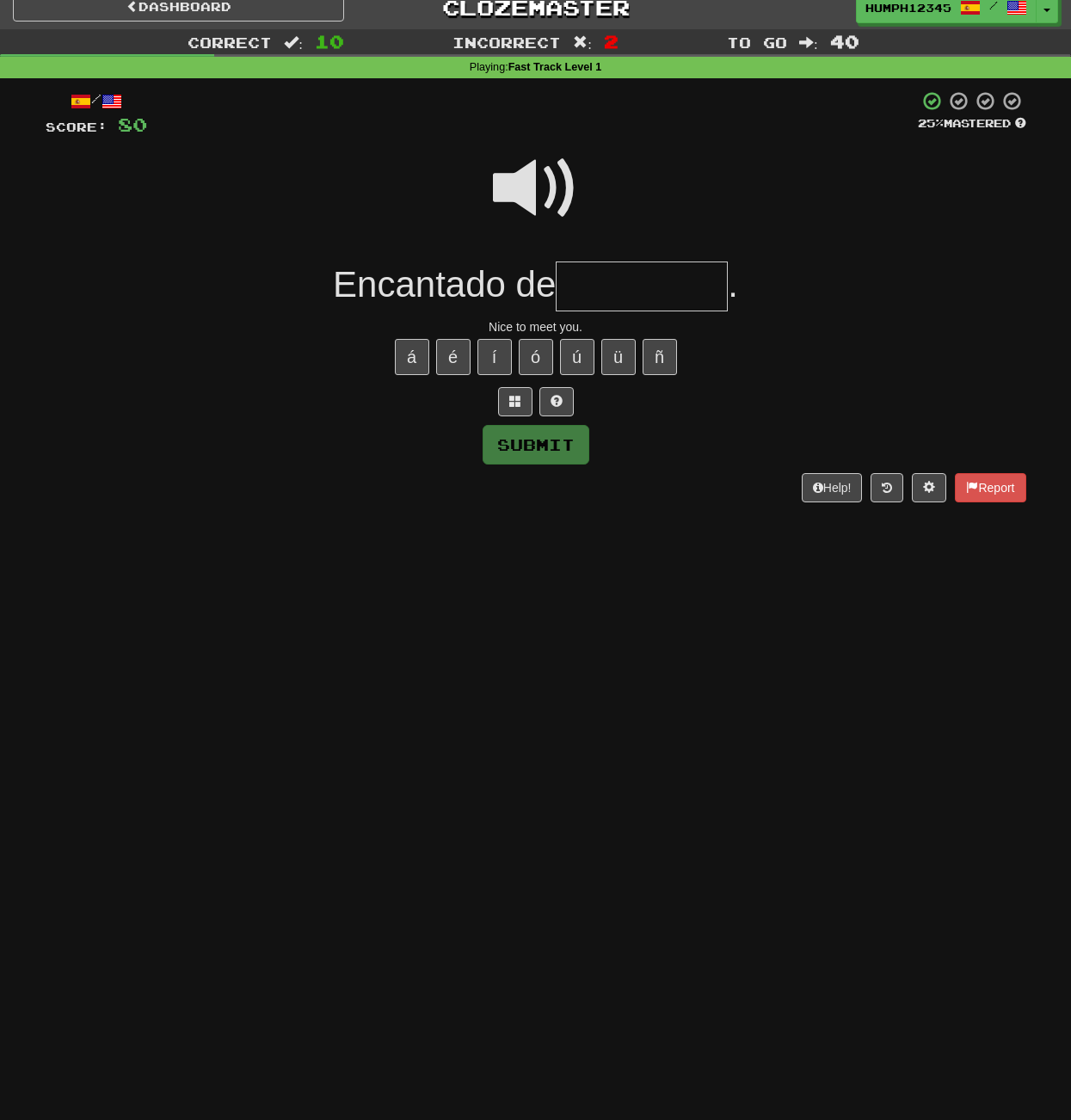
click at [583, 278] on input "text" at bounding box center [641, 286] width 172 height 51
type input "*********"
click at [542, 447] on button "Submit" at bounding box center [536, 445] width 107 height 39
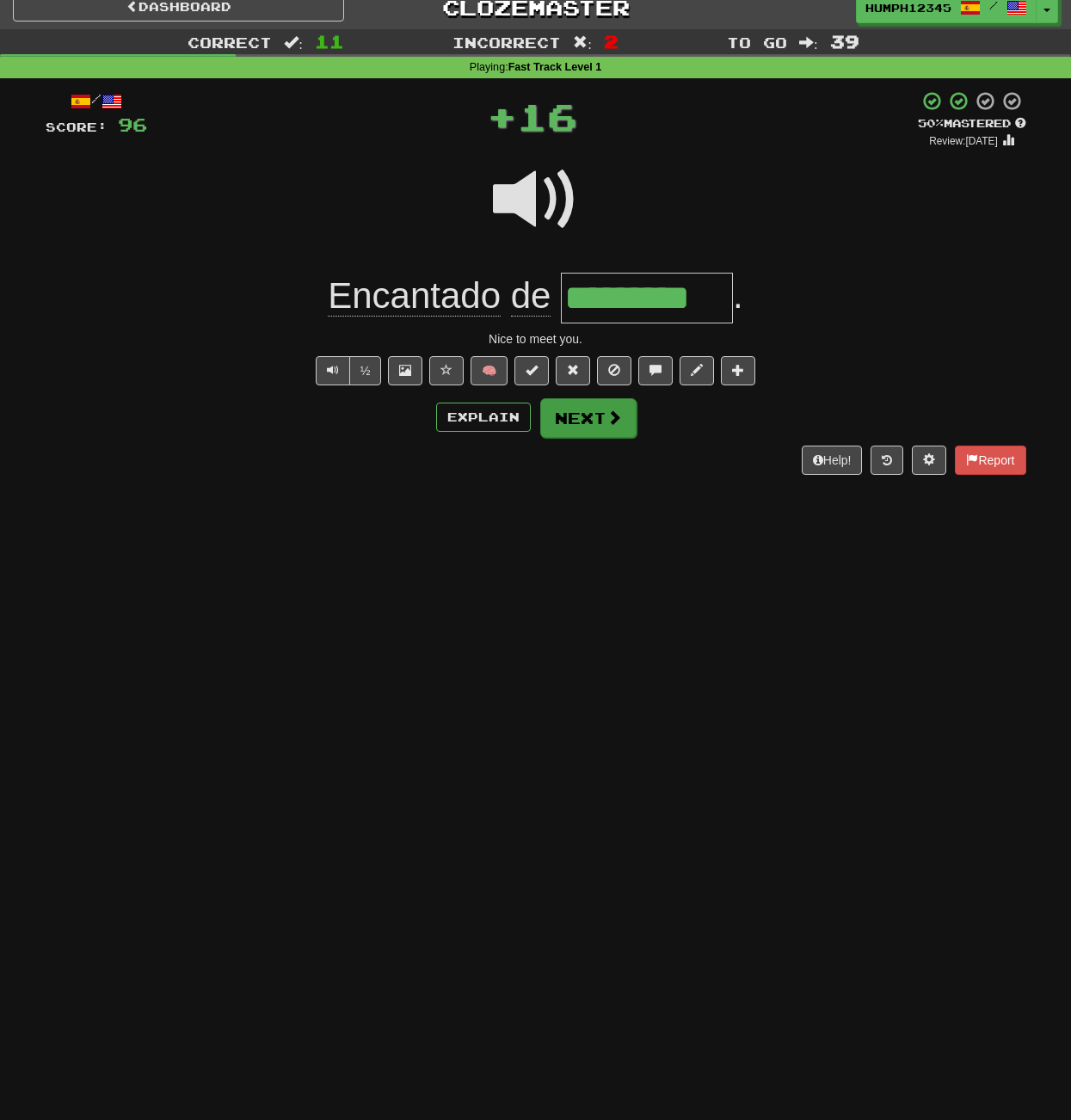
click at [577, 413] on button "Next" at bounding box center [588, 417] width 96 height 39
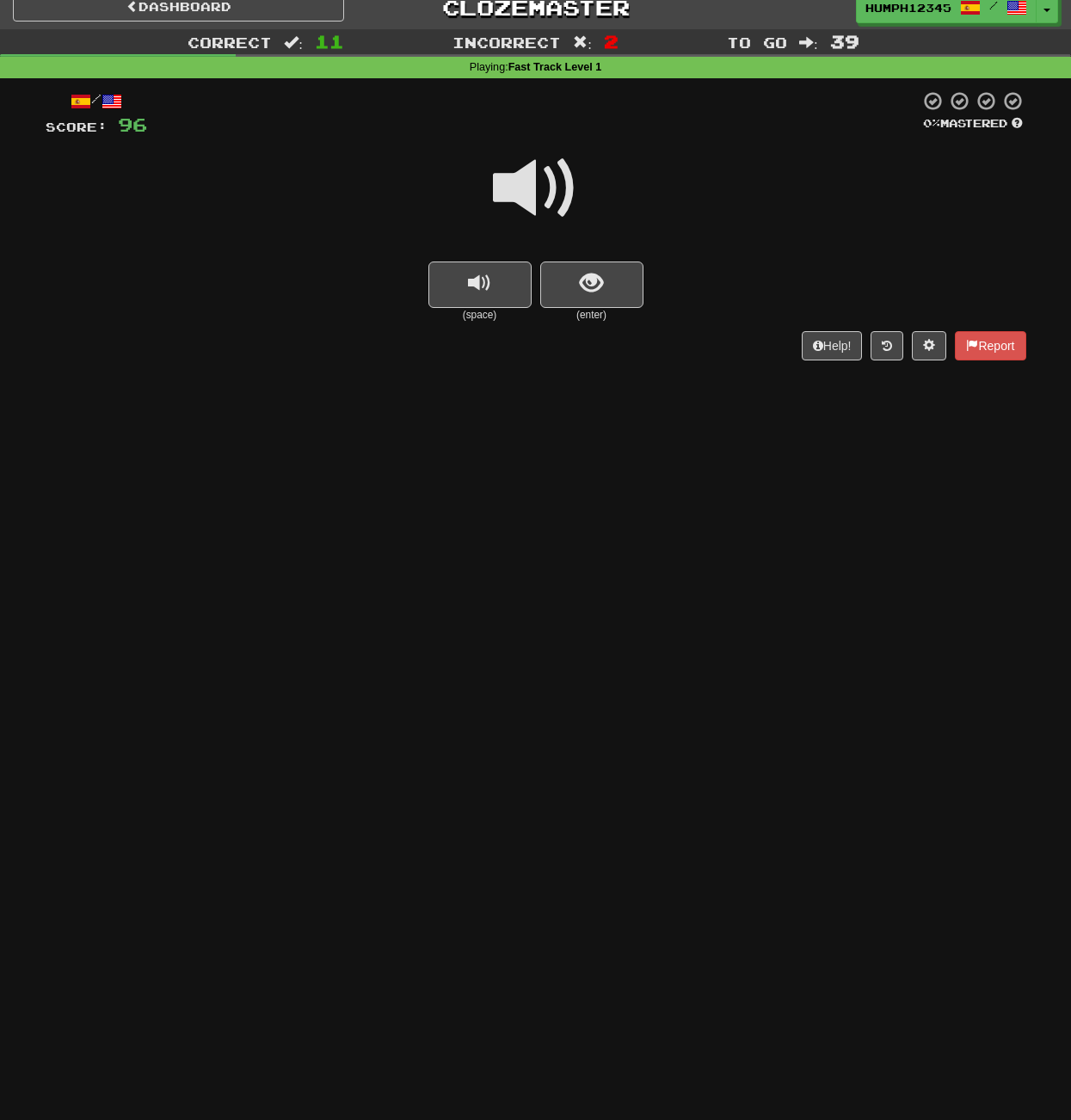
click at [527, 189] on span at bounding box center [536, 188] width 86 height 86
click at [587, 278] on span "show sentence" at bounding box center [591, 283] width 23 height 23
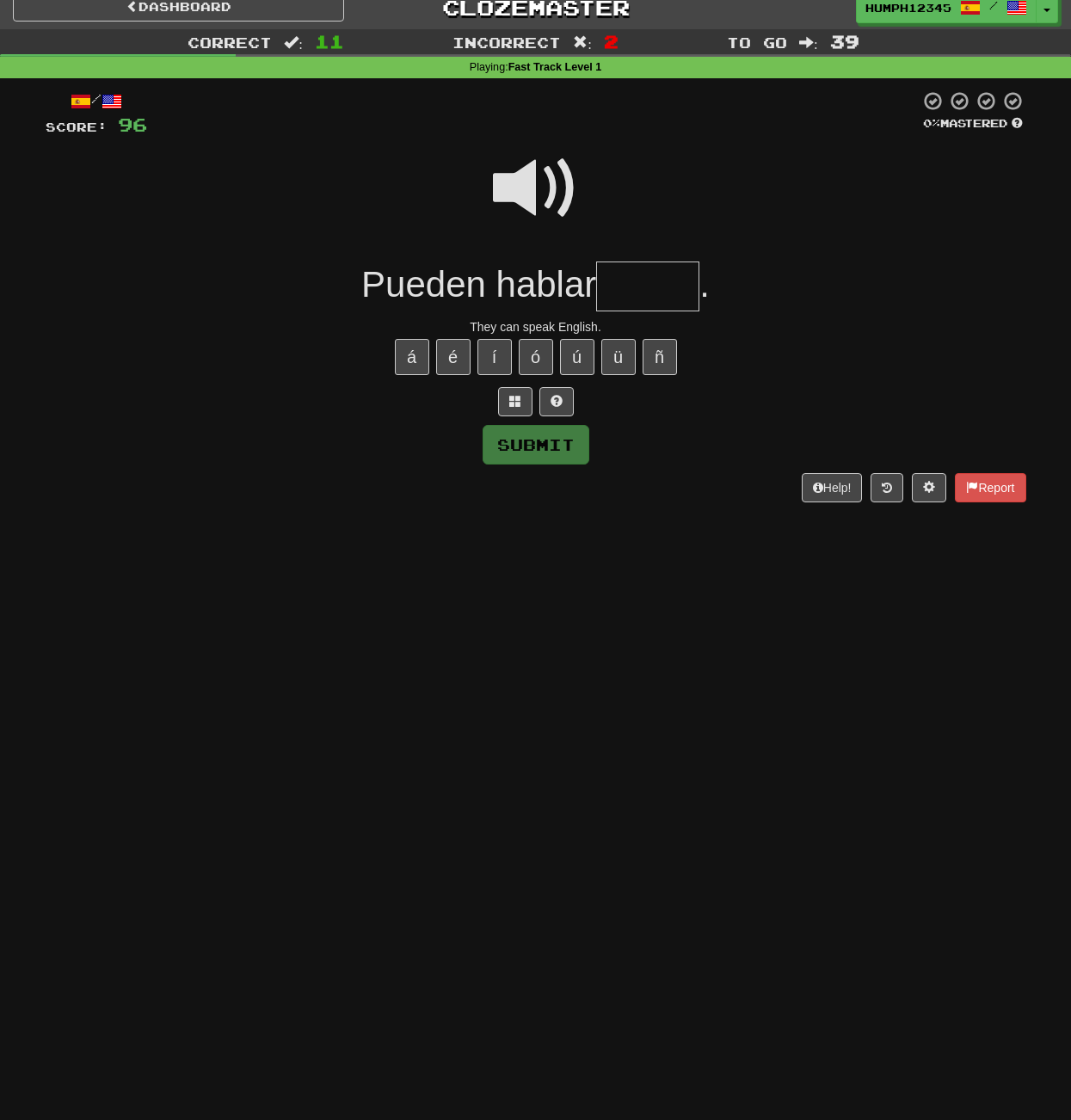
click at [622, 282] on input "text" at bounding box center [647, 286] width 103 height 51
click at [457, 350] on button "é" at bounding box center [454, 357] width 35 height 37
type input "******"
click at [519, 437] on button "Submit" at bounding box center [536, 445] width 107 height 39
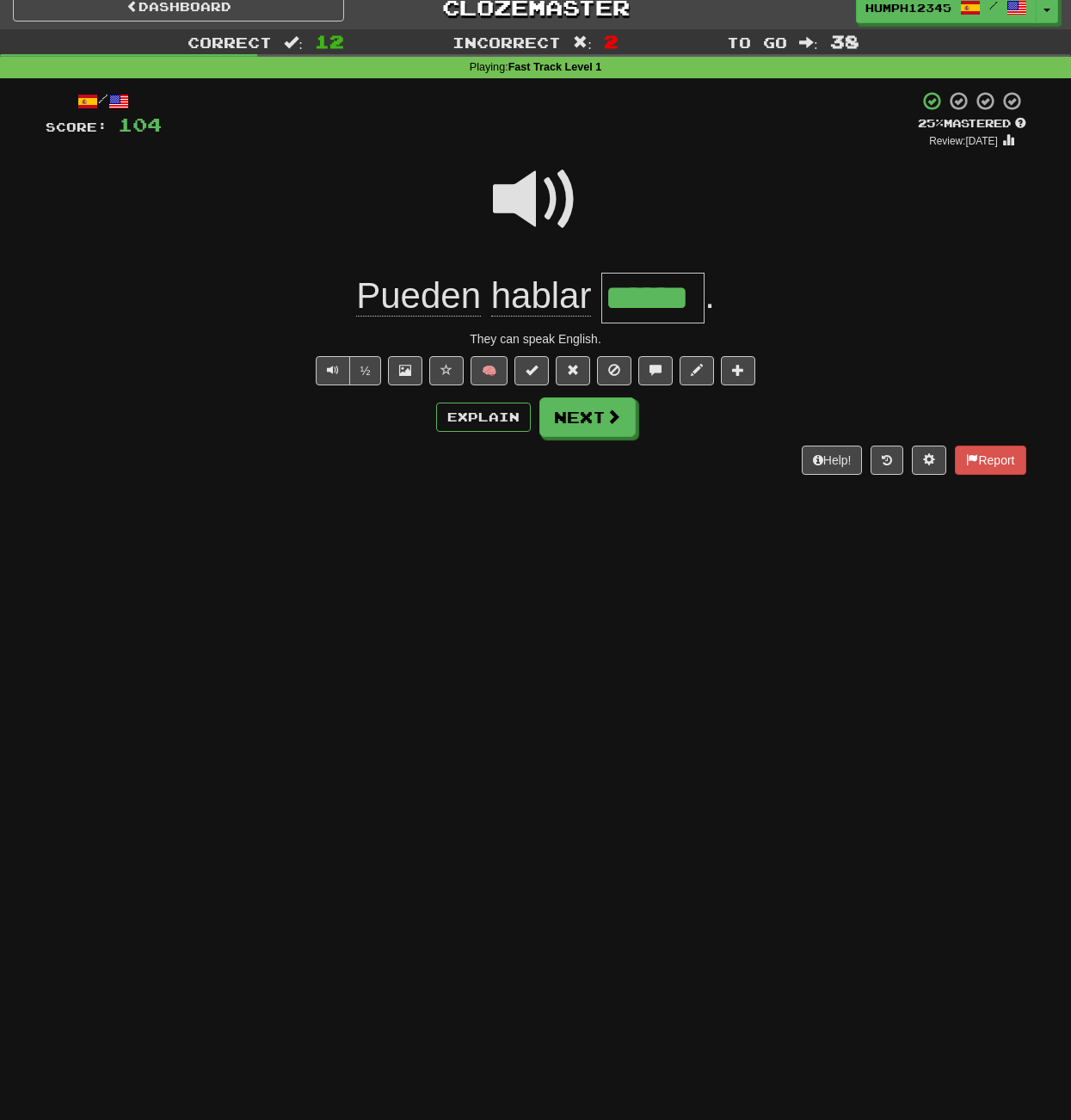
click at [525, 202] on span at bounding box center [536, 199] width 86 height 86
click at [580, 412] on button "Next" at bounding box center [588, 417] width 96 height 39
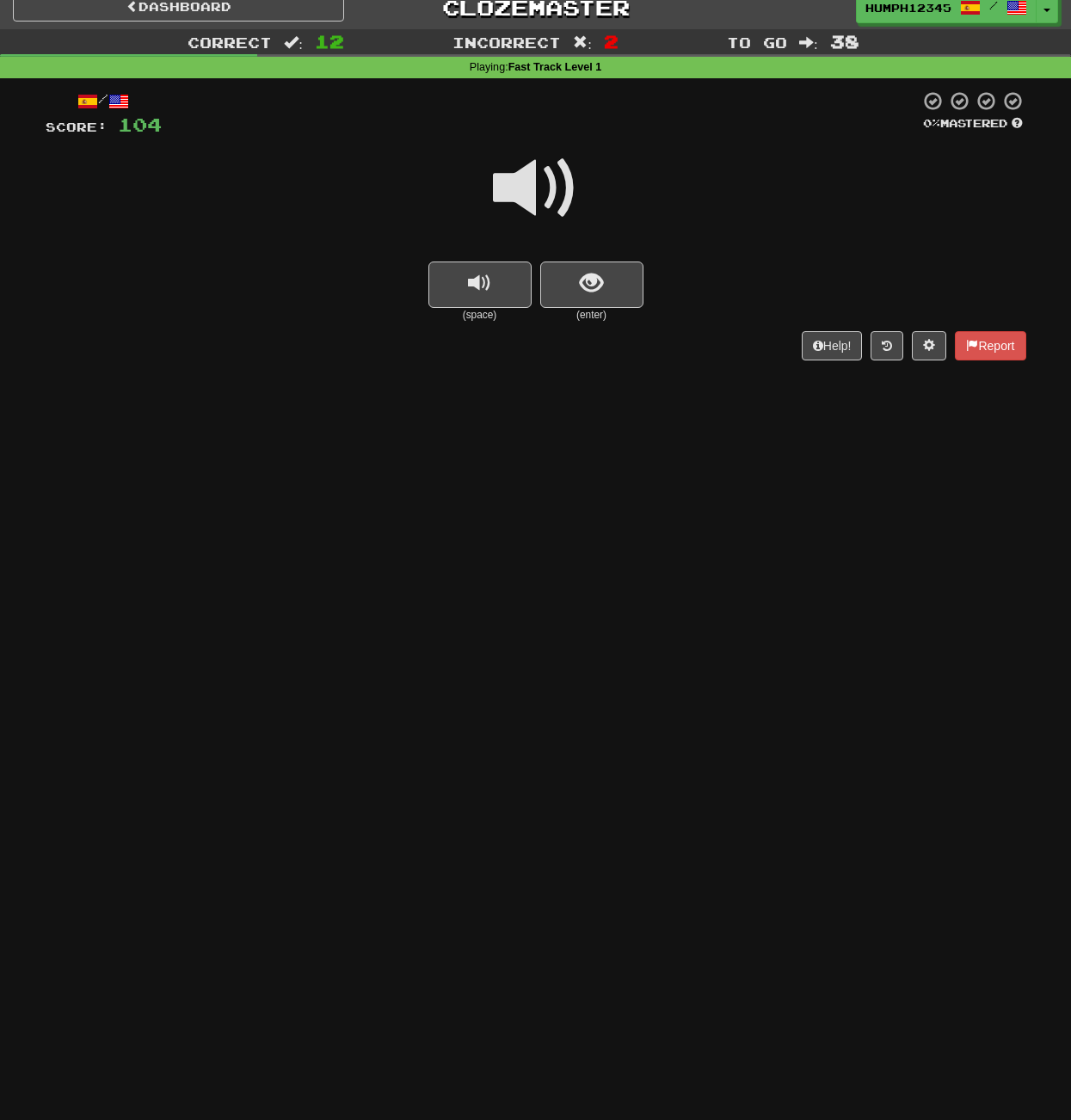
click at [518, 181] on span at bounding box center [536, 188] width 86 height 86
click at [525, 184] on span at bounding box center [536, 188] width 86 height 86
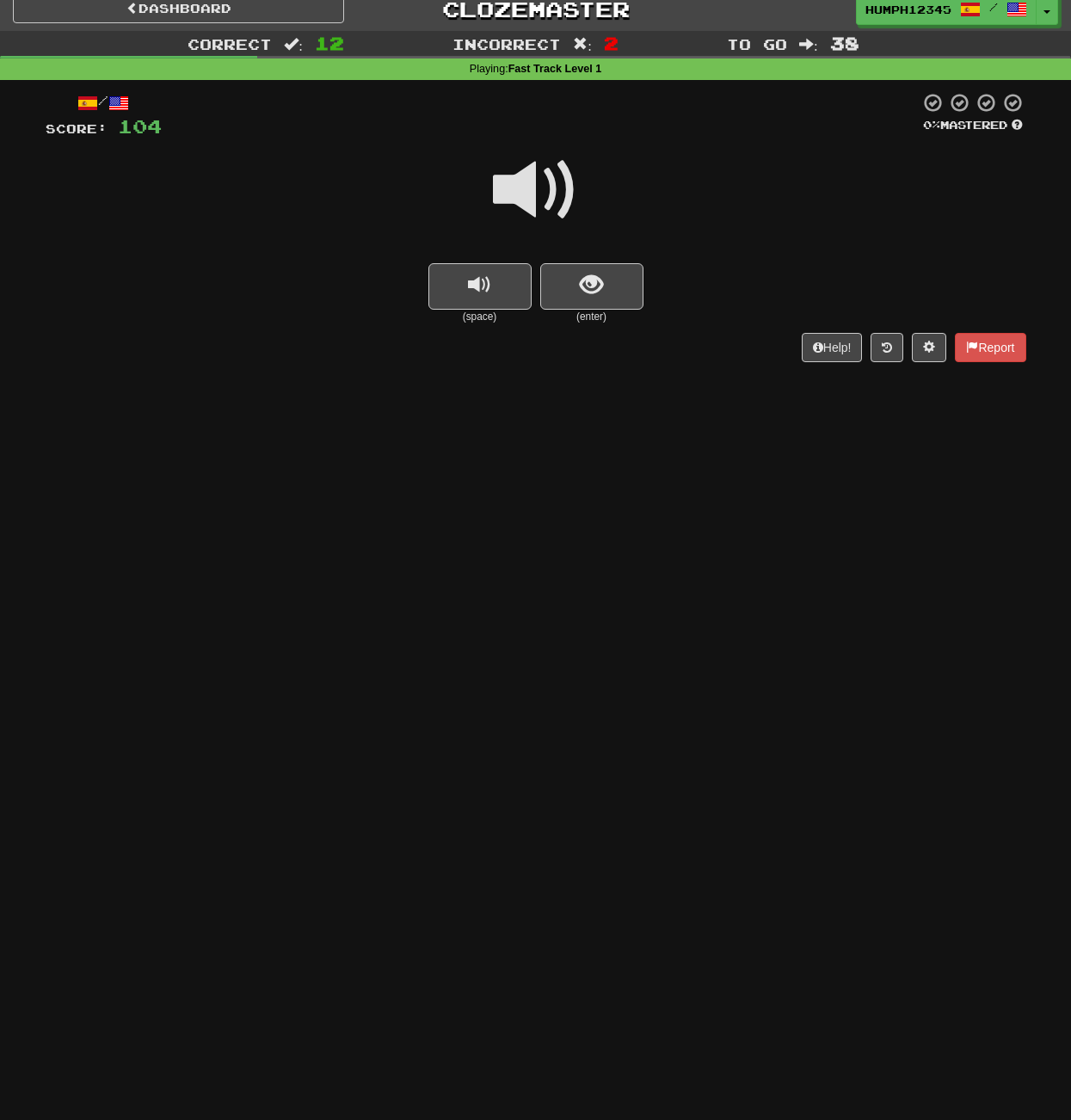
scroll to position [11, 0]
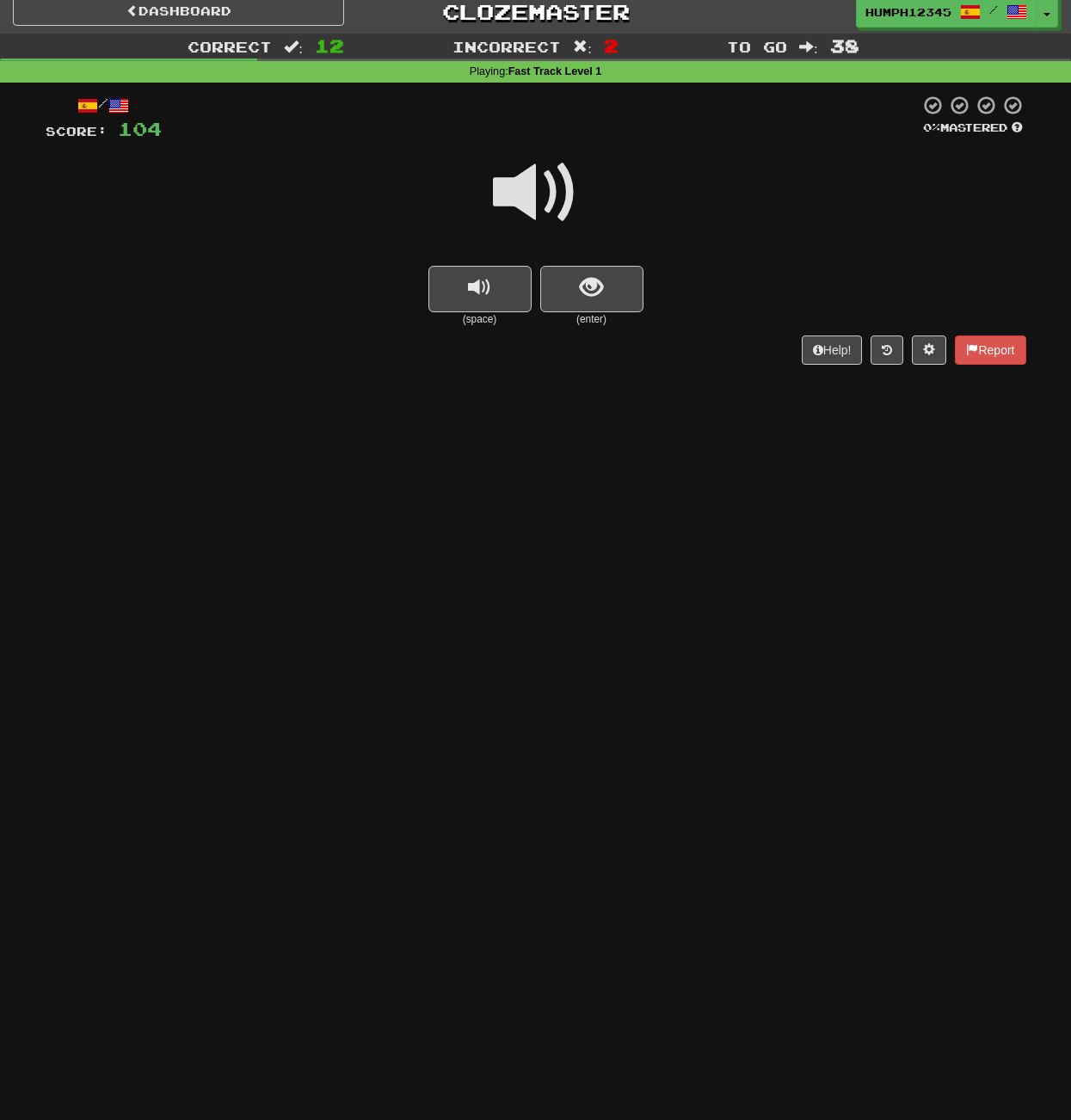
click at [531, 193] on span at bounding box center [536, 192] width 86 height 86
click at [530, 193] on span at bounding box center [536, 192] width 86 height 86
click at [581, 279] on span "show sentence" at bounding box center [591, 288] width 23 height 23
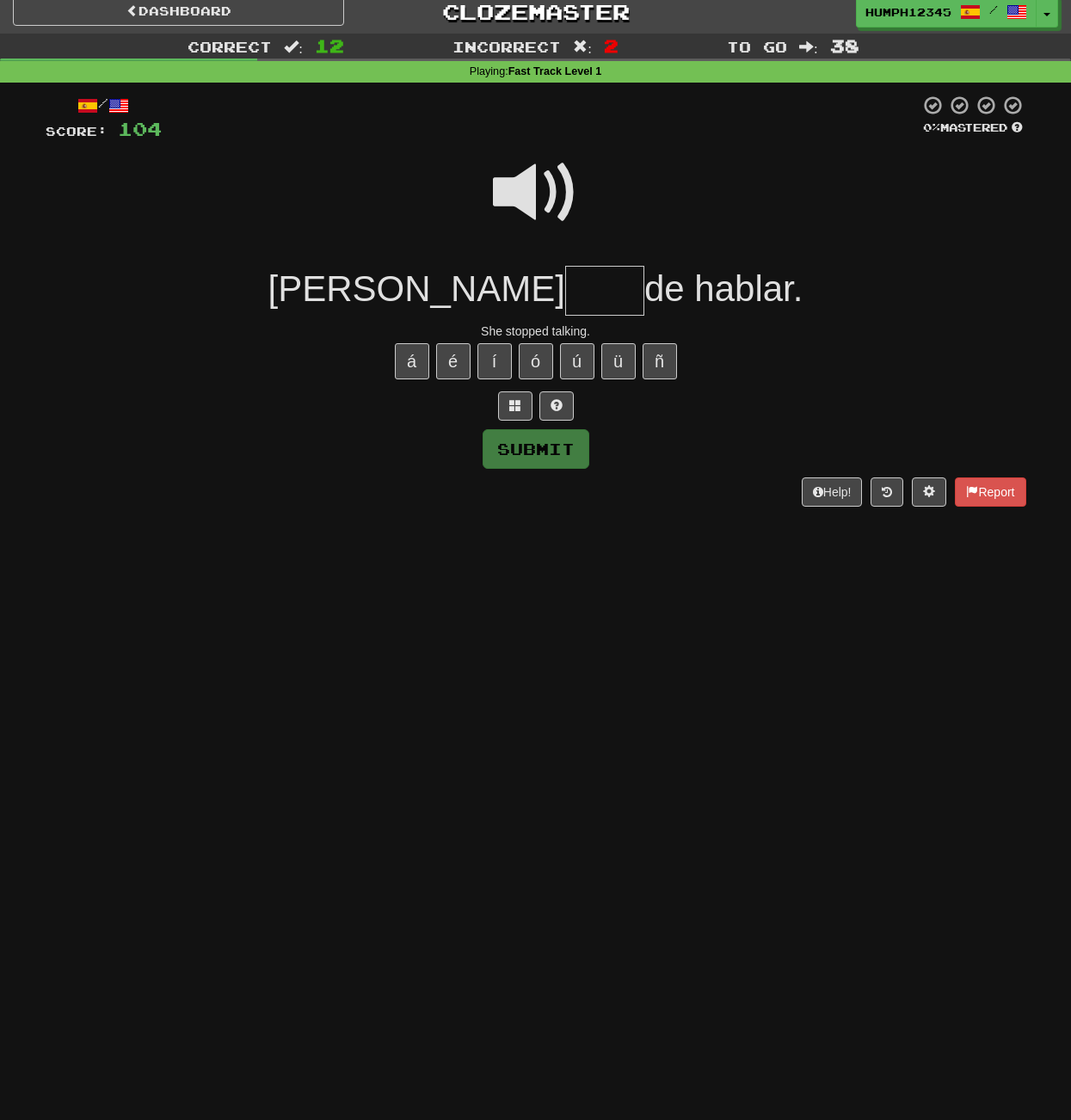
click at [565, 283] on input "text" at bounding box center [605, 291] width 79 height 51
click at [533, 355] on button "ó" at bounding box center [536, 361] width 35 height 37
type input "****"
click at [519, 184] on span at bounding box center [536, 192] width 86 height 86
click at [535, 440] on button "Submit" at bounding box center [536, 449] width 107 height 39
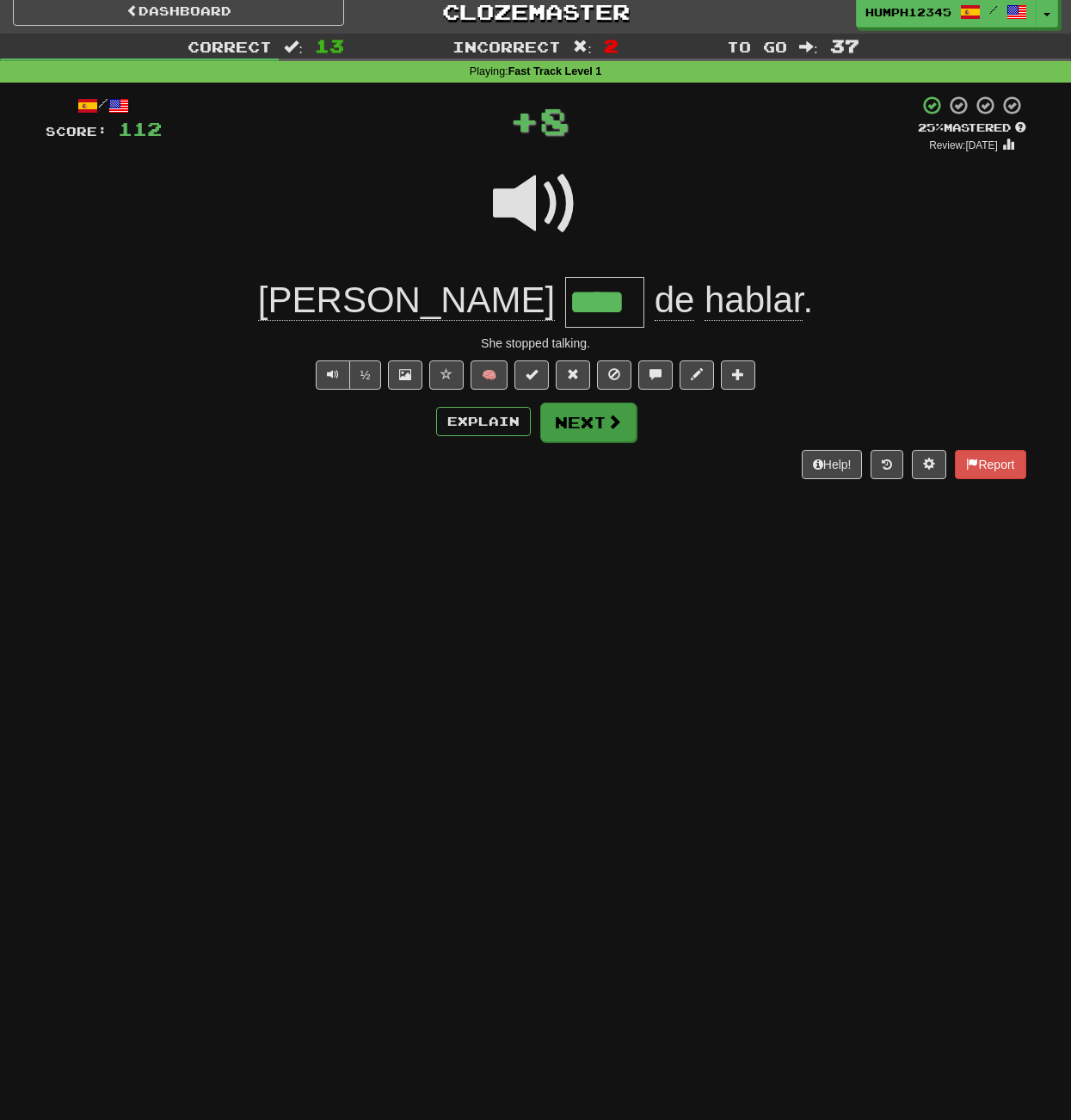
click at [579, 419] on button "Next" at bounding box center [588, 422] width 96 height 39
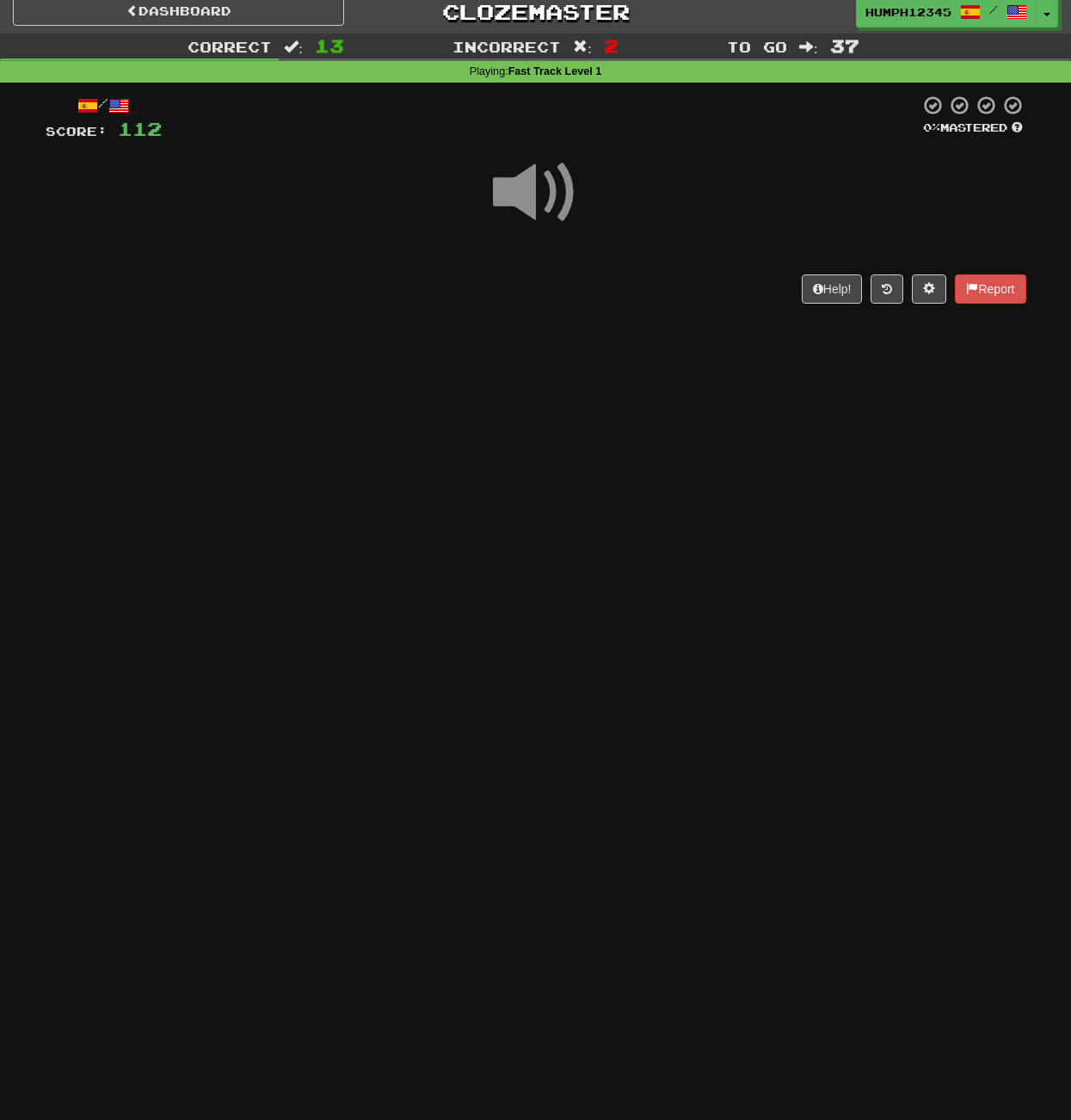
click at [527, 193] on span at bounding box center [536, 192] width 86 height 86
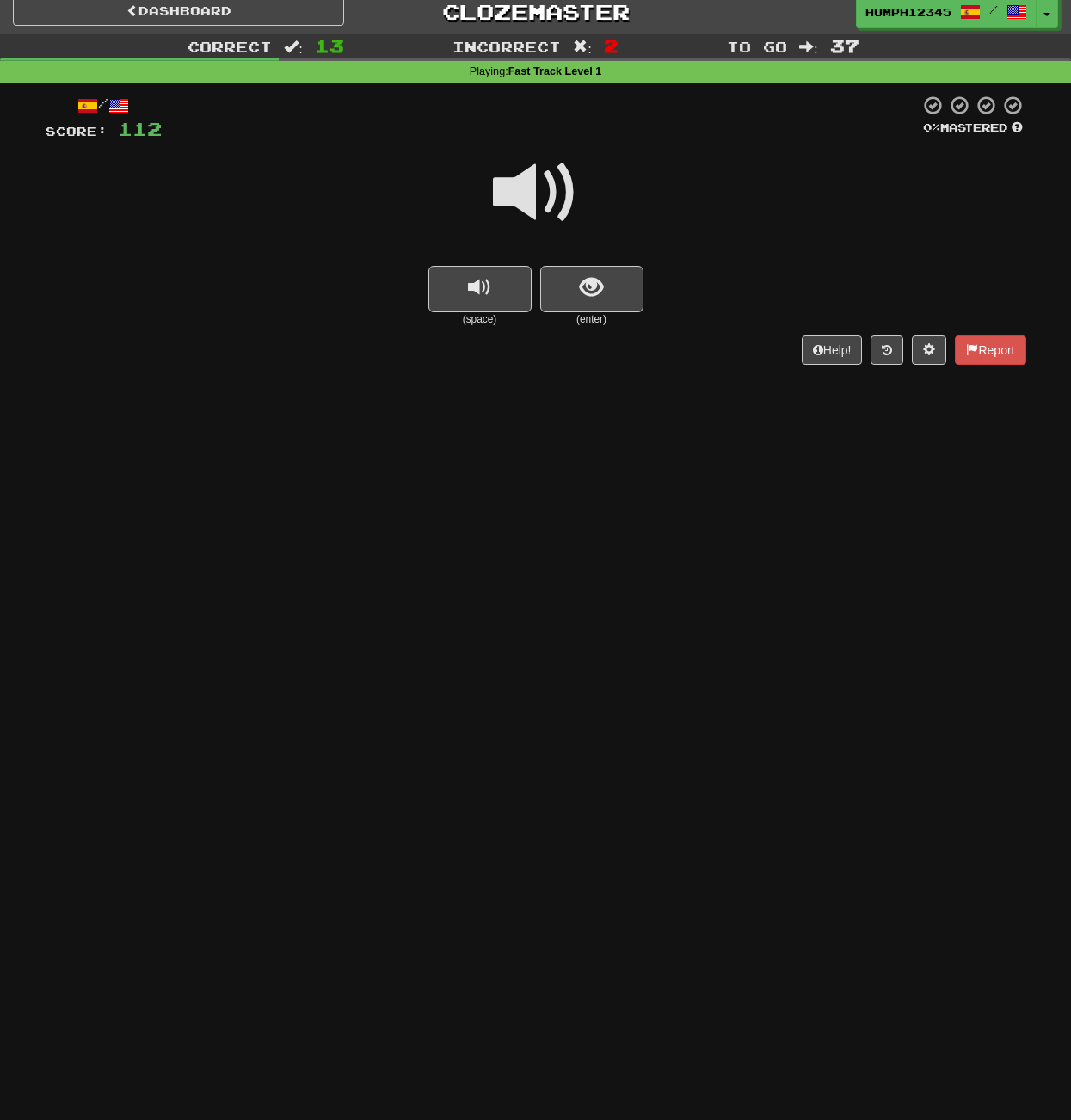
click at [527, 194] on span at bounding box center [536, 192] width 86 height 86
click at [527, 191] on span at bounding box center [536, 192] width 86 height 86
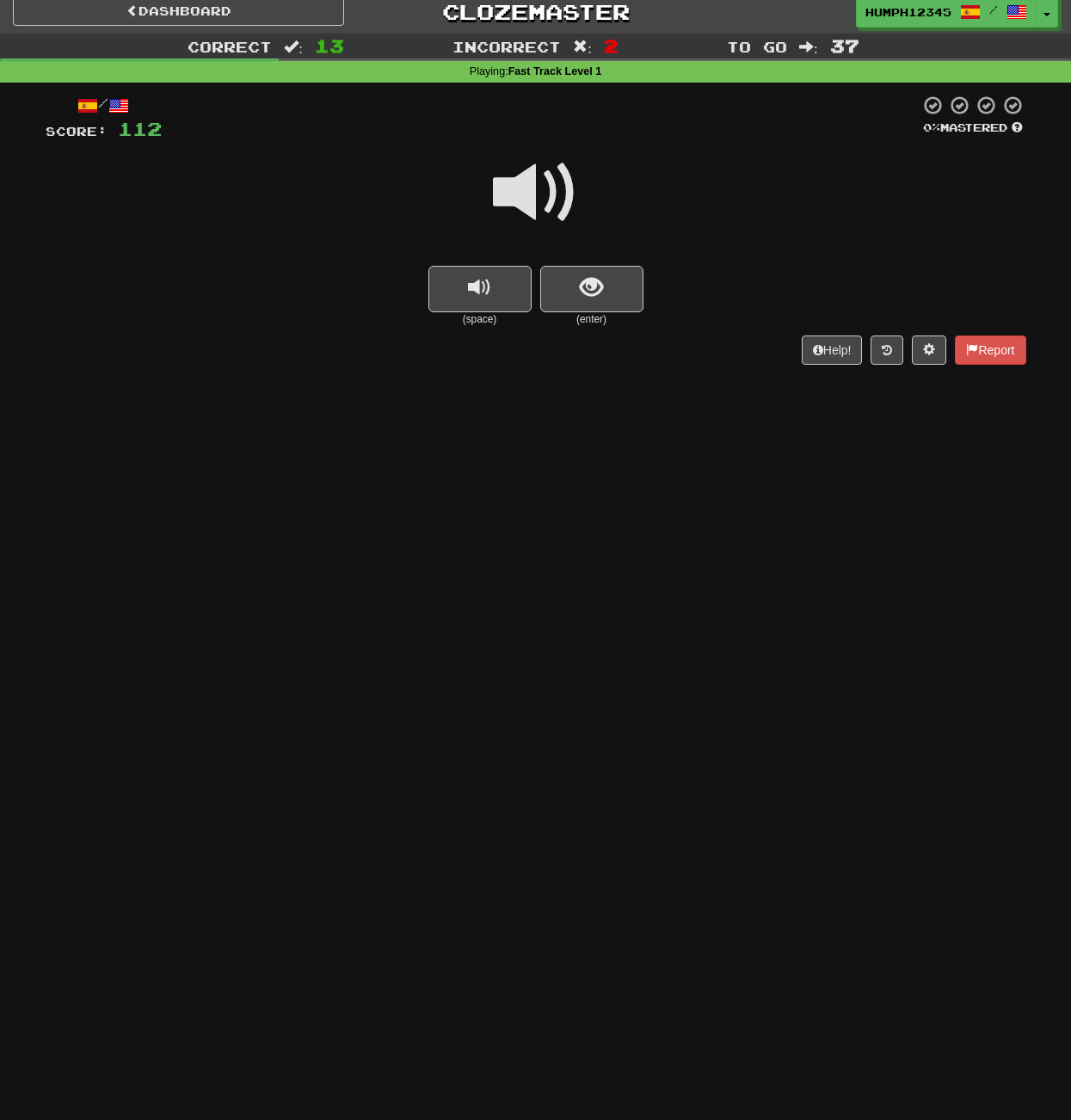
click at [530, 191] on span at bounding box center [536, 192] width 86 height 86
click at [588, 282] on span "show sentence" at bounding box center [591, 288] width 23 height 23
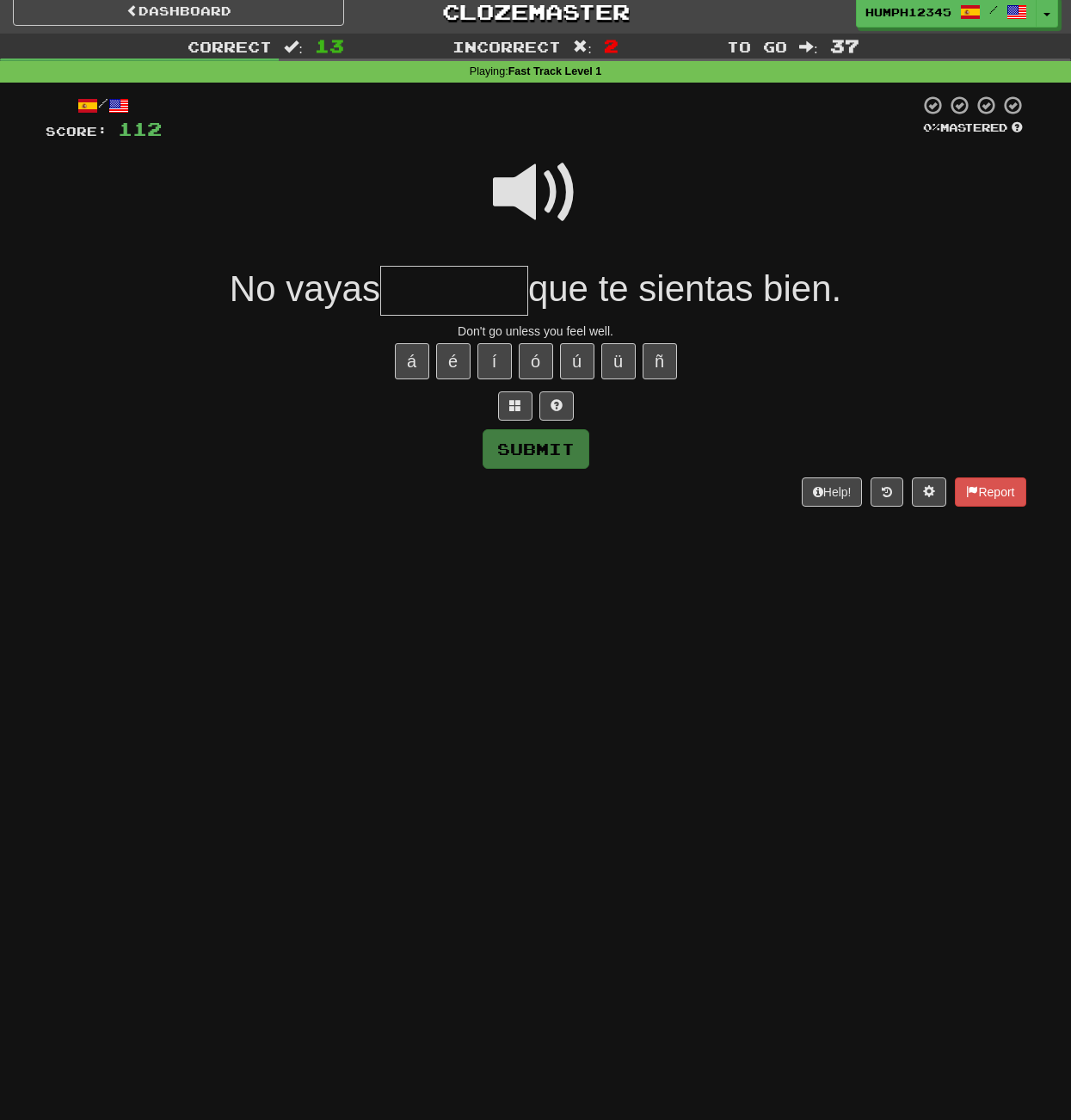
click at [423, 286] on input "text" at bounding box center [455, 291] width 148 height 51
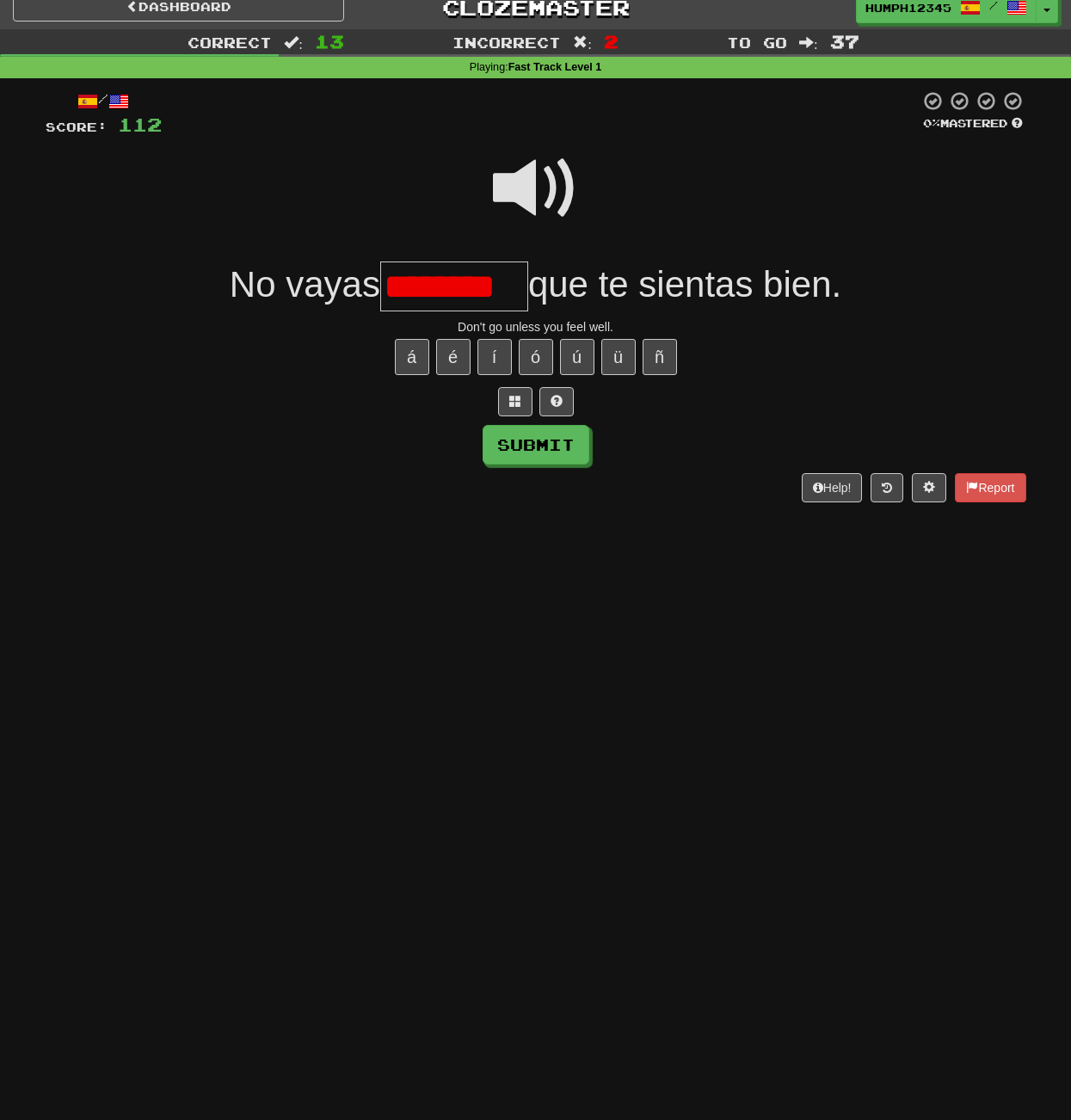
scroll to position [14, 0]
click at [466, 289] on input "********" at bounding box center [455, 286] width 148 height 51
click at [452, 345] on button "é" at bounding box center [454, 357] width 35 height 37
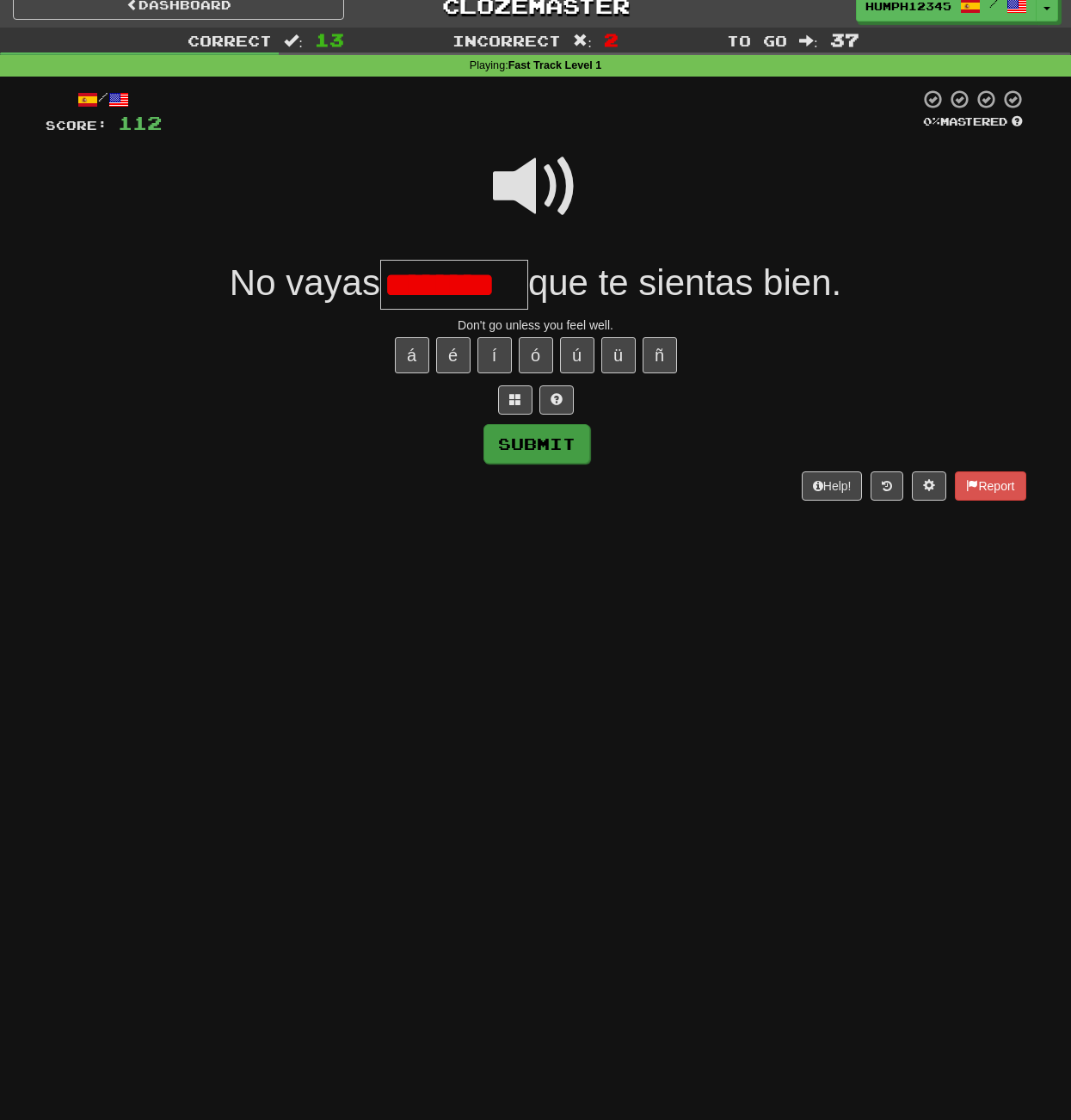
click at [522, 433] on button "Submit" at bounding box center [536, 443] width 107 height 39
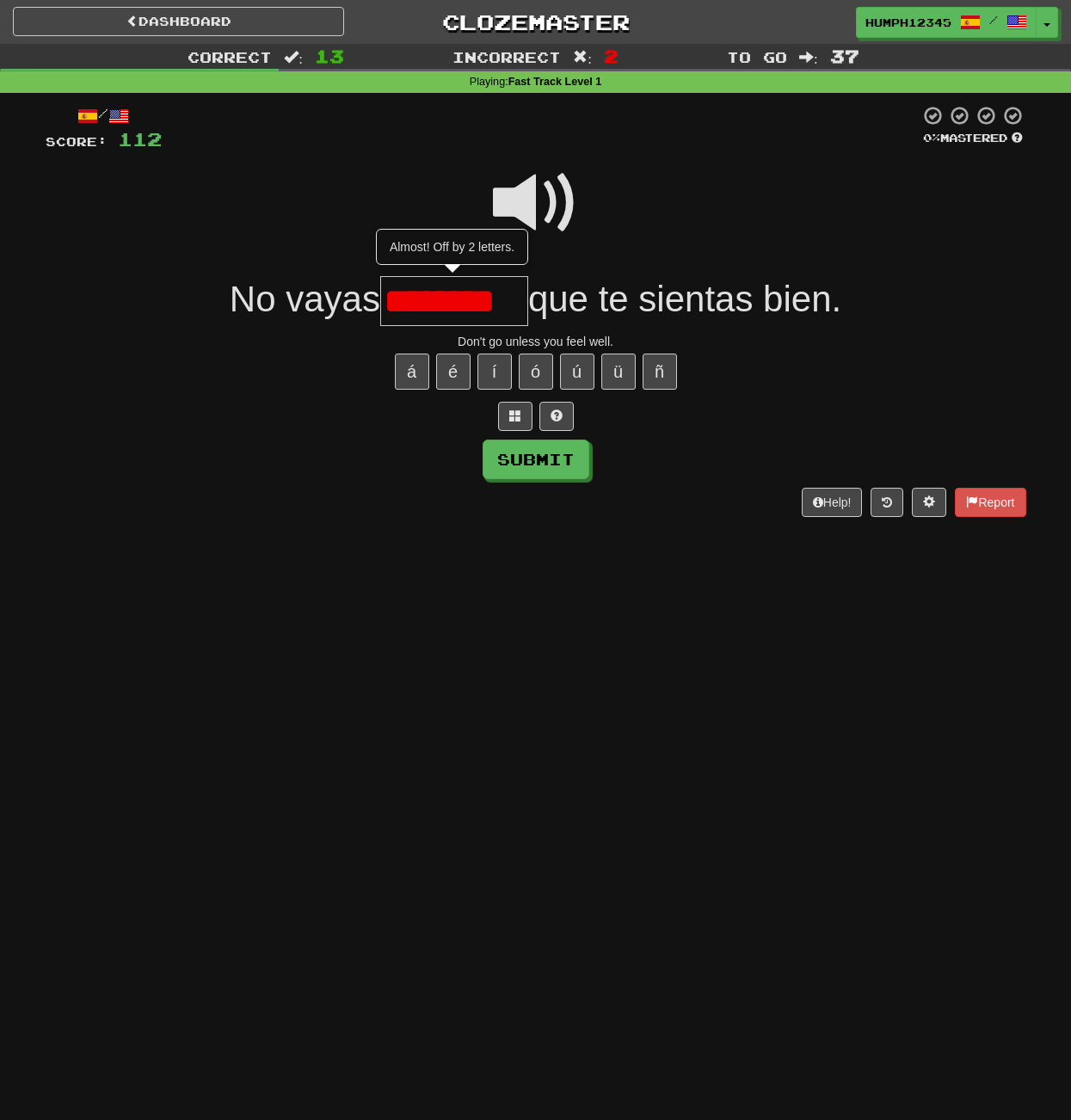
scroll to position [0, 1]
click at [518, 450] on button "Submit" at bounding box center [536, 459] width 107 height 39
type input "*******"
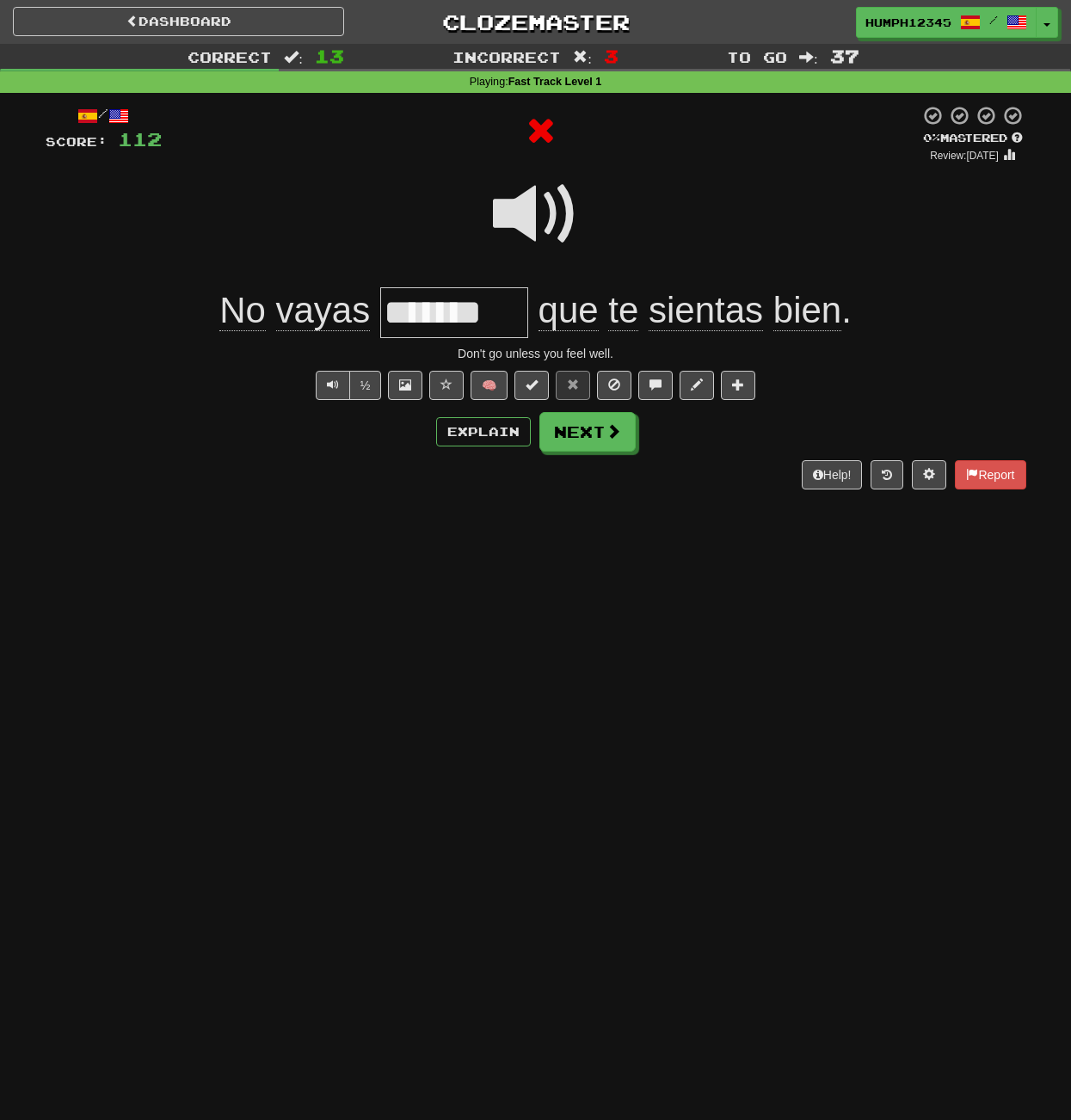
scroll to position [0, 0]
click at [574, 419] on button "Next" at bounding box center [588, 432] width 96 height 39
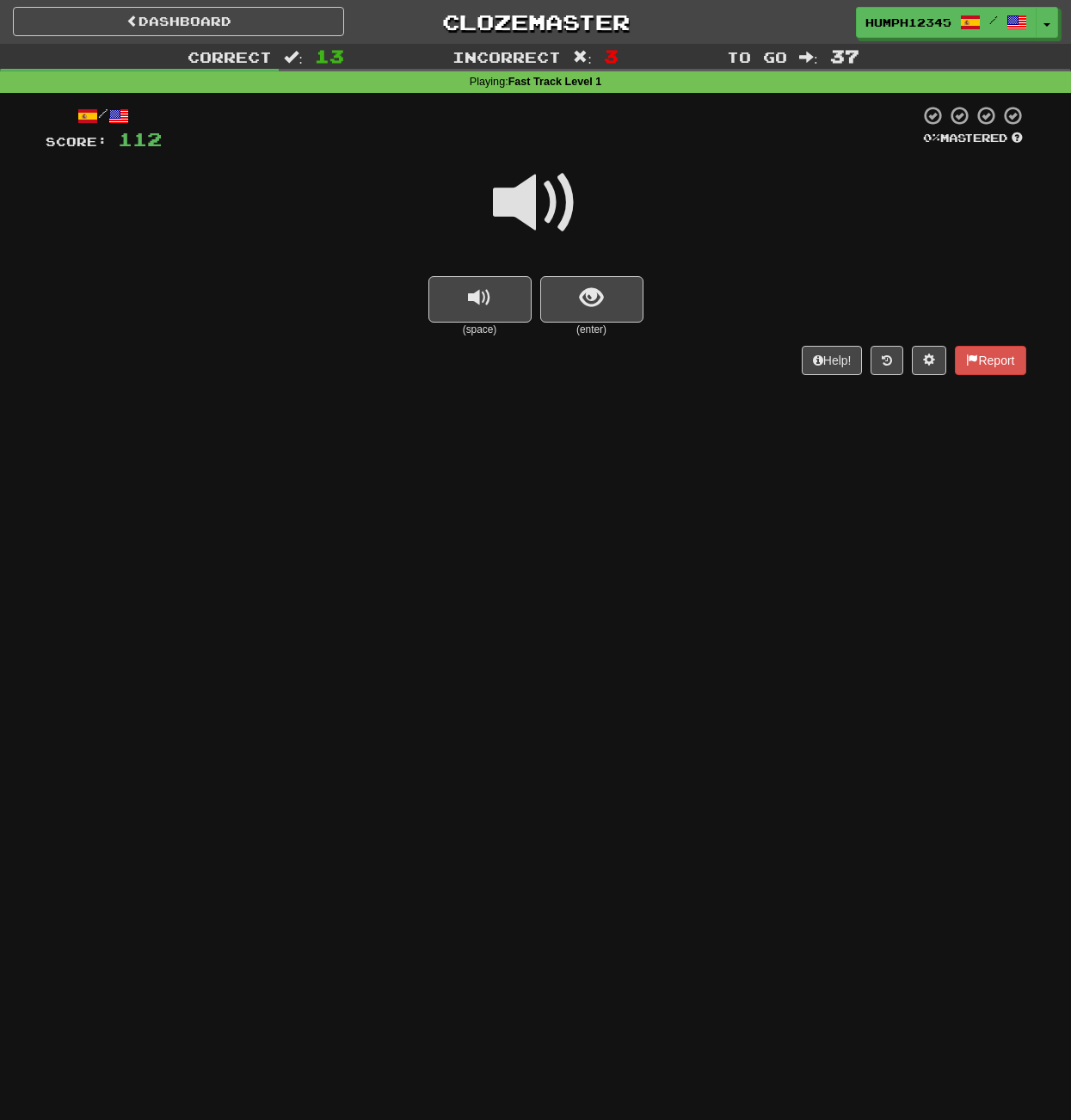
click at [527, 196] on span at bounding box center [536, 202] width 86 height 86
click at [566, 285] on button "show sentence" at bounding box center [591, 300] width 103 height 46
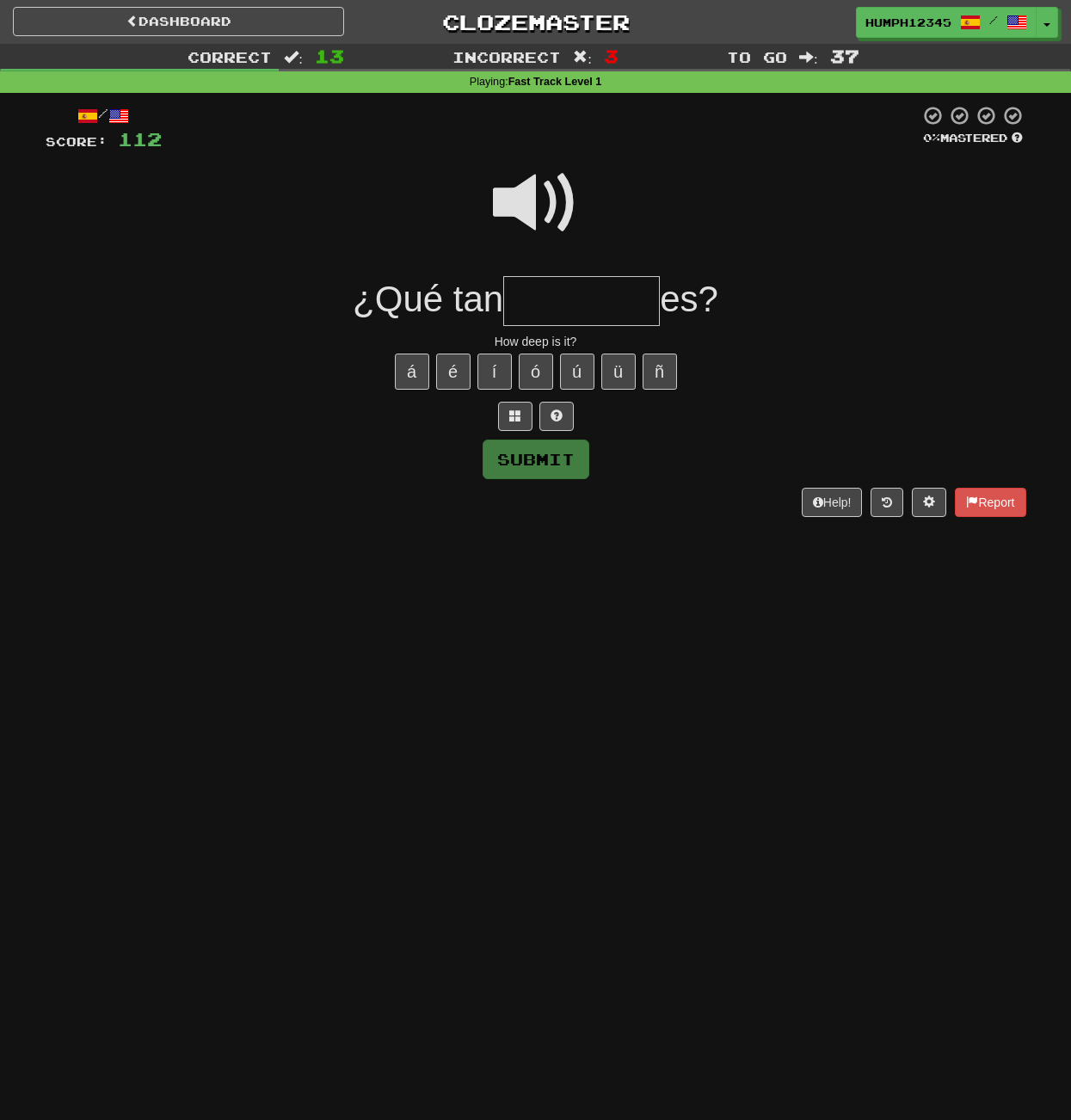
click at [542, 292] on input "text" at bounding box center [581, 301] width 157 height 51
type input "********"
click at [518, 448] on button "Submit" at bounding box center [536, 459] width 107 height 39
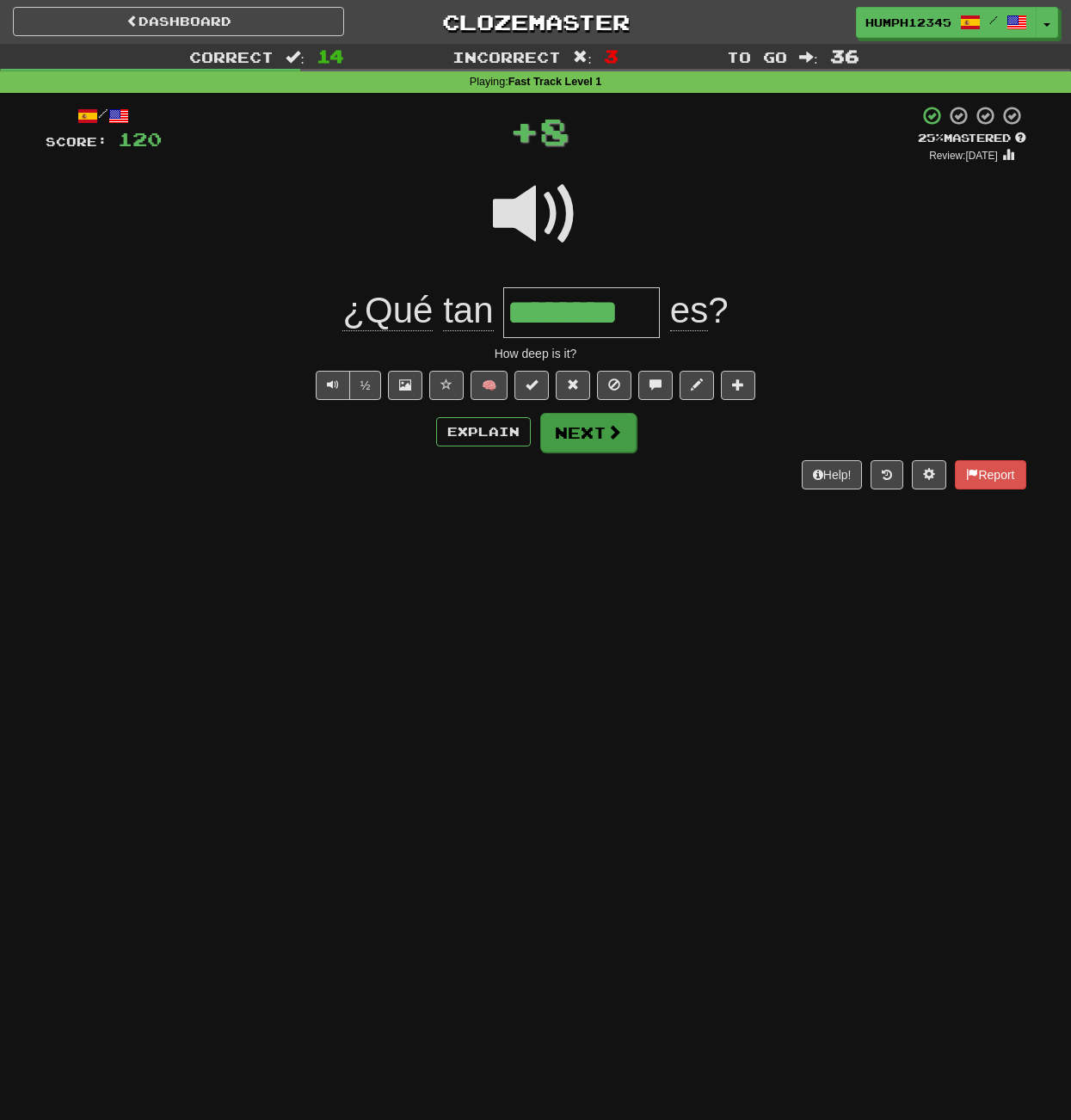
click at [571, 426] on button "Next" at bounding box center [588, 432] width 96 height 39
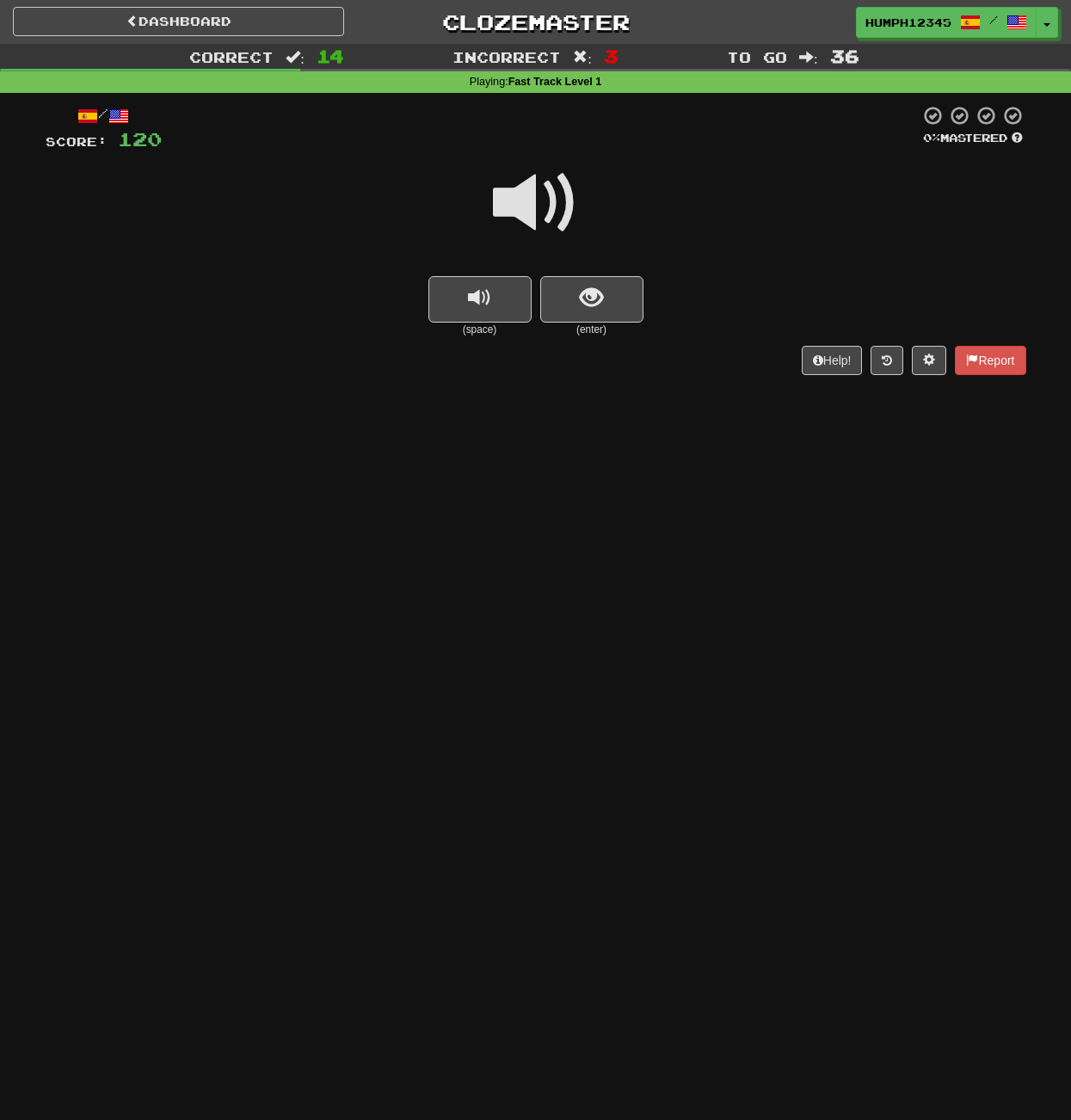
click at [525, 195] on span at bounding box center [536, 202] width 86 height 86
click at [575, 290] on button "show sentence" at bounding box center [591, 300] width 103 height 46
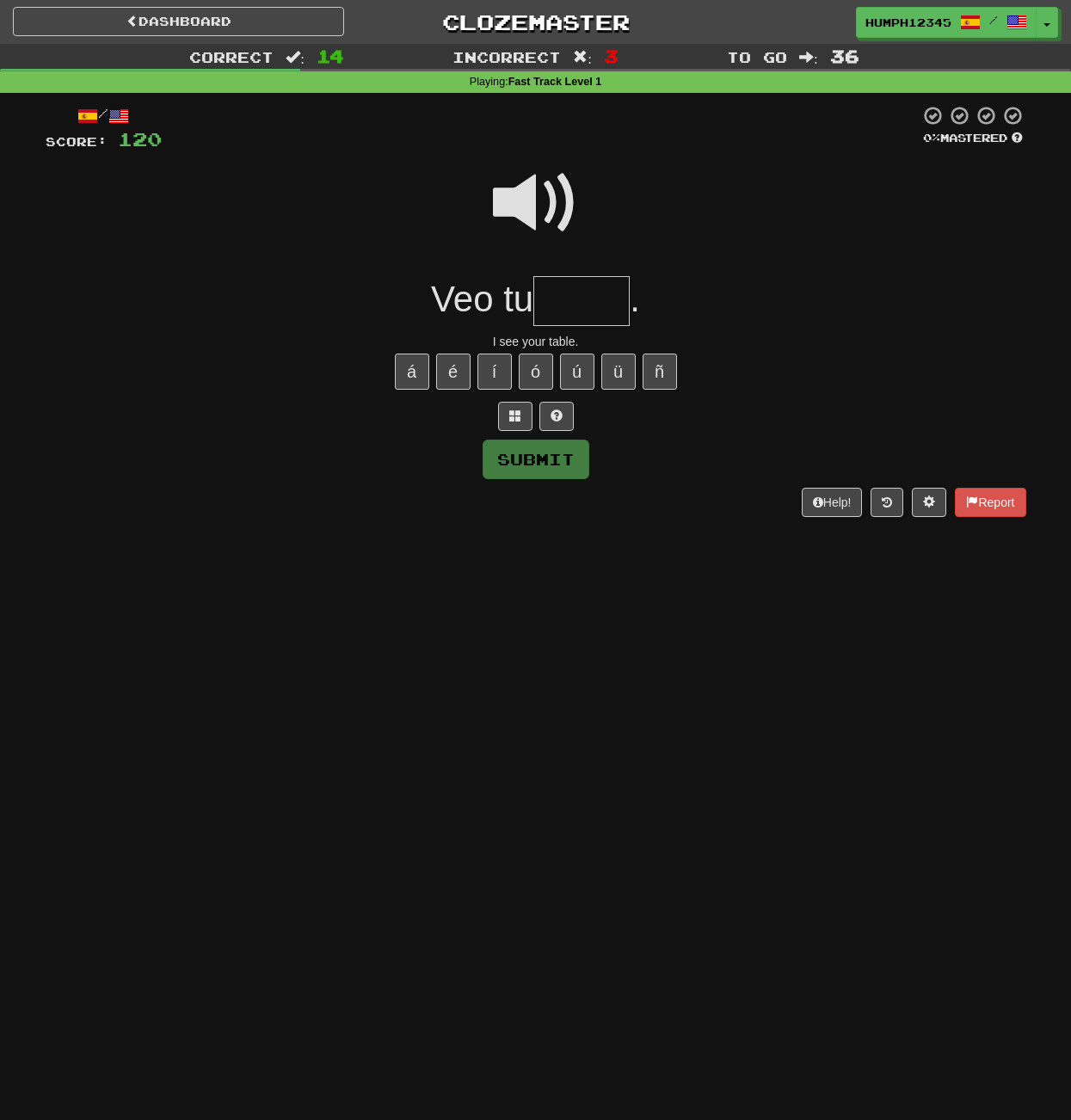
click at [573, 293] on input "text" at bounding box center [582, 301] width 96 height 51
type input "****"
click at [542, 451] on button "Submit" at bounding box center [536, 458] width 107 height 39
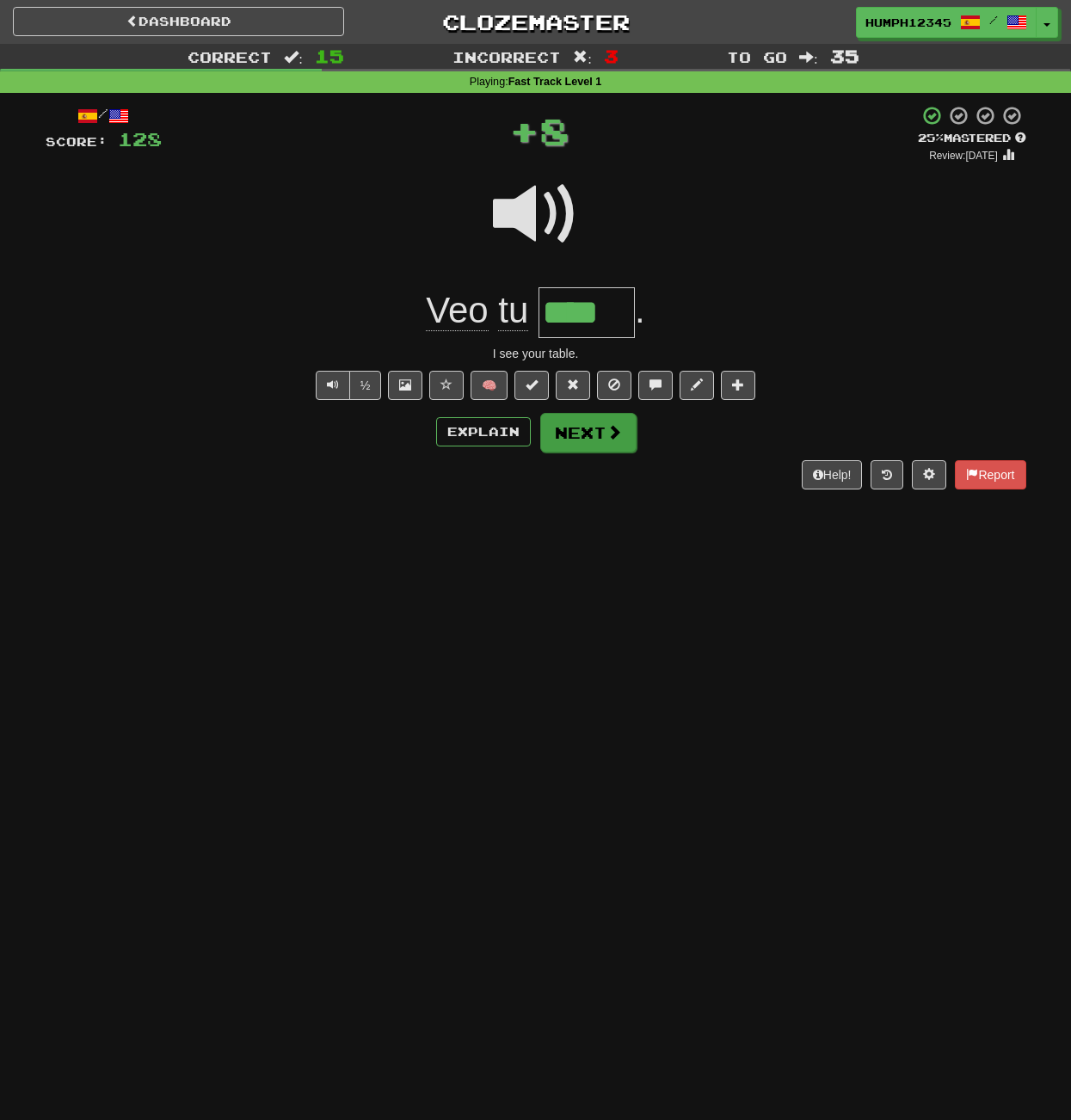
click at [575, 429] on button "Next" at bounding box center [588, 432] width 96 height 39
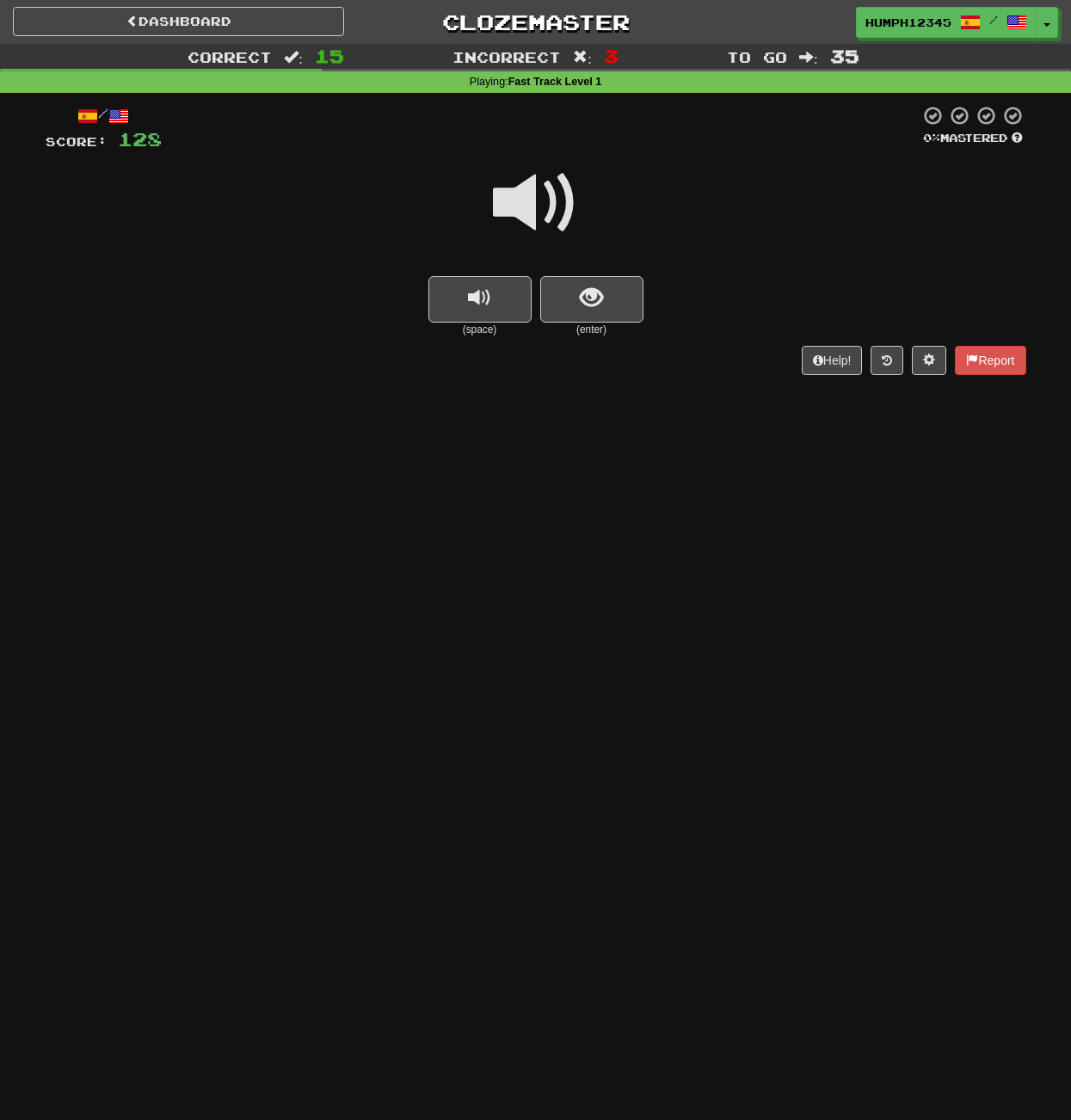
click at [521, 200] on span at bounding box center [536, 202] width 86 height 86
click at [582, 292] on span "show sentence" at bounding box center [591, 298] width 23 height 23
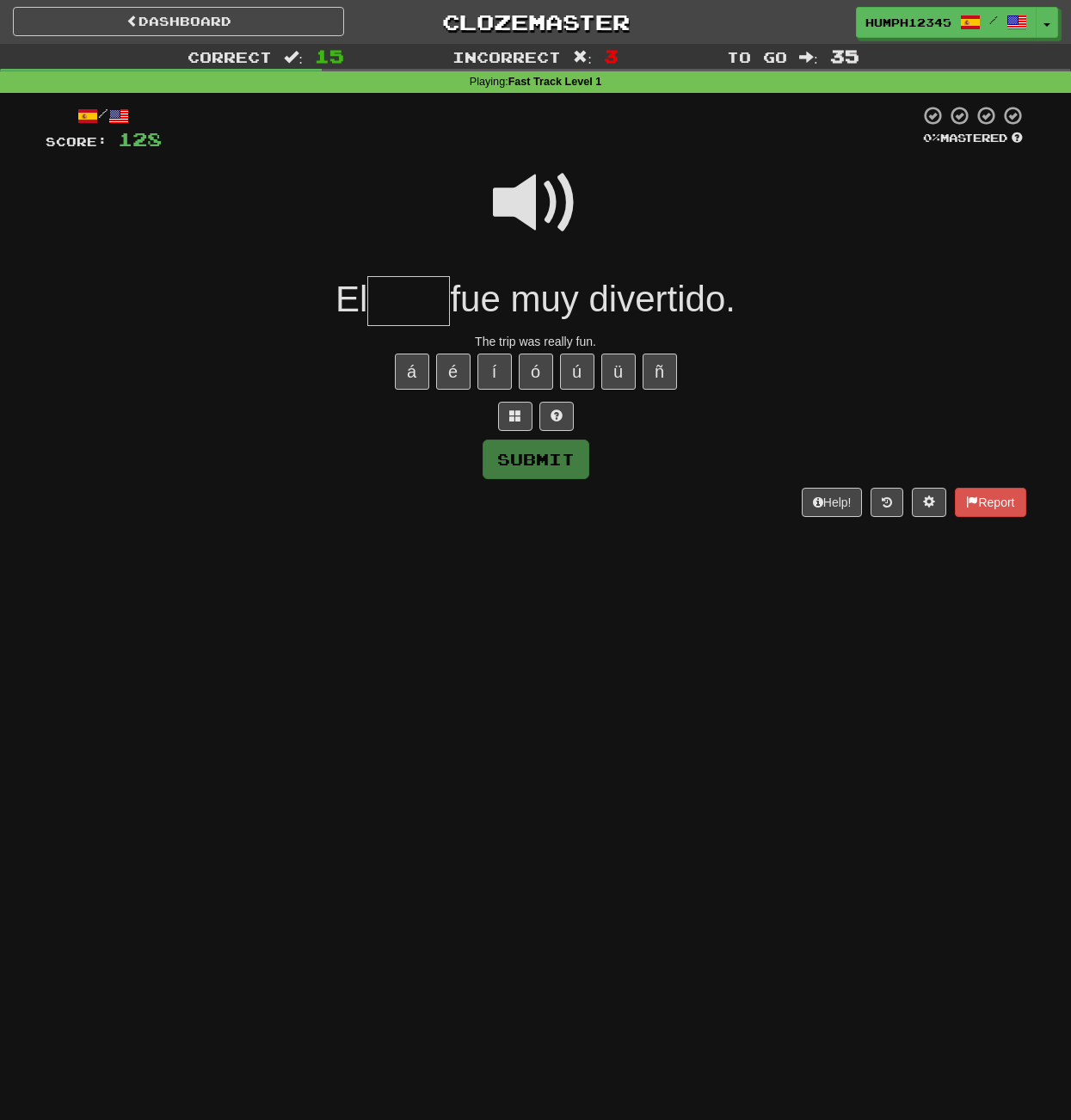
click at [403, 296] on input "text" at bounding box center [408, 301] width 83 height 51
type input "*****"
click at [520, 459] on button "Submit" at bounding box center [536, 459] width 107 height 39
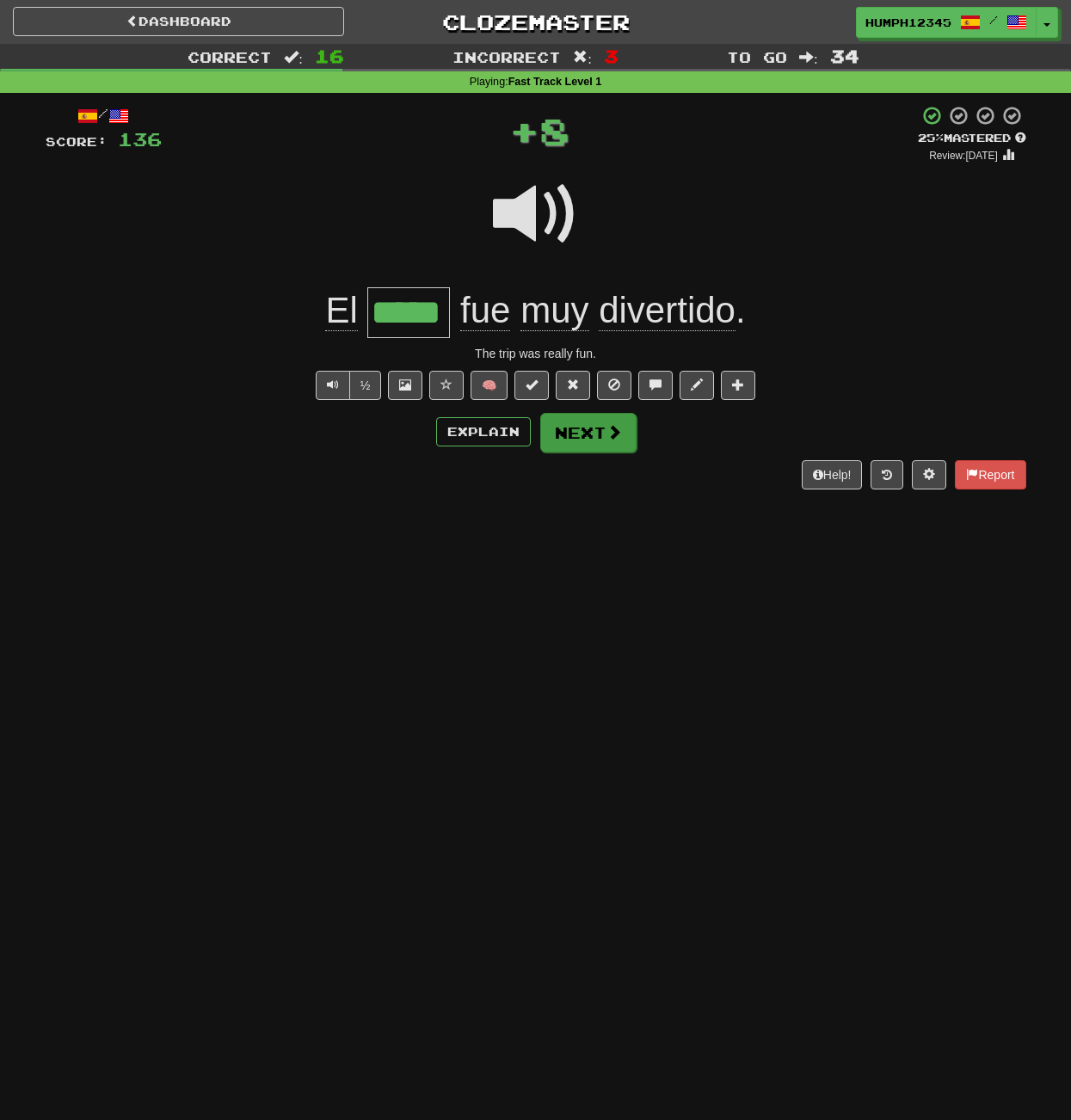
click at [567, 430] on button "Next" at bounding box center [588, 432] width 96 height 39
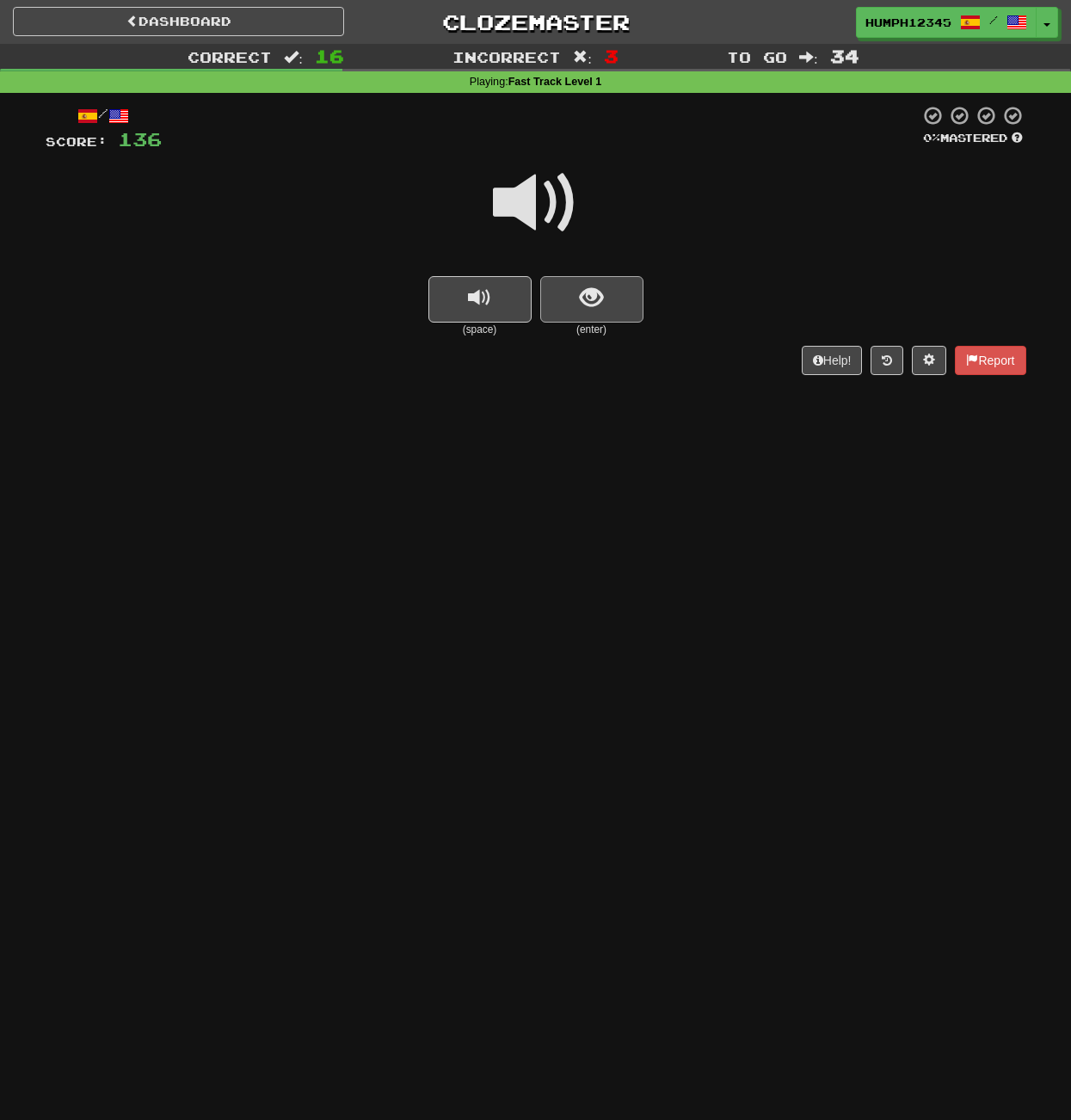
click at [579, 295] on button "show sentence" at bounding box center [591, 300] width 103 height 46
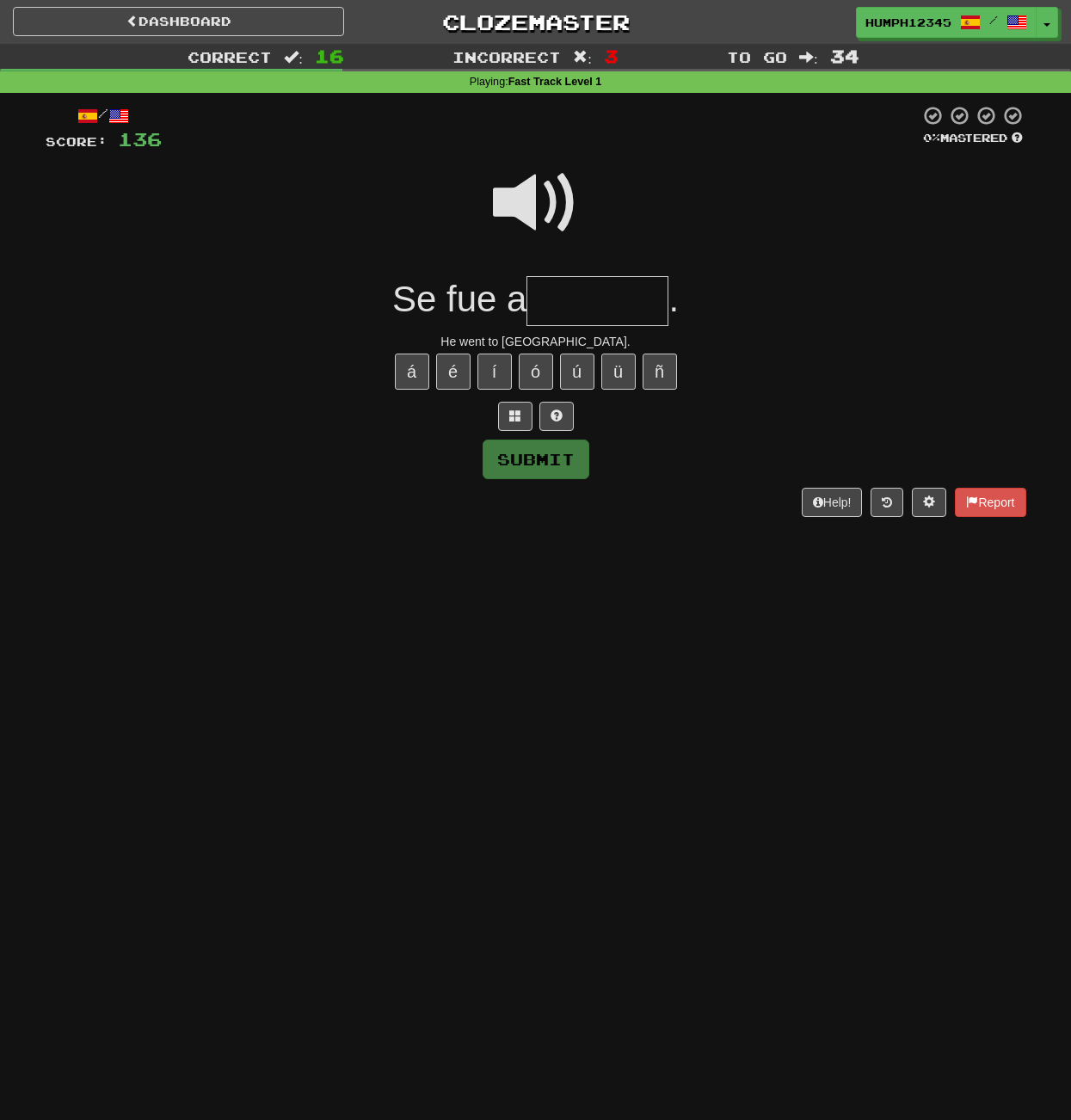
click at [574, 297] on input "text" at bounding box center [597, 301] width 142 height 51
click at [604, 299] on input "*******" at bounding box center [597, 301] width 142 height 51
click at [451, 366] on button "é" at bounding box center [454, 372] width 35 height 37
click at [536, 453] on button "Submit" at bounding box center [536, 459] width 107 height 39
type input "*******"
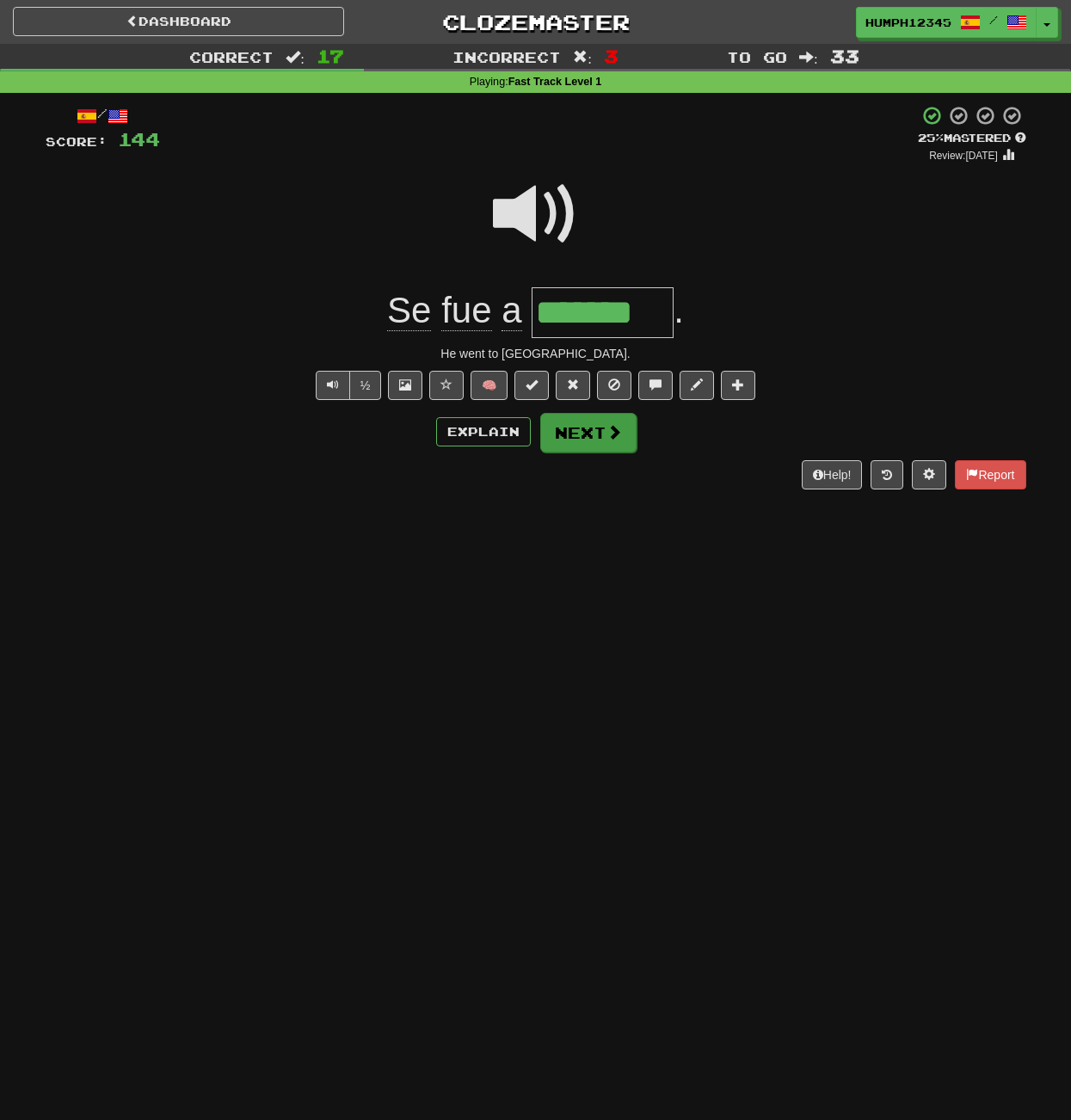
click at [566, 423] on button "Next" at bounding box center [588, 432] width 96 height 39
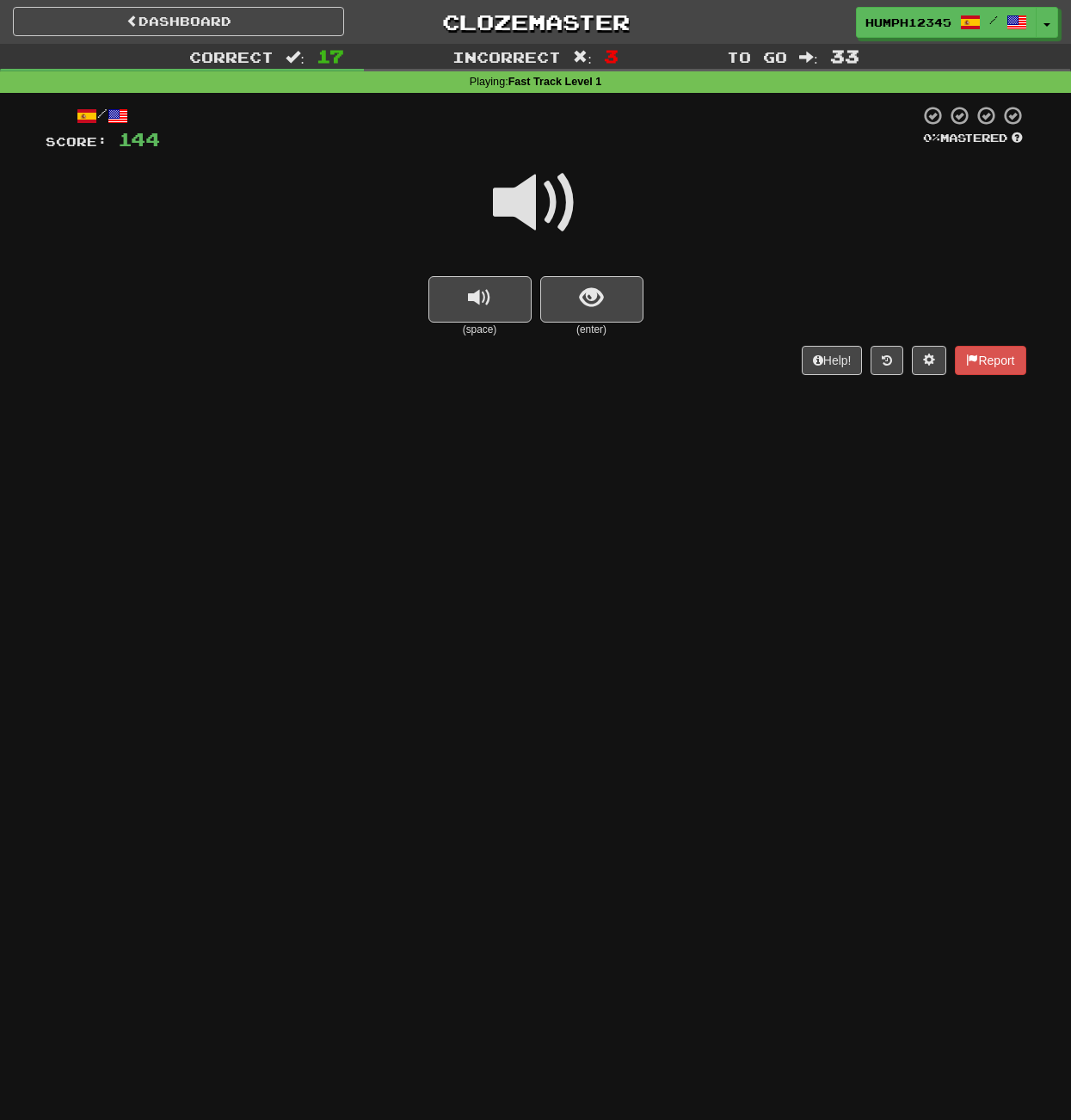
click at [528, 205] on span at bounding box center [536, 202] width 86 height 86
click at [527, 205] on span at bounding box center [536, 202] width 86 height 86
click at [588, 300] on span "show sentence" at bounding box center [591, 298] width 23 height 23
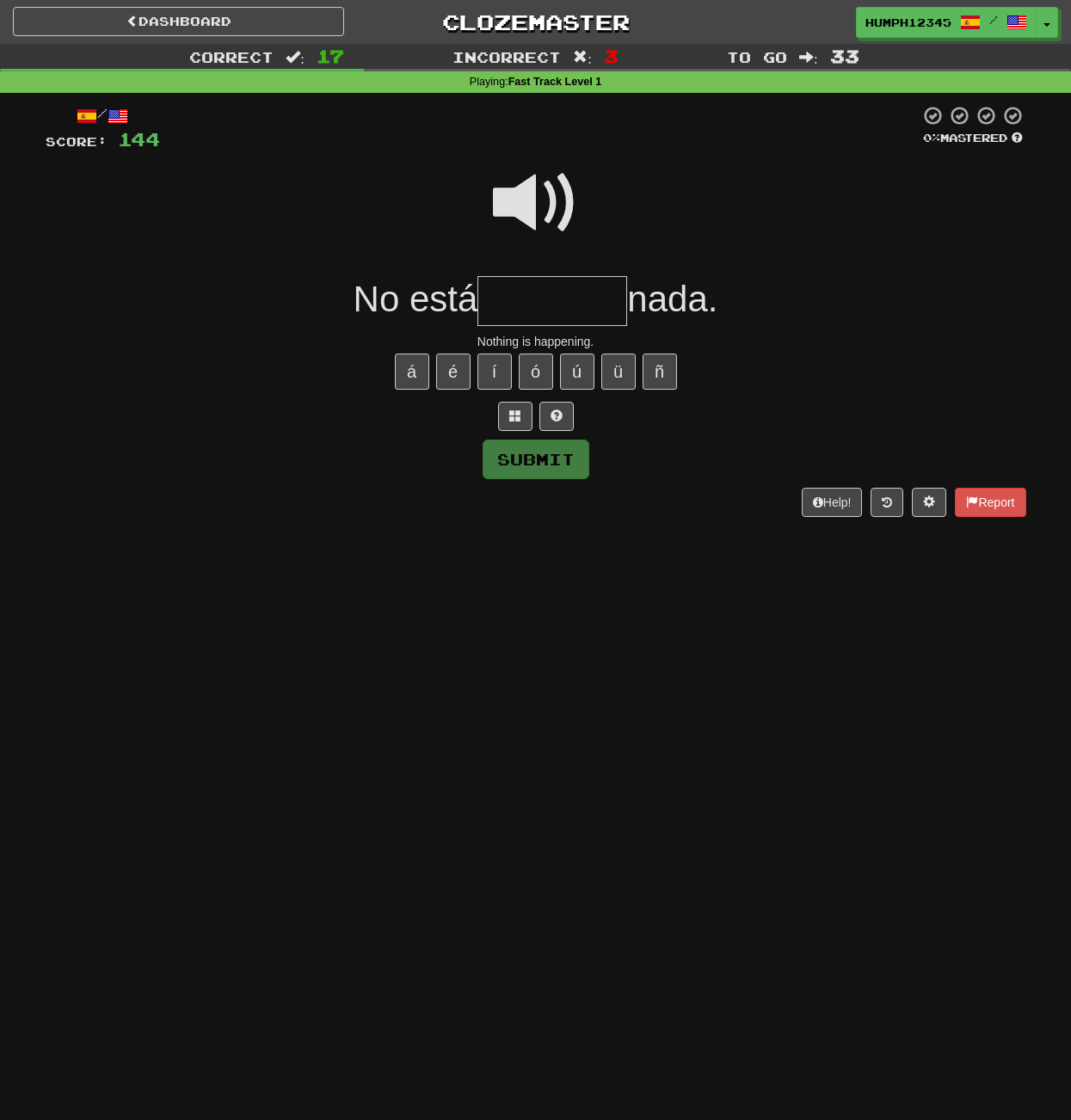
click at [524, 299] on input "text" at bounding box center [552, 301] width 149 height 51
type input "*******"
click at [546, 459] on button "Submit" at bounding box center [536, 459] width 107 height 39
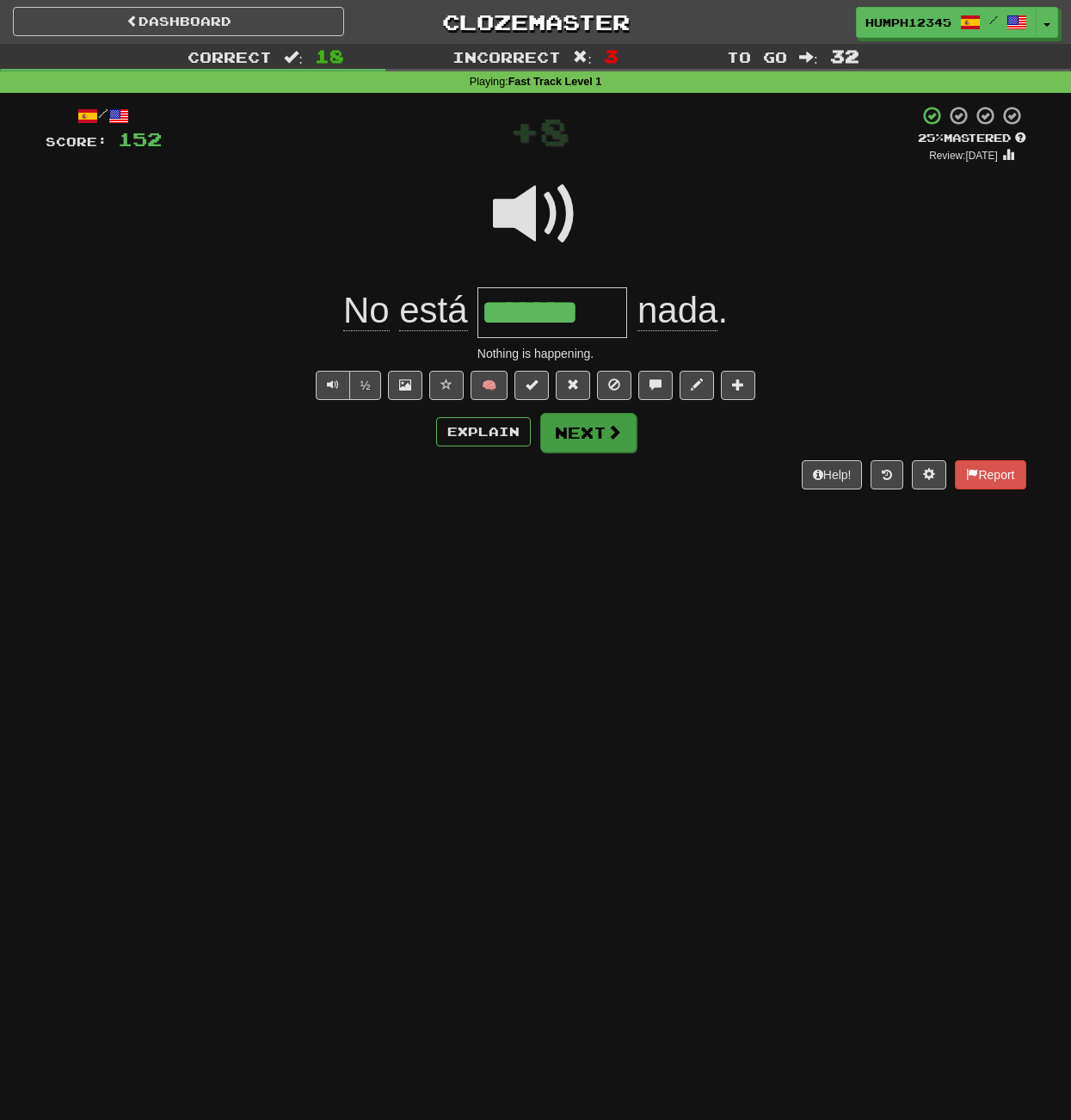
click at [579, 429] on button "Next" at bounding box center [588, 432] width 96 height 39
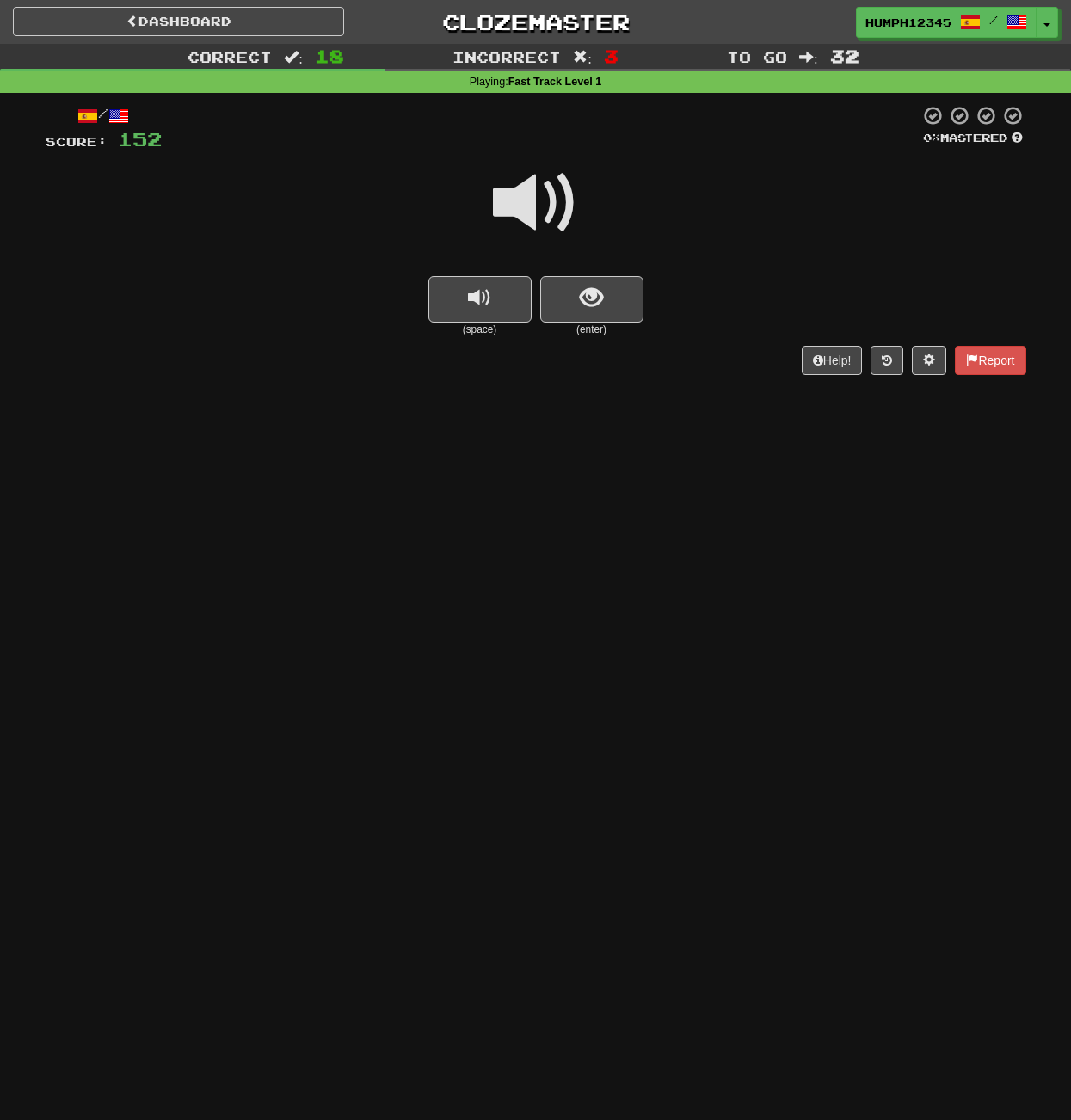
scroll to position [5, 0]
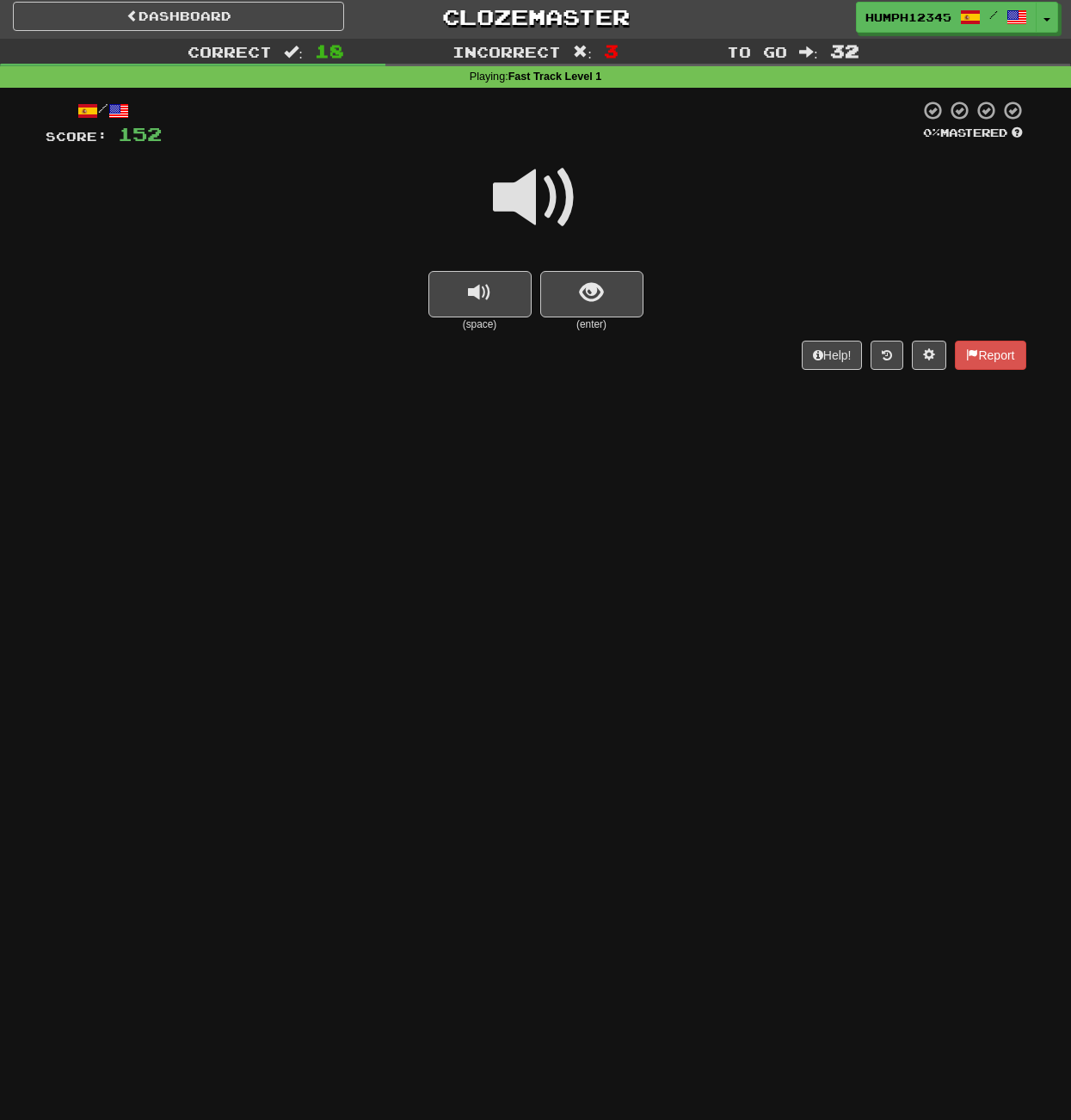
click at [532, 205] on span at bounding box center [536, 197] width 86 height 86
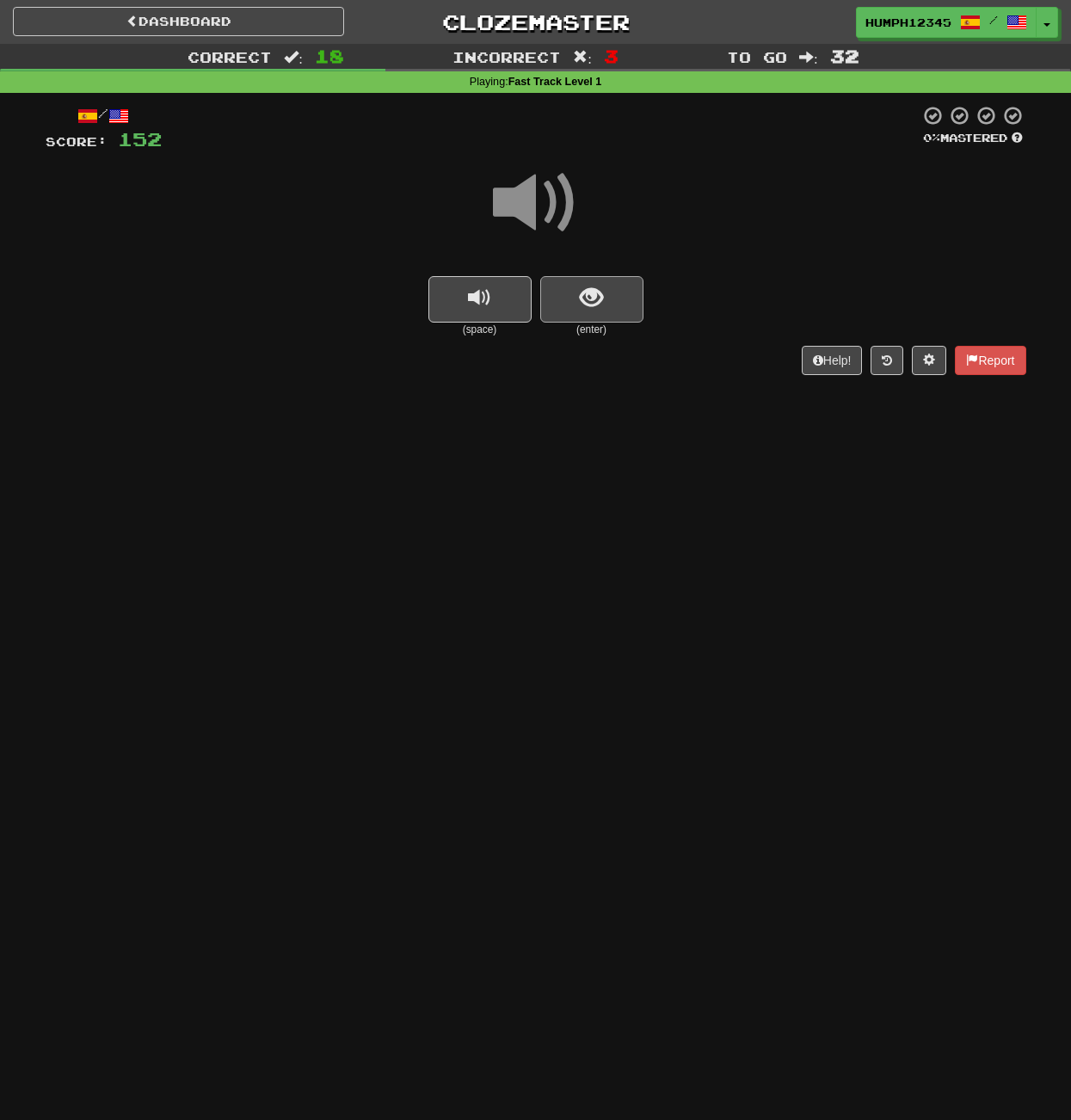
scroll to position [0, 1]
click at [595, 302] on span "show sentence" at bounding box center [591, 298] width 23 height 23
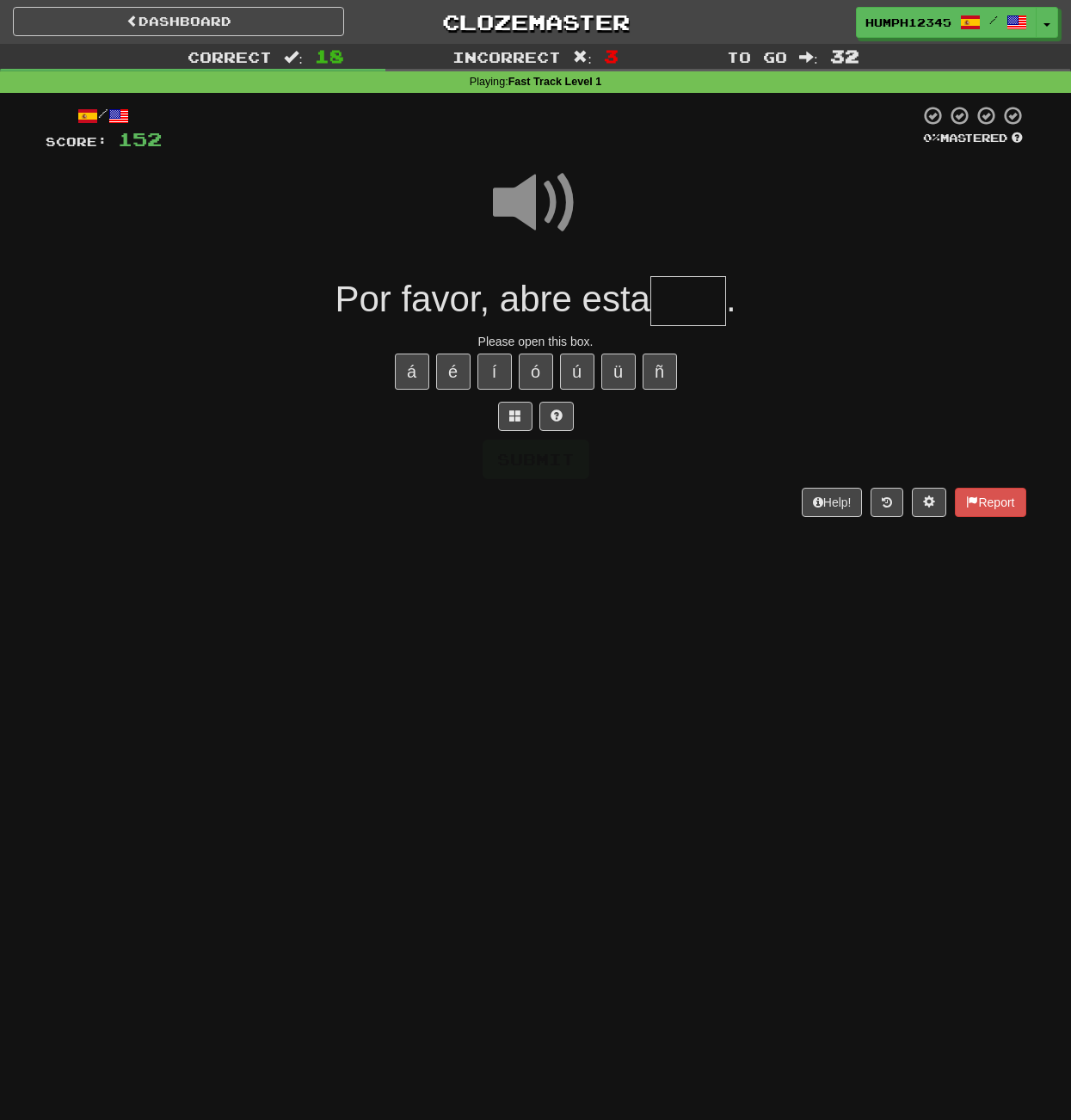
scroll to position [0, 0]
click at [690, 300] on input "text" at bounding box center [688, 301] width 76 height 51
type input "****"
click at [544, 453] on button "Submit" at bounding box center [536, 459] width 107 height 39
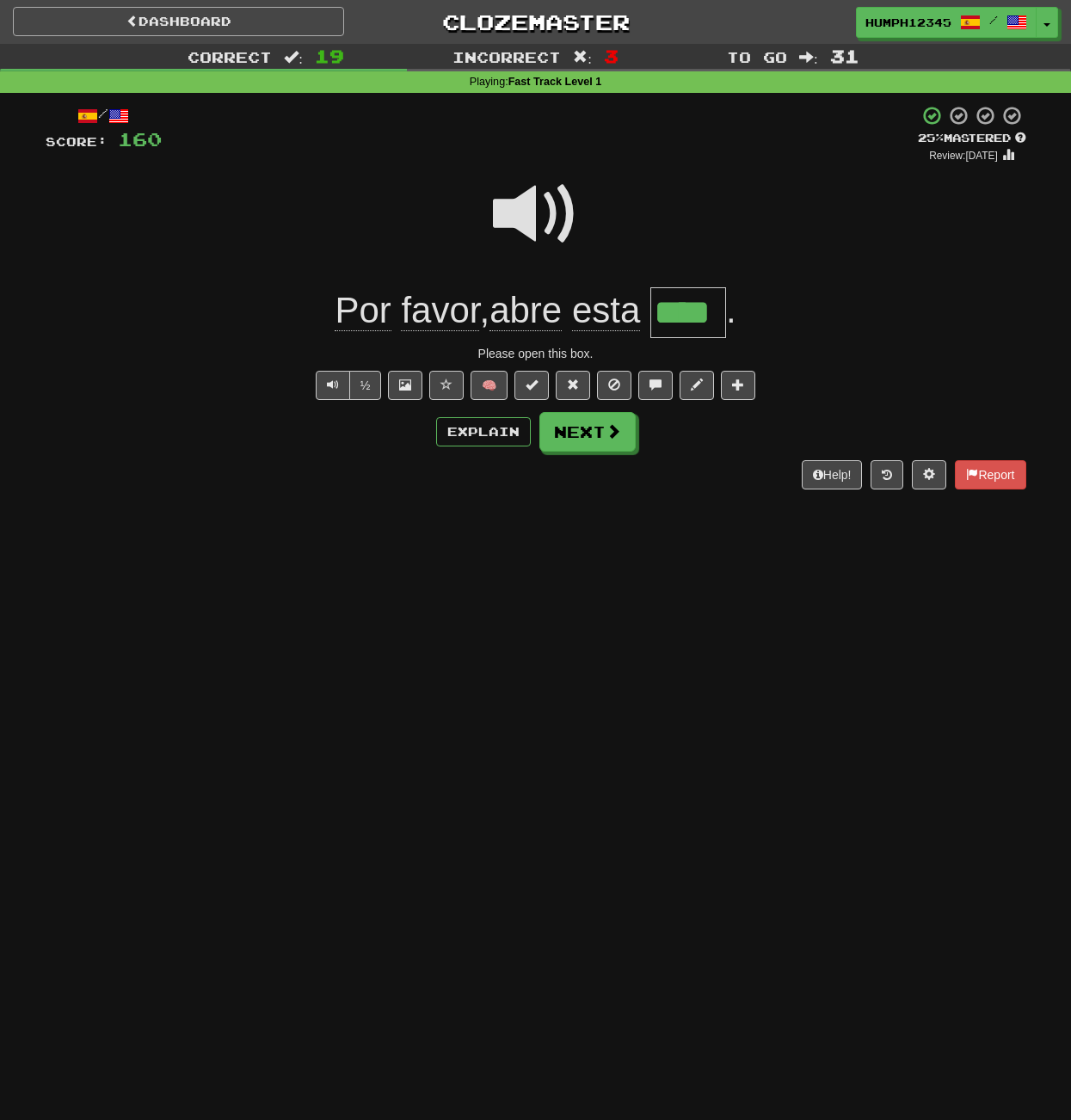
click at [256, 17] on link "Dashboard" at bounding box center [178, 21] width 331 height 29
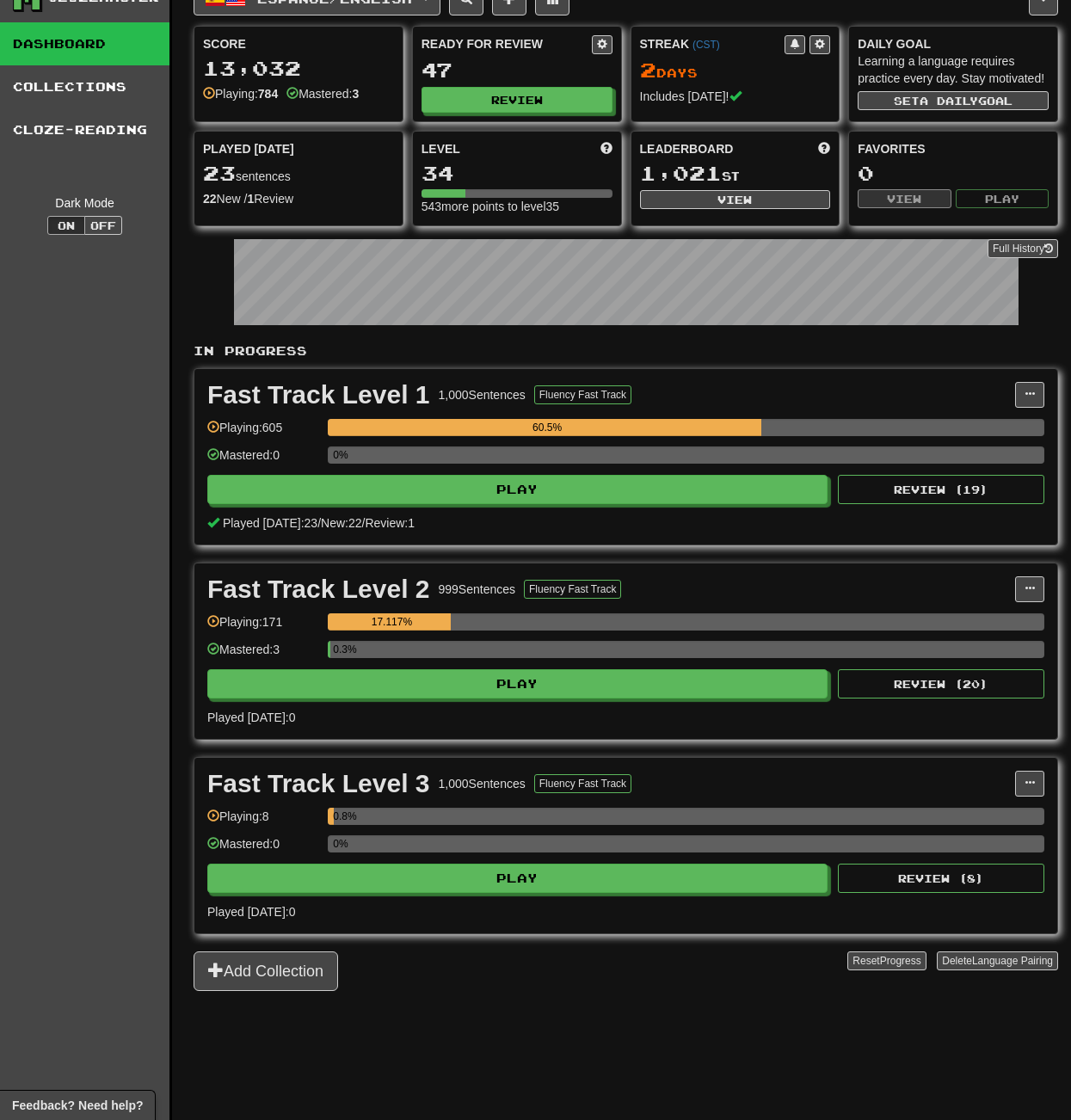
scroll to position [20, 0]
